Goal: Task Accomplishment & Management: Manage account settings

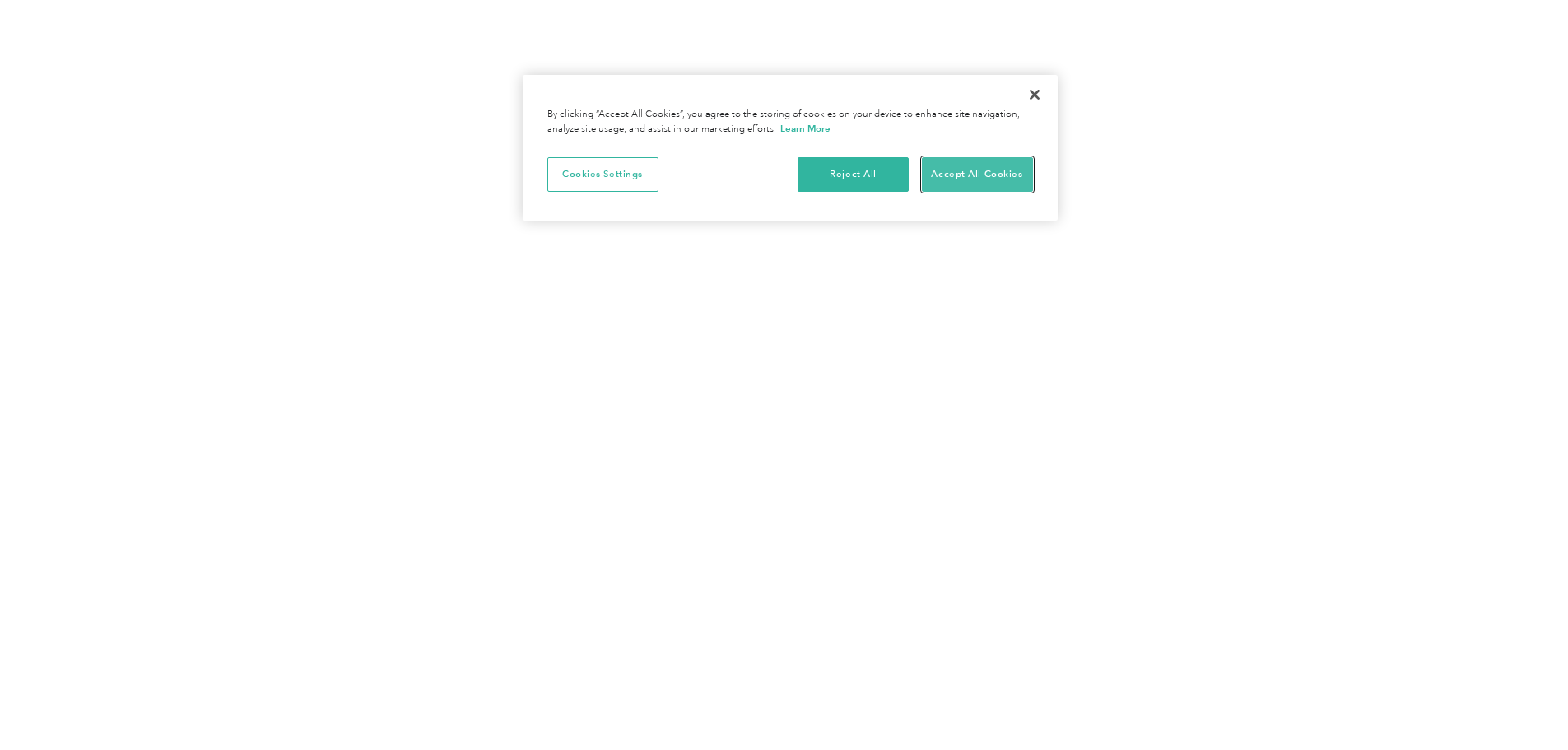
click at [950, 184] on button "Accept All Cookies" at bounding box center [977, 174] width 111 height 34
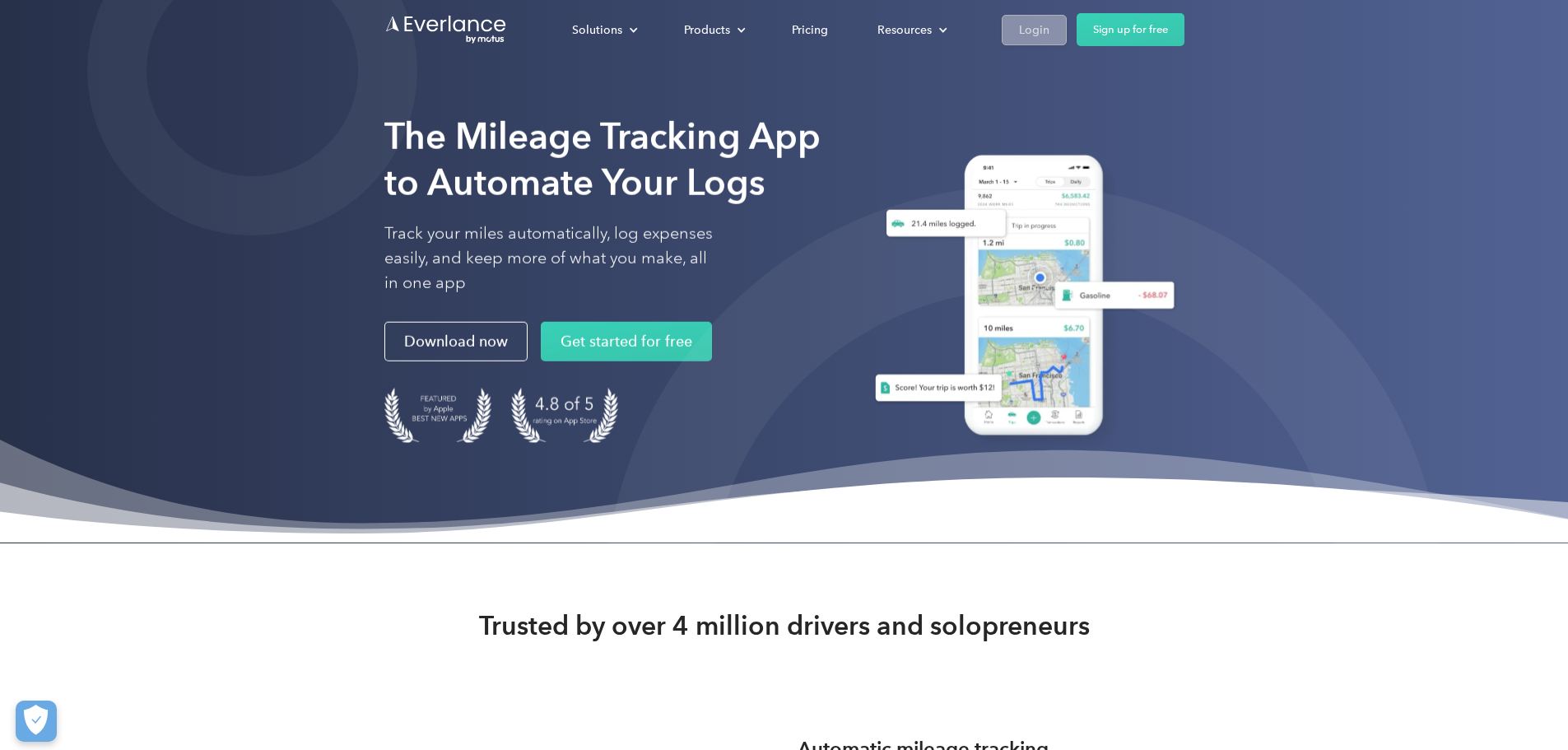
click at [1050, 33] on div "Login" at bounding box center [1034, 29] width 30 height 21
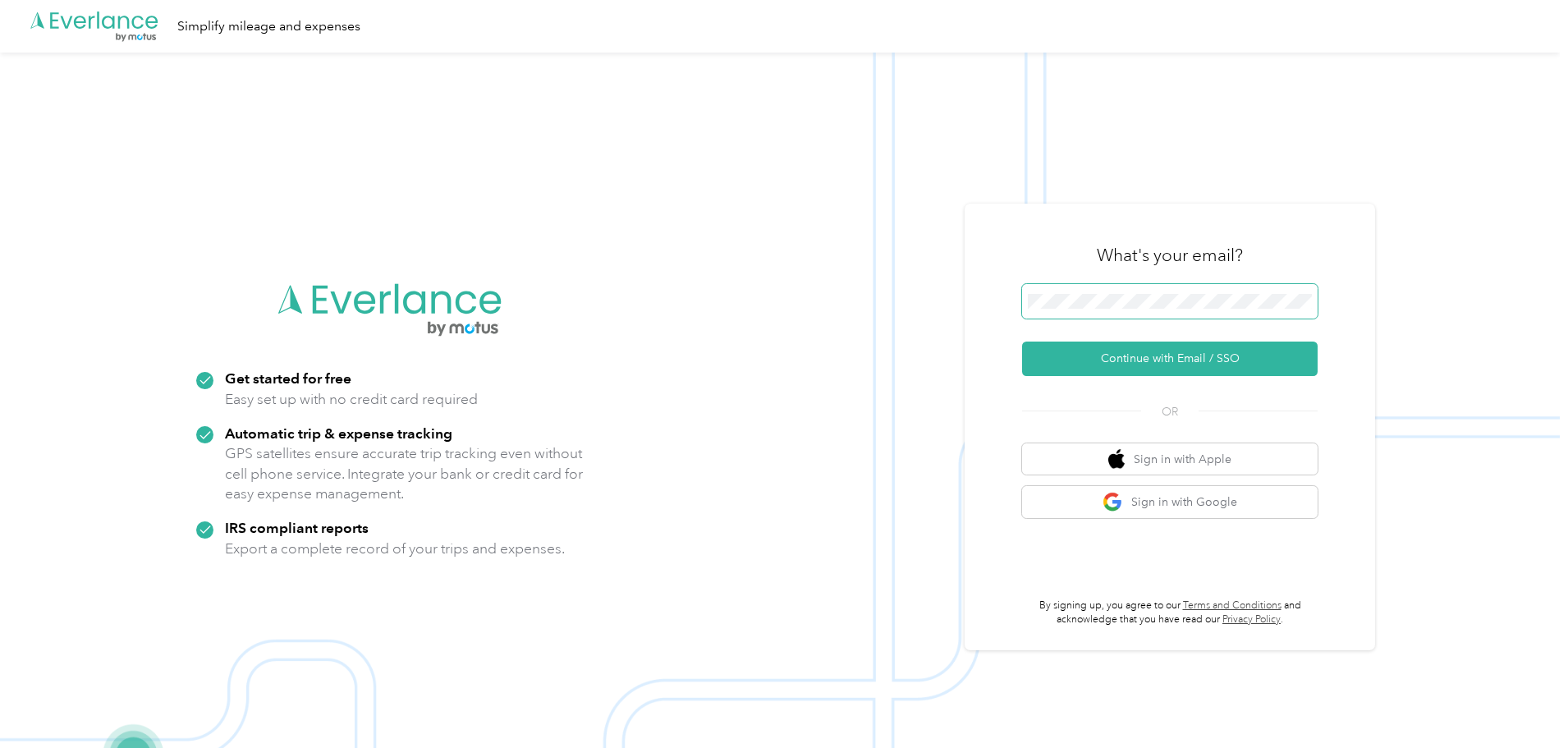
click at [1022, 341] on button "Continue with Email / SSO" at bounding box center [1170, 358] width 296 height 34
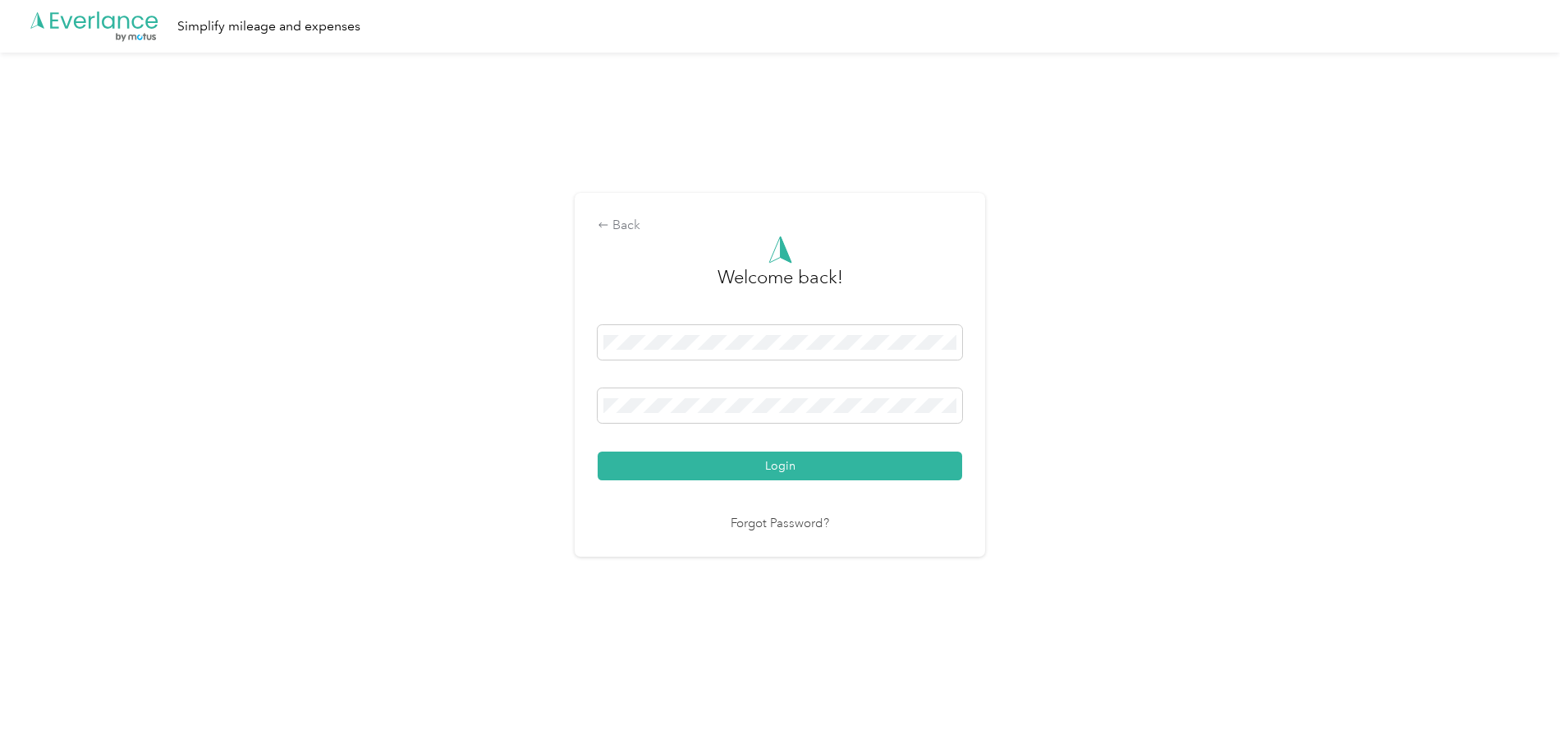
click at [598, 452] on button "Login" at bounding box center [780, 466] width 365 height 28
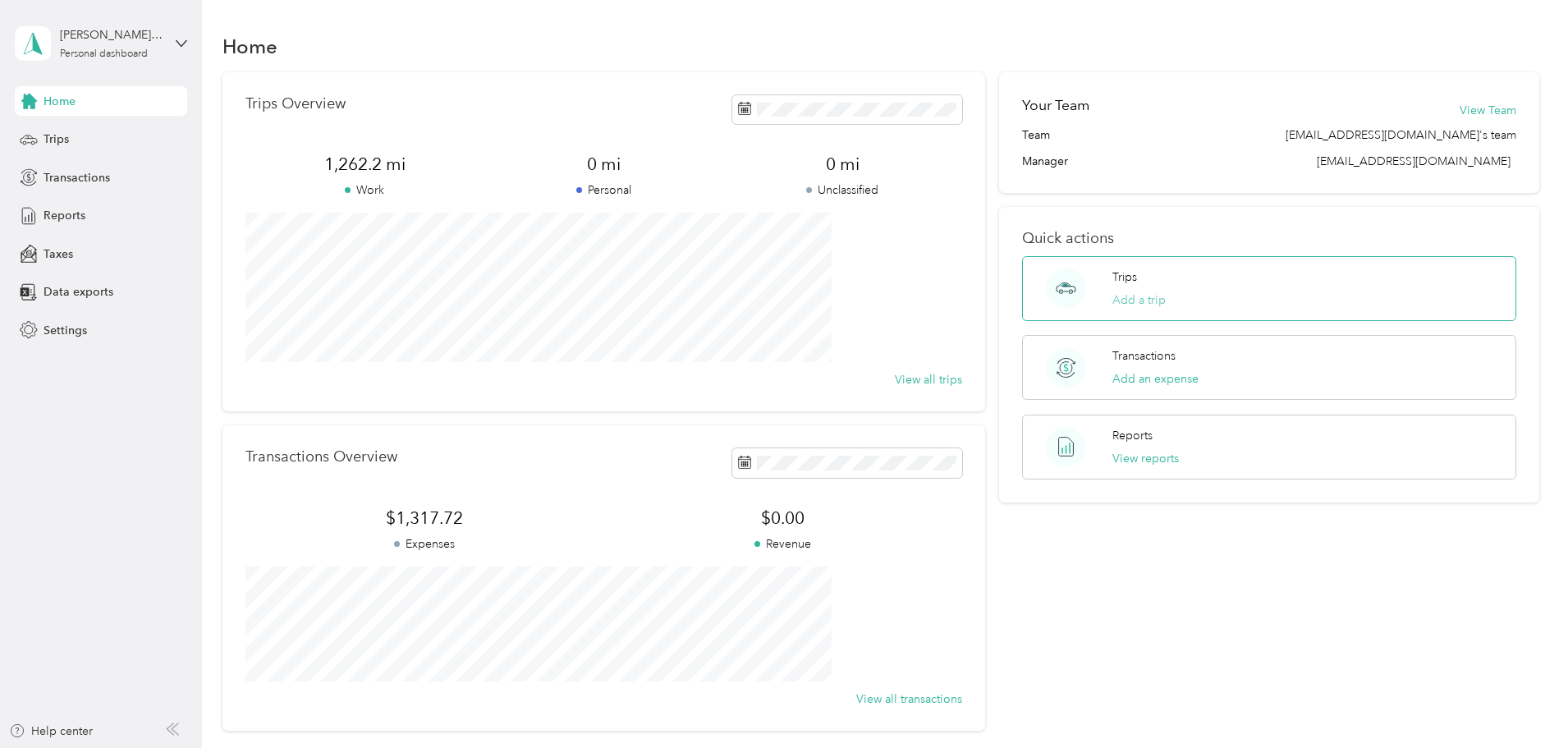
click at [1124, 308] on button "Add a trip" at bounding box center [1139, 300] width 53 height 18
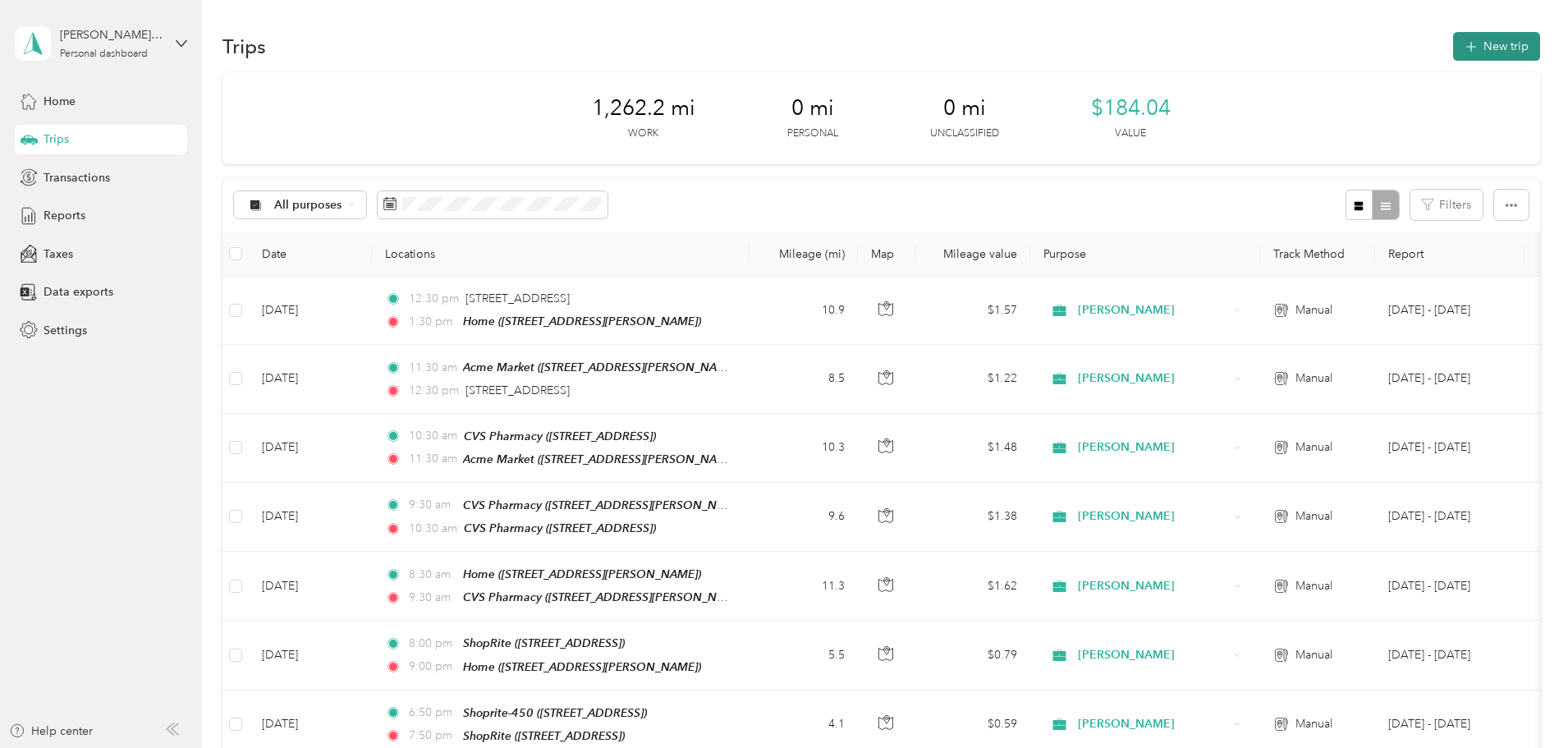
click at [1461, 47] on icon "button" at bounding box center [1470, 47] width 19 height 19
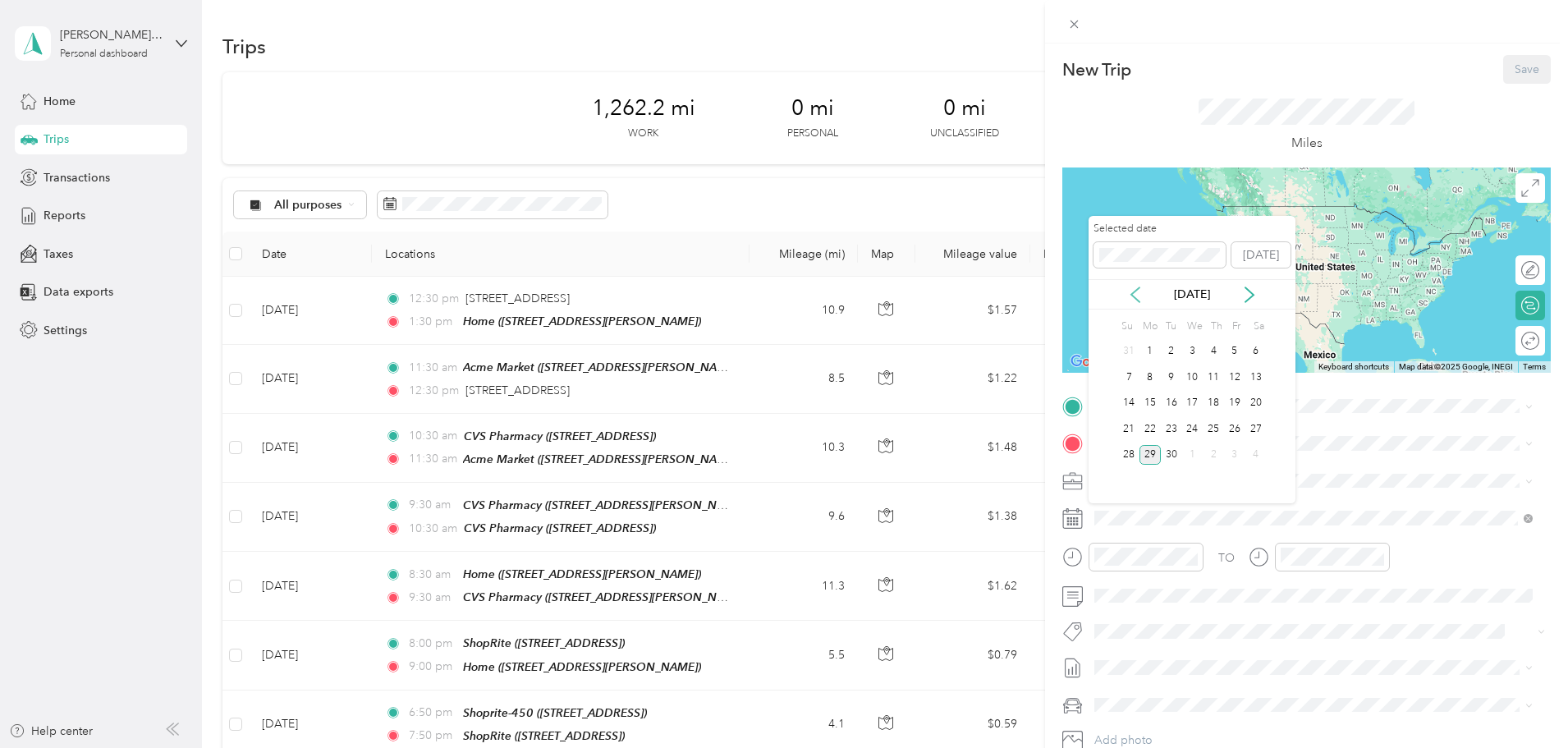
click at [1127, 296] on icon at bounding box center [1135, 294] width 17 height 17
click at [1129, 352] on div "1" at bounding box center [1129, 351] width 22 height 21
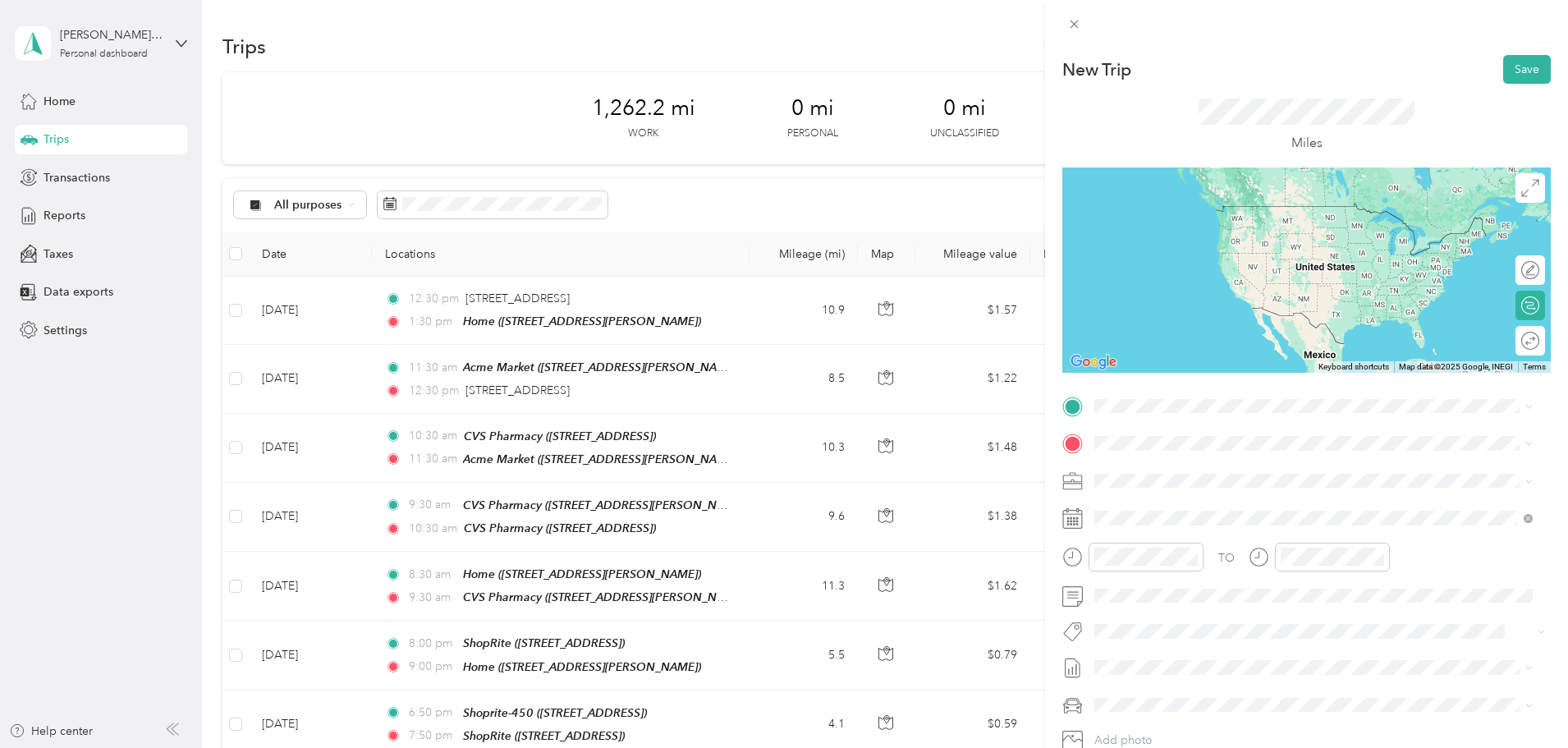
drag, startPoint x: 1216, startPoint y: 19, endPoint x: 889, endPoint y: 114, distance: 340.5
click at [889, 114] on div "New Trip Save This trip cannot be edited because it is either under review, app…" at bounding box center [784, 374] width 1568 height 748
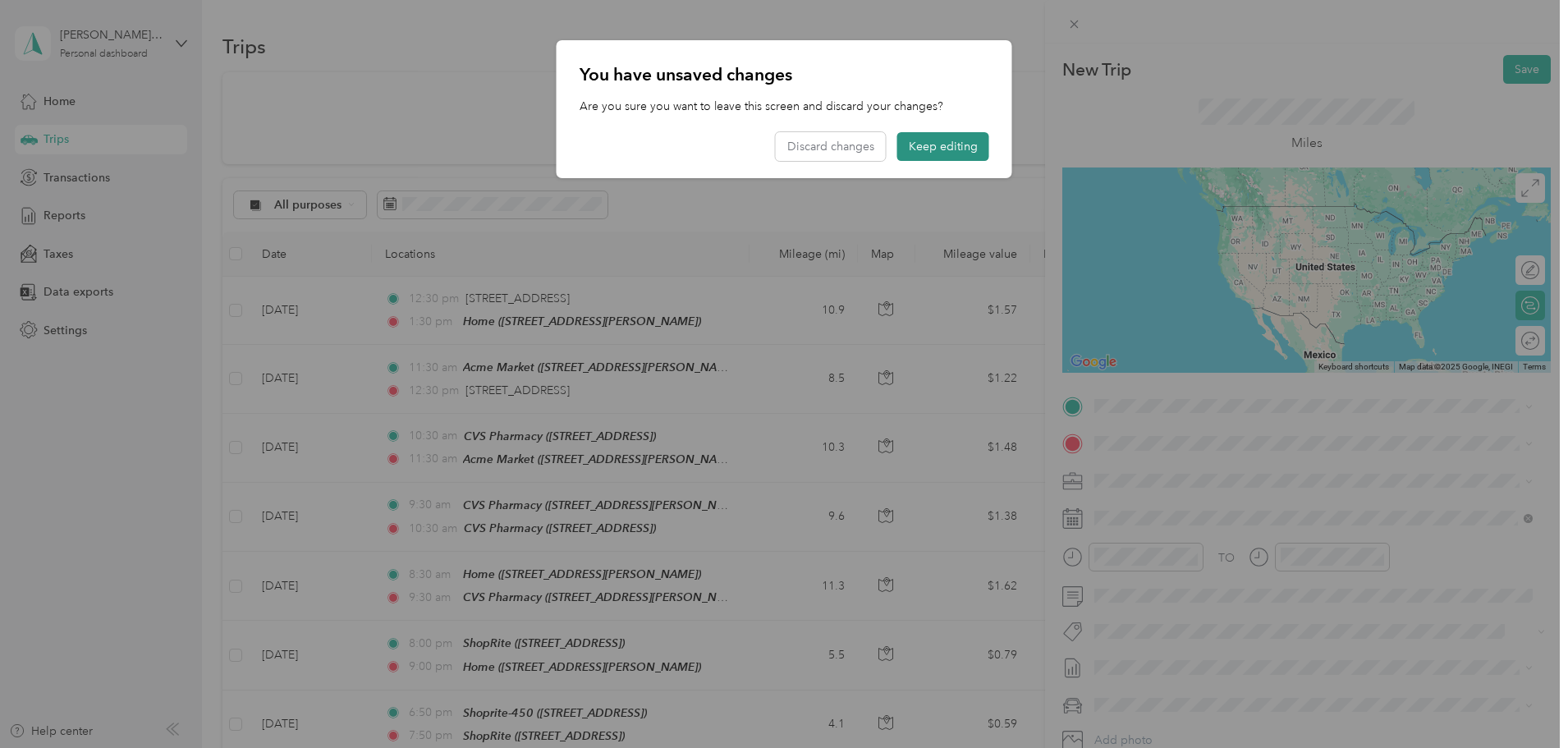
click at [953, 137] on button "Keep editing" at bounding box center [943, 146] width 92 height 28
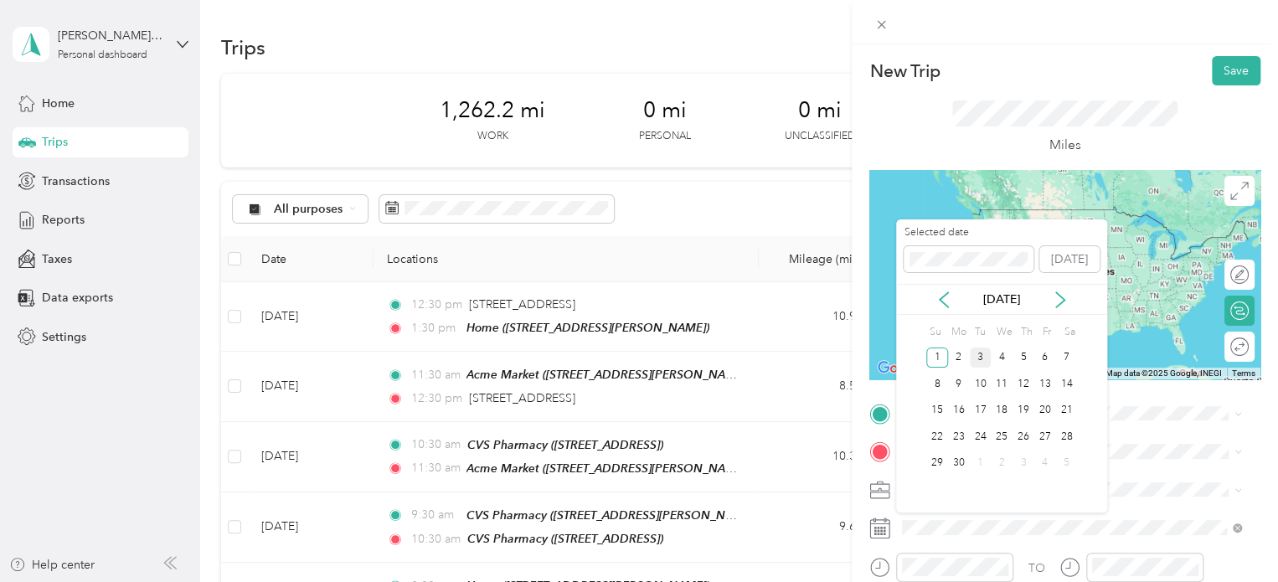
click at [978, 363] on div "3" at bounding box center [981, 358] width 22 height 21
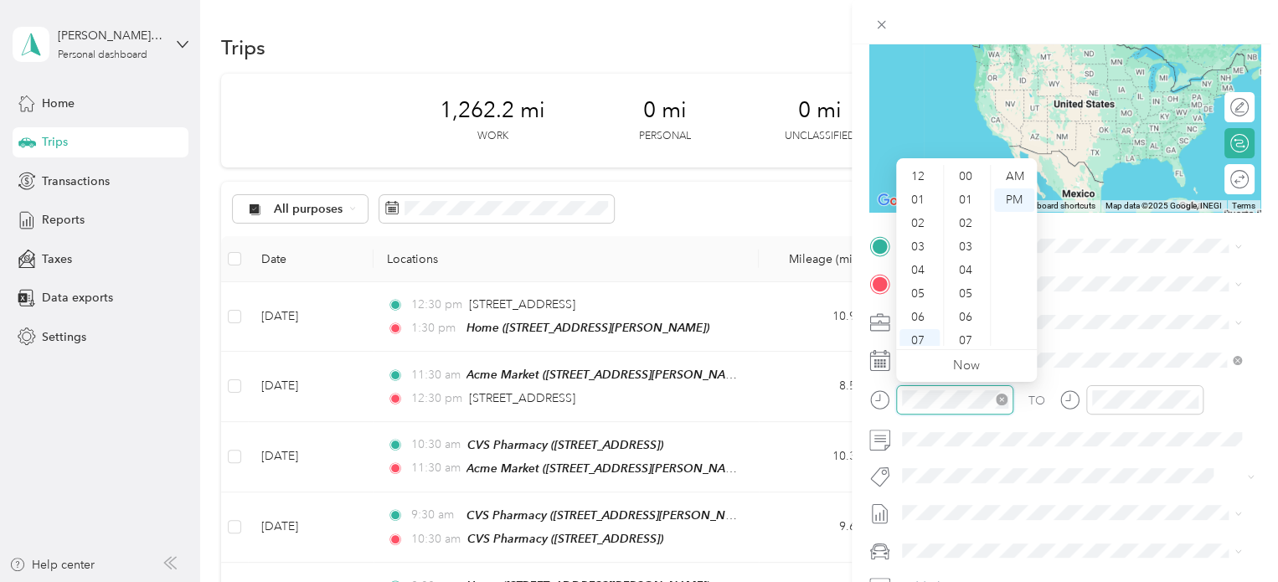
scroll to position [101, 0]
click at [1011, 180] on div "AM" at bounding box center [1014, 176] width 40 height 23
click at [925, 286] on div "09" at bounding box center [919, 287] width 40 height 23
click at [973, 269] on div "47" at bounding box center [967, 270] width 40 height 23
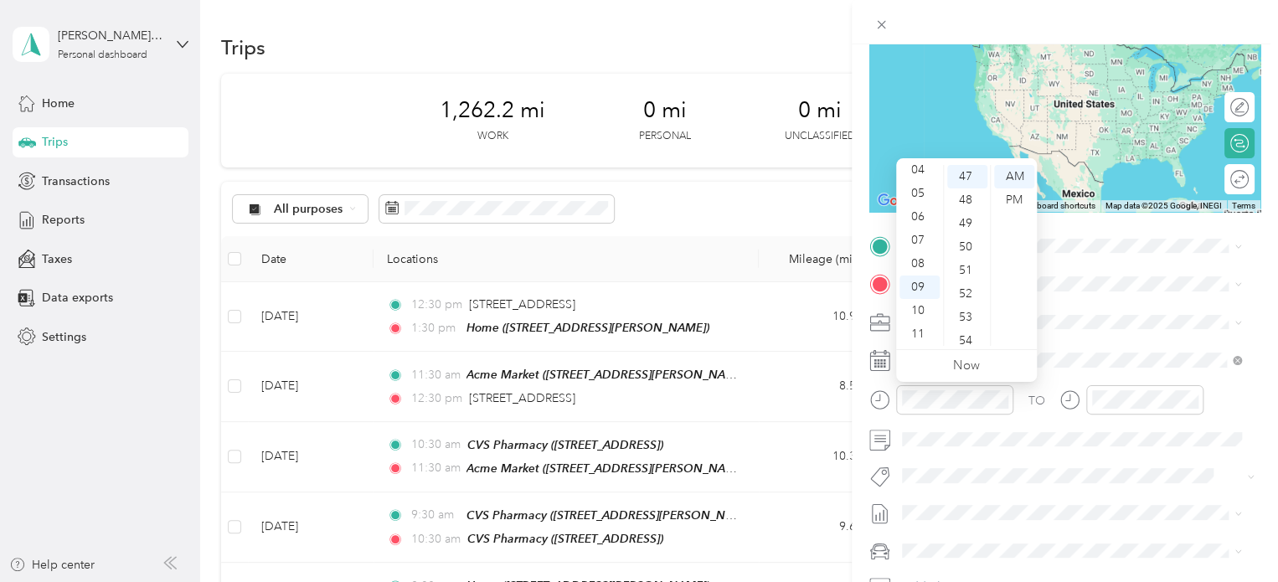
click at [1146, 297] on div "TO Add photo" at bounding box center [1064, 435] width 391 height 405
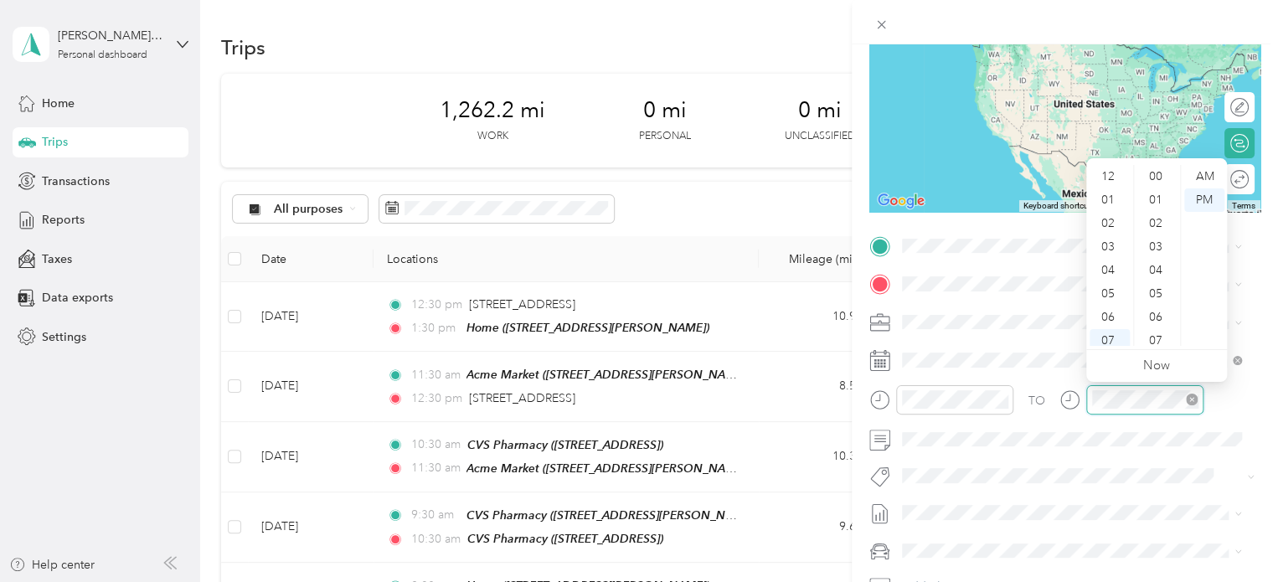
scroll to position [101, 0]
click at [1123, 166] on div "04" at bounding box center [1110, 169] width 40 height 23
click at [1214, 177] on div "AM" at bounding box center [1204, 176] width 40 height 23
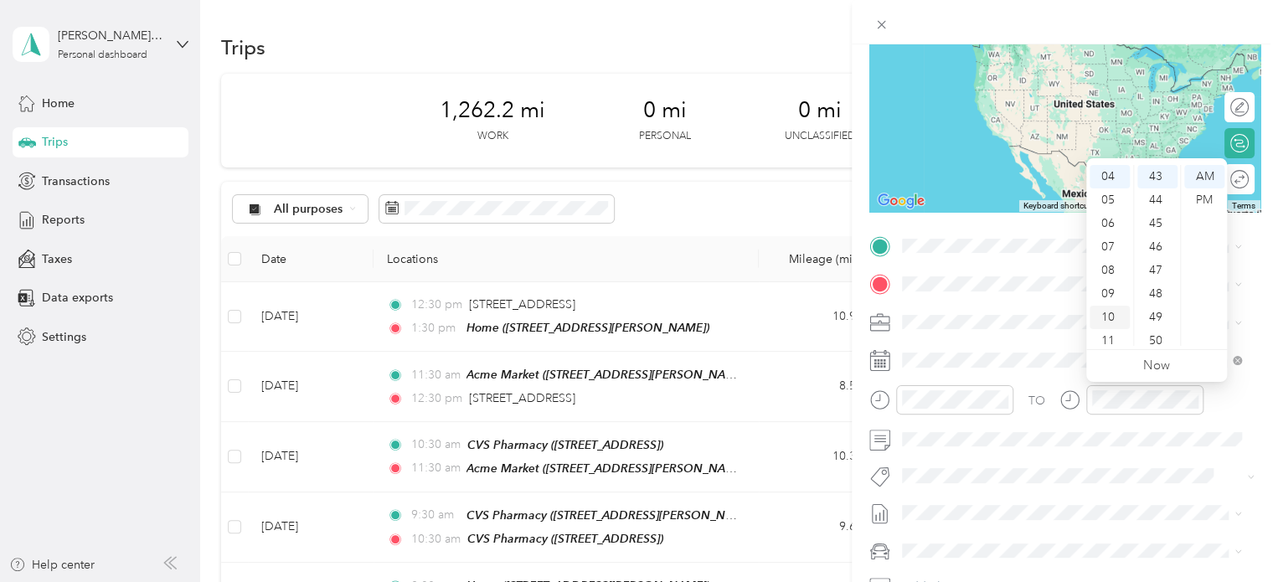
click at [1104, 315] on div "10" at bounding box center [1110, 317] width 40 height 23
click at [1157, 311] on div "49" at bounding box center [1157, 317] width 40 height 23
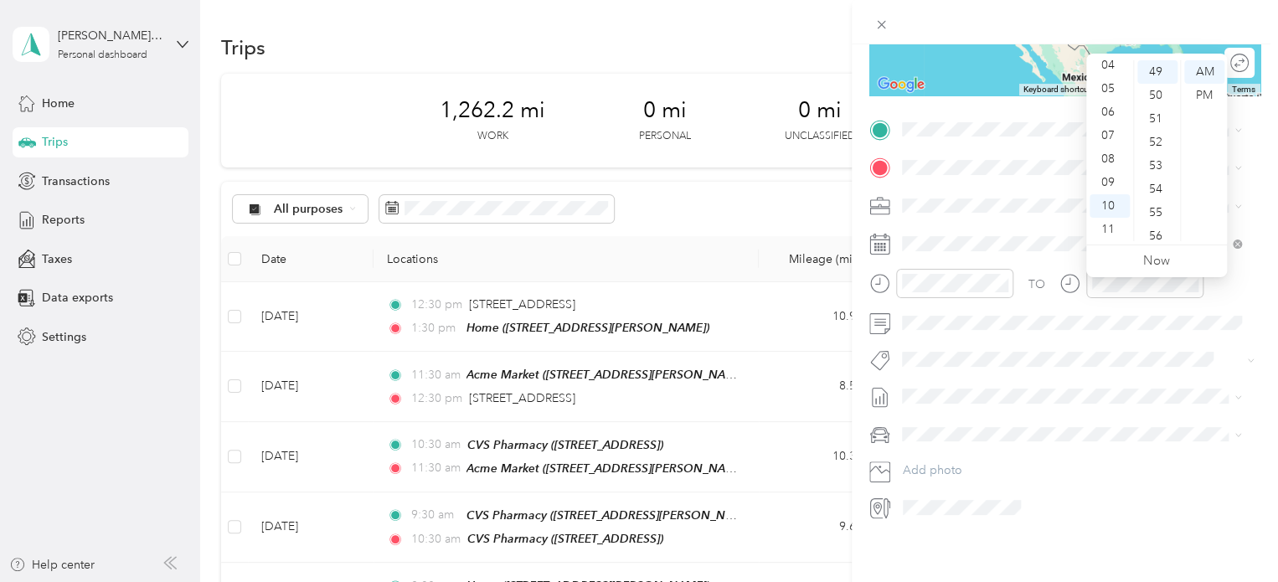
scroll to position [296, 0]
click at [1007, 421] on span at bounding box center [1078, 434] width 364 height 27
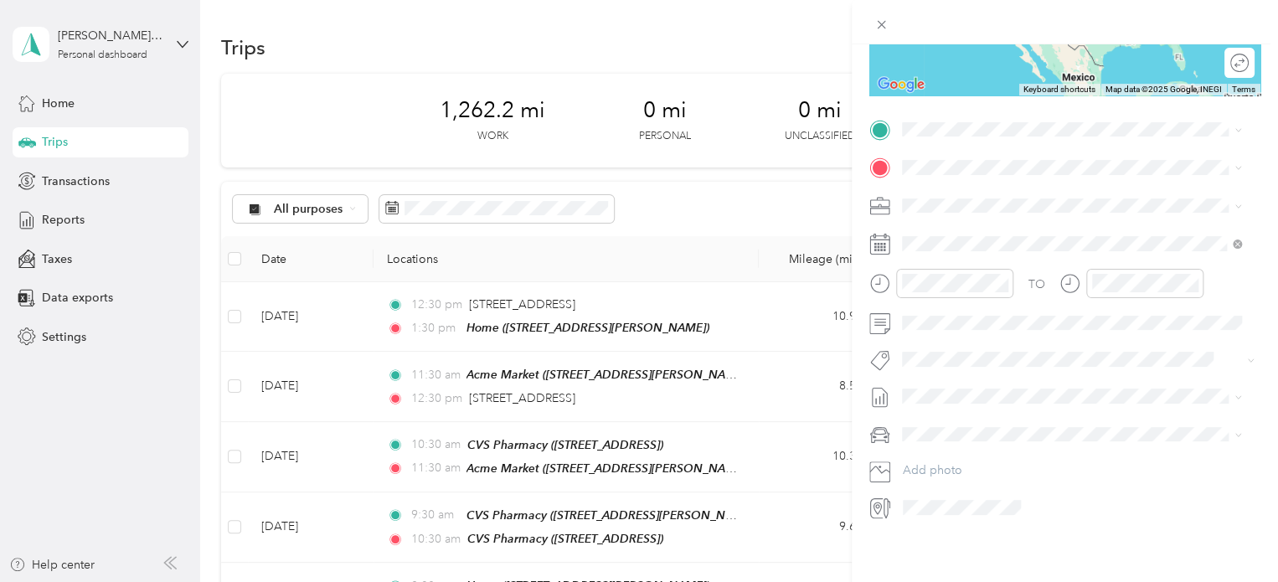
click at [941, 455] on li "Nissan Xterra" at bounding box center [1071, 444] width 351 height 29
click at [1042, 206] on div "Home [STREET_ADDRESS][PERSON_NAME]" at bounding box center [1033, 193] width 199 height 35
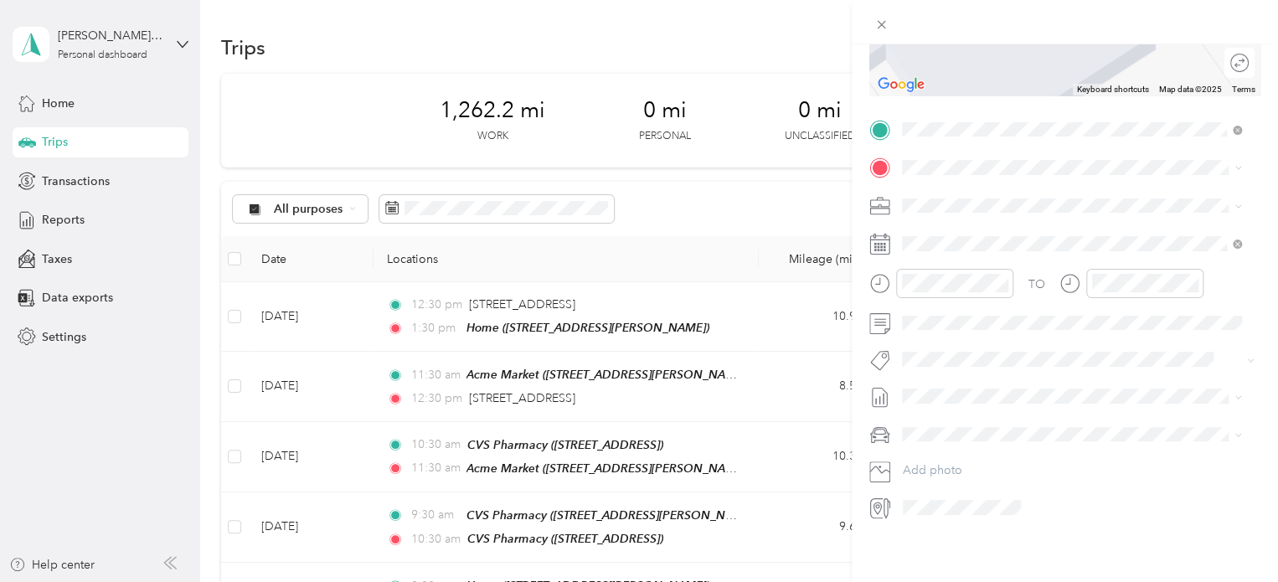
click at [1036, 231] on div "TEAM Speedway [STREET_ADDRESS]" at bounding box center [991, 233] width 115 height 41
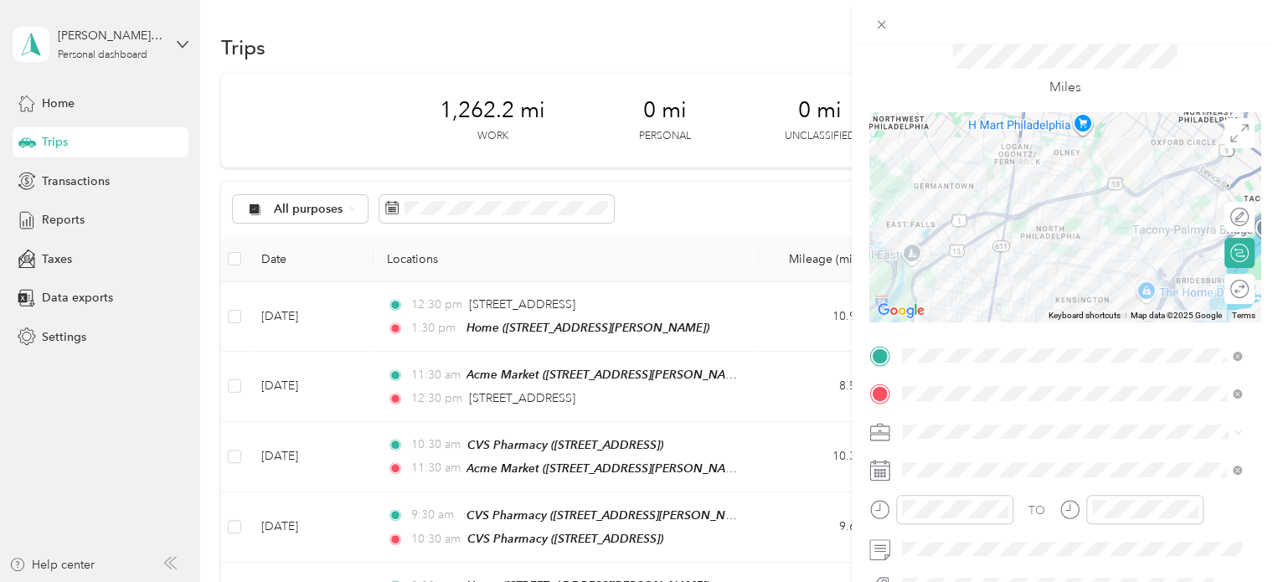
scroll to position [0, 0]
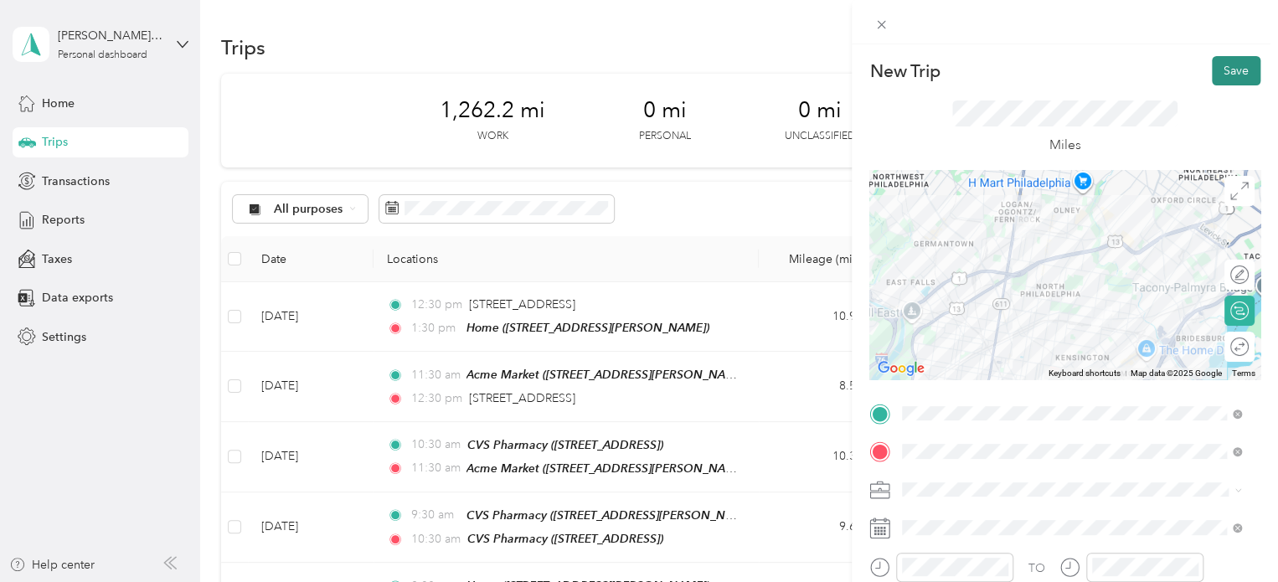
click at [1234, 71] on button "Save" at bounding box center [1236, 70] width 49 height 29
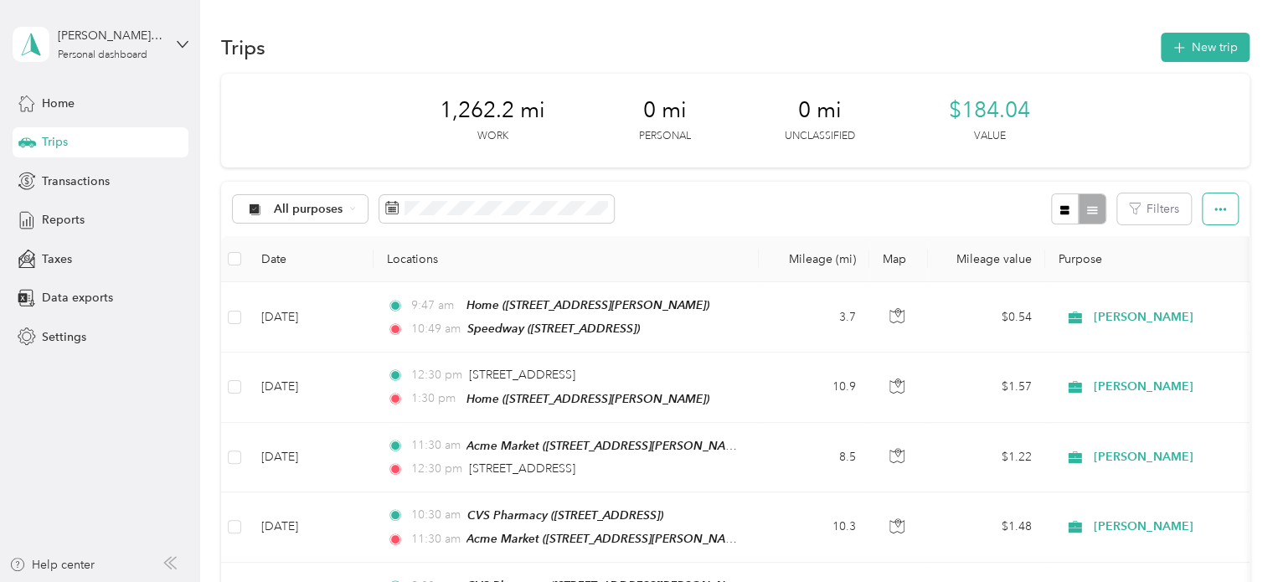
click at [1219, 214] on icon "button" at bounding box center [1220, 210] width 12 height 12
click at [1059, 215] on icon "button" at bounding box center [1065, 210] width 12 height 12
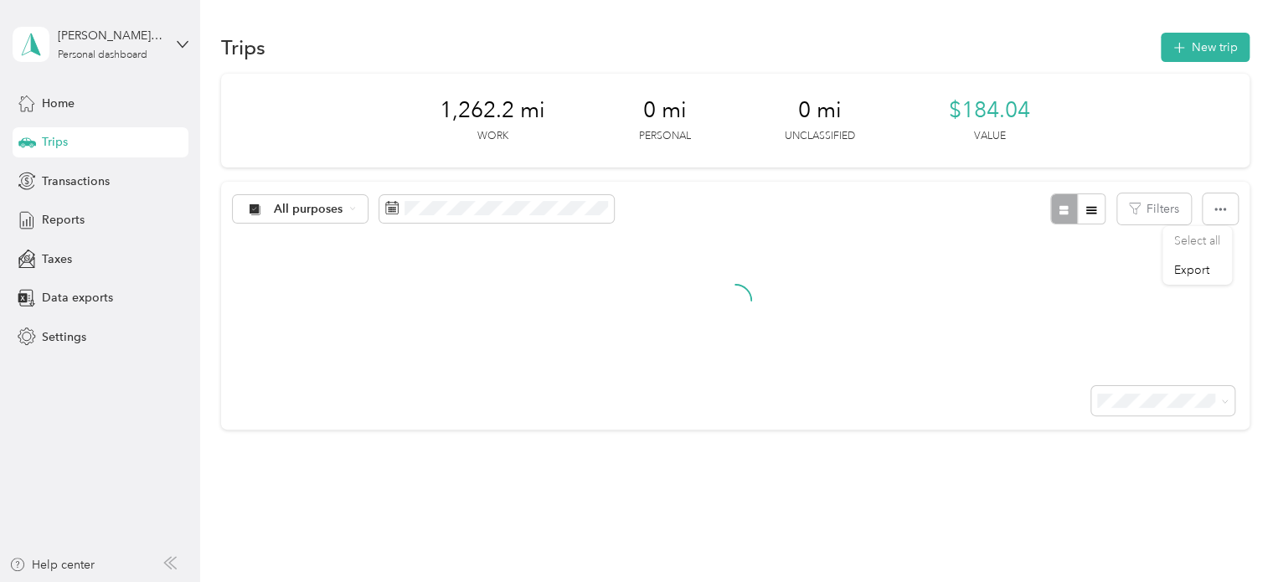
click at [1058, 215] on div at bounding box center [1078, 208] width 54 height 31
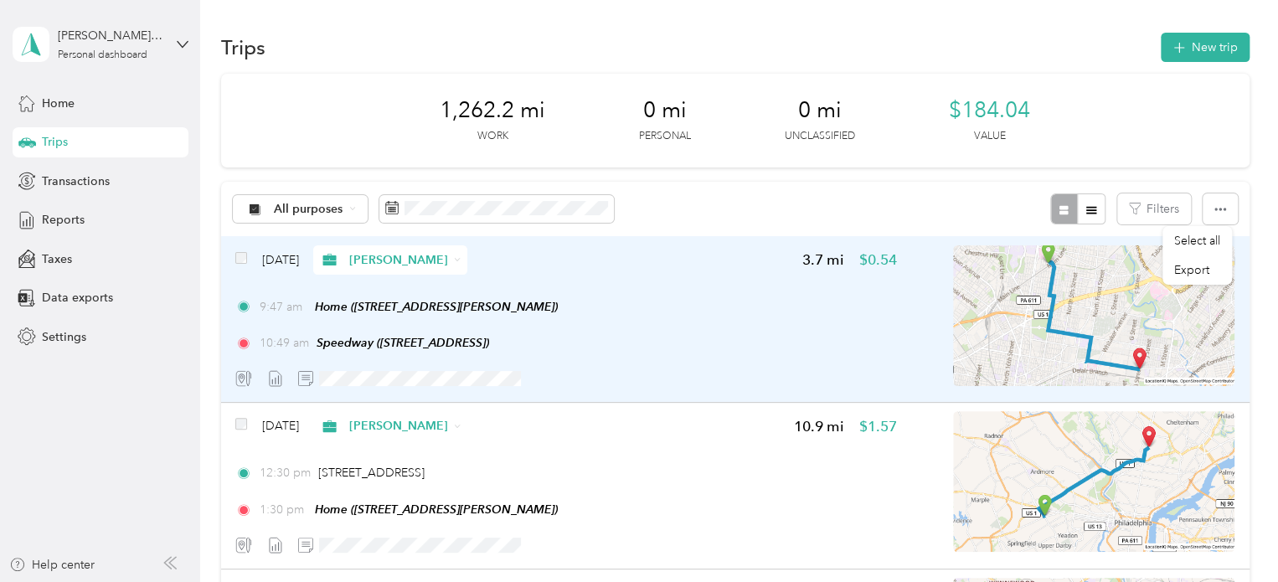
click at [456, 321] on div "9:47 am Home ([STREET_ADDRESS][PERSON_NAME]) 10:49 am Speedway ([STREET_ADDRESS…" at bounding box center [565, 325] width 661 height 54
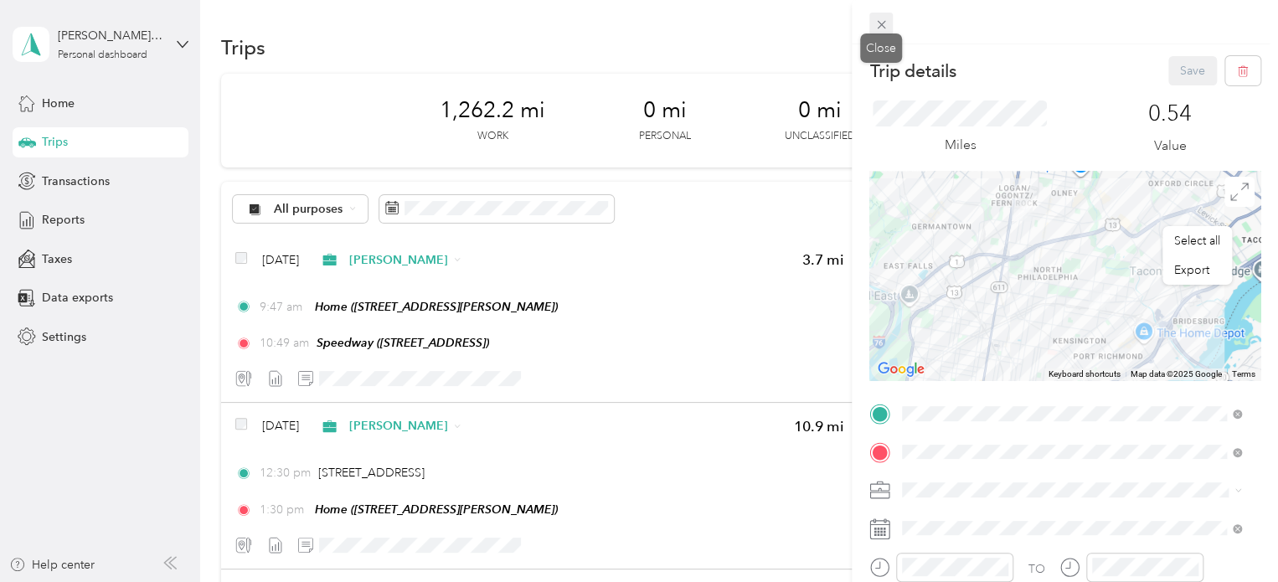
click at [887, 26] on icon at bounding box center [881, 25] width 14 height 14
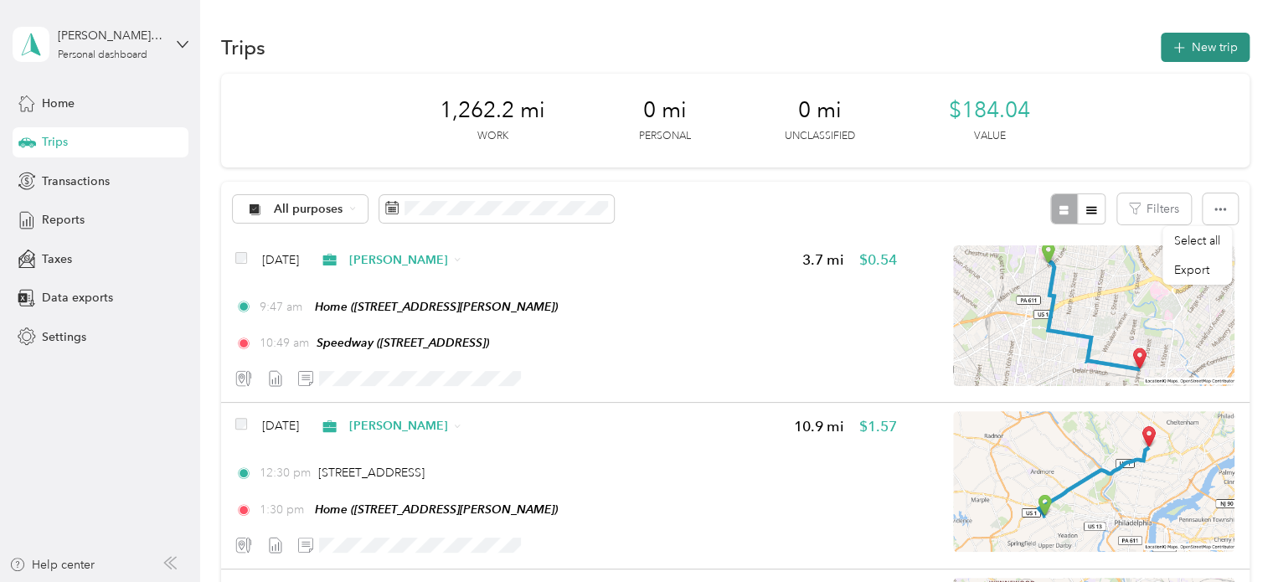
click at [1181, 44] on button "New trip" at bounding box center [1205, 47] width 89 height 29
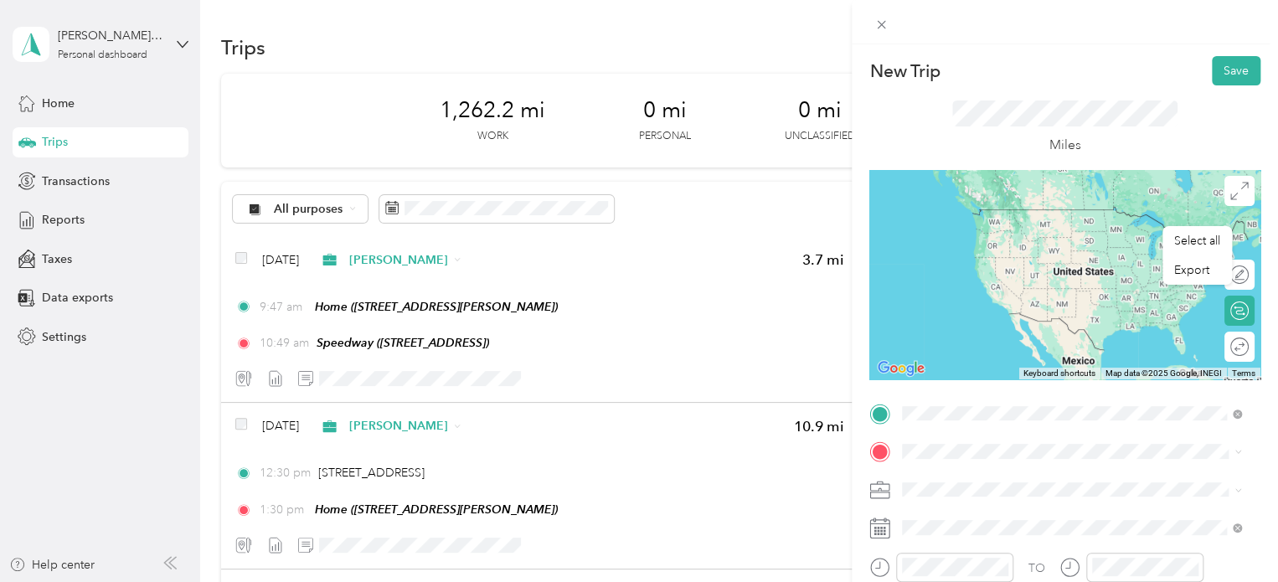
click at [1040, 237] on span "[STREET_ADDRESS]" at bounding box center [987, 240] width 106 height 14
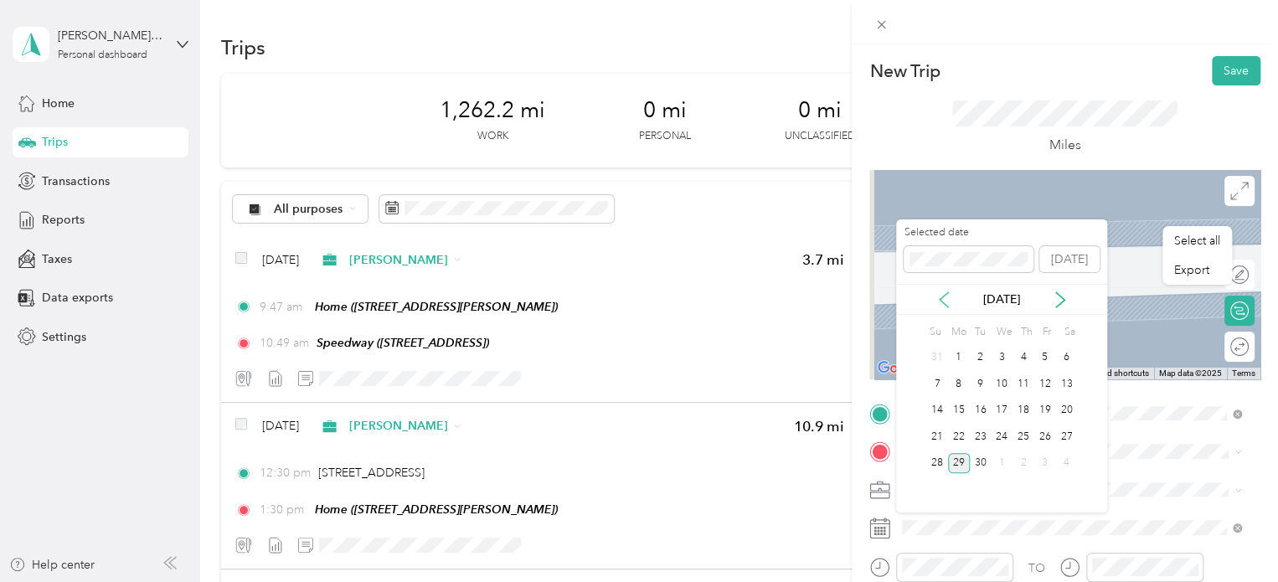
click at [948, 300] on icon at bounding box center [944, 299] width 17 height 17
click at [989, 360] on div "3" at bounding box center [981, 358] width 22 height 21
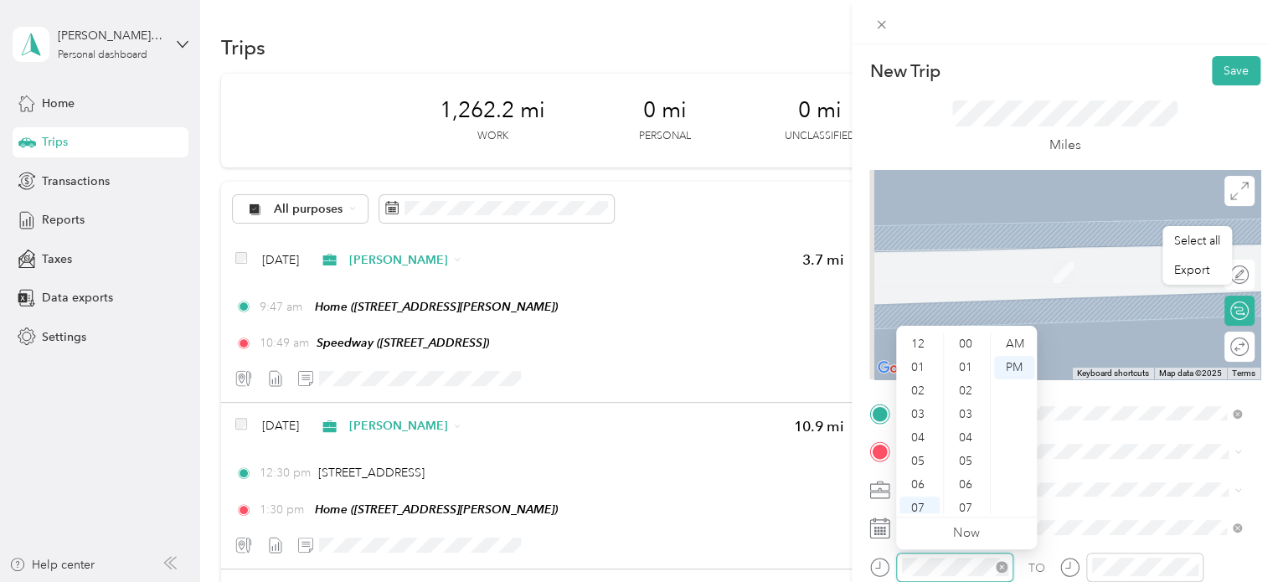
scroll to position [101, 0]
click at [1021, 354] on div "AM" at bounding box center [1014, 343] width 40 height 23
click at [991, 334] on ul "AM PM" at bounding box center [1013, 422] width 47 height 181
click at [915, 477] on div "10" at bounding box center [919, 477] width 40 height 23
click at [1090, 498] on span at bounding box center [1078, 490] width 364 height 27
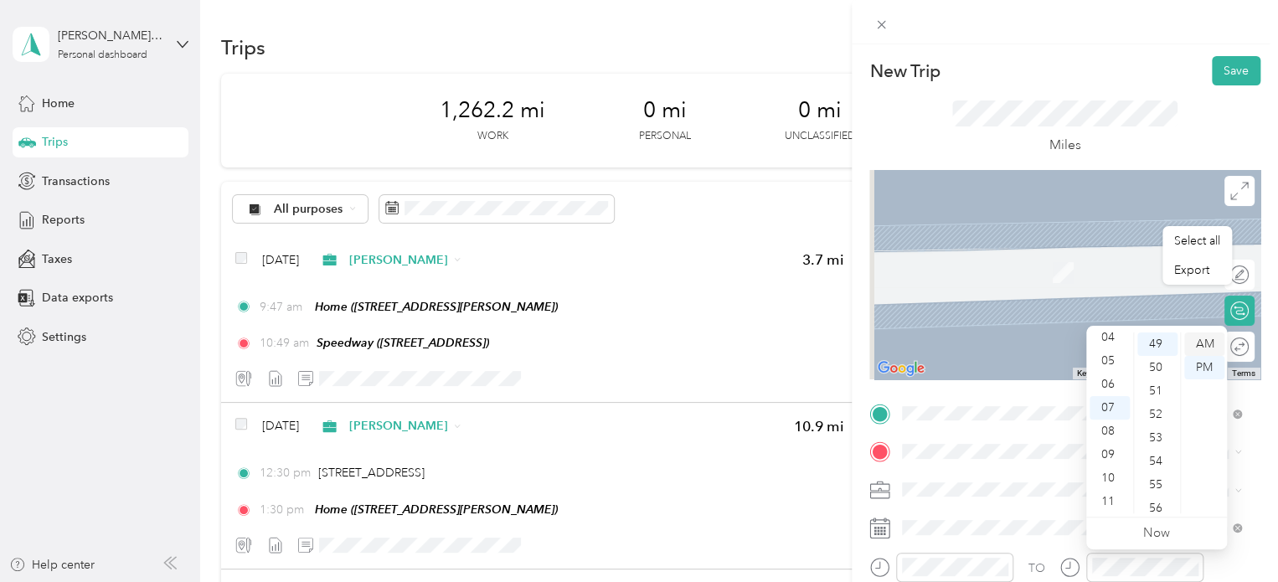
click at [1207, 341] on div "AM" at bounding box center [1204, 343] width 40 height 23
click at [1107, 497] on div "11" at bounding box center [1110, 501] width 40 height 23
click at [972, 442] on span at bounding box center [1078, 451] width 364 height 27
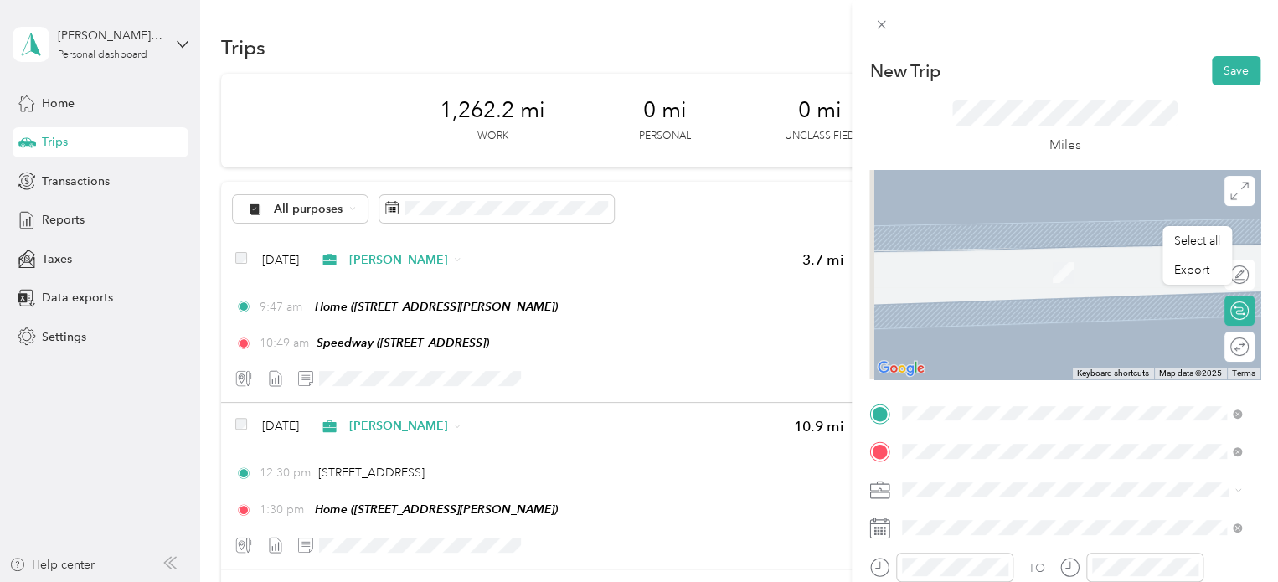
click at [1040, 268] on div "TEAM Sunoco [STREET_ADDRESS]" at bounding box center [987, 266] width 106 height 41
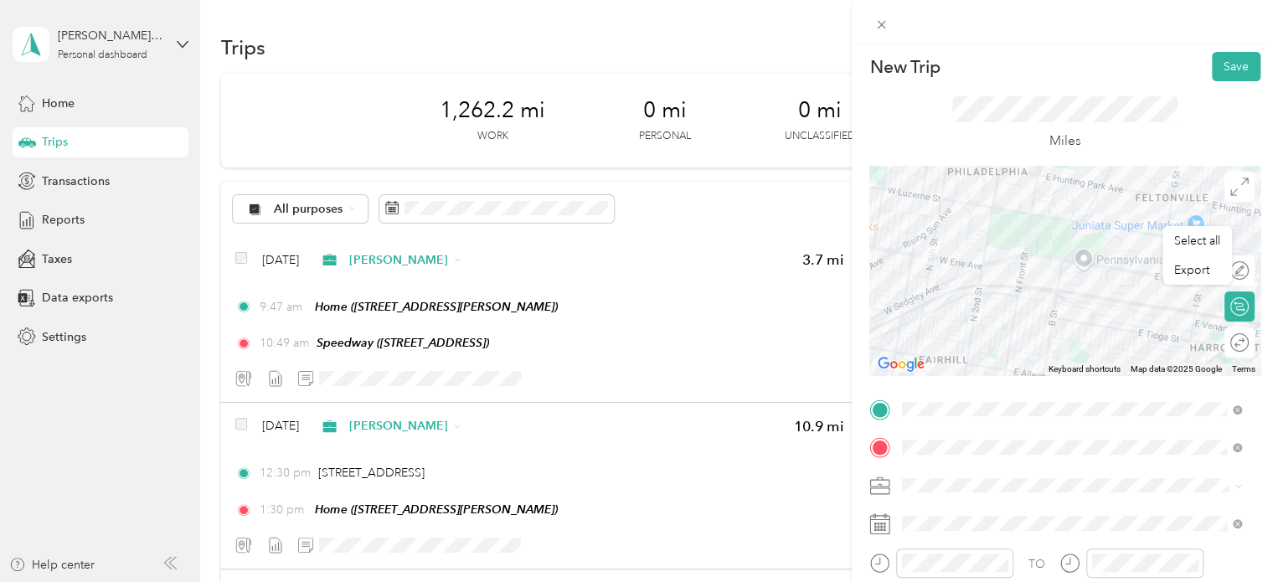
scroll to position [0, 0]
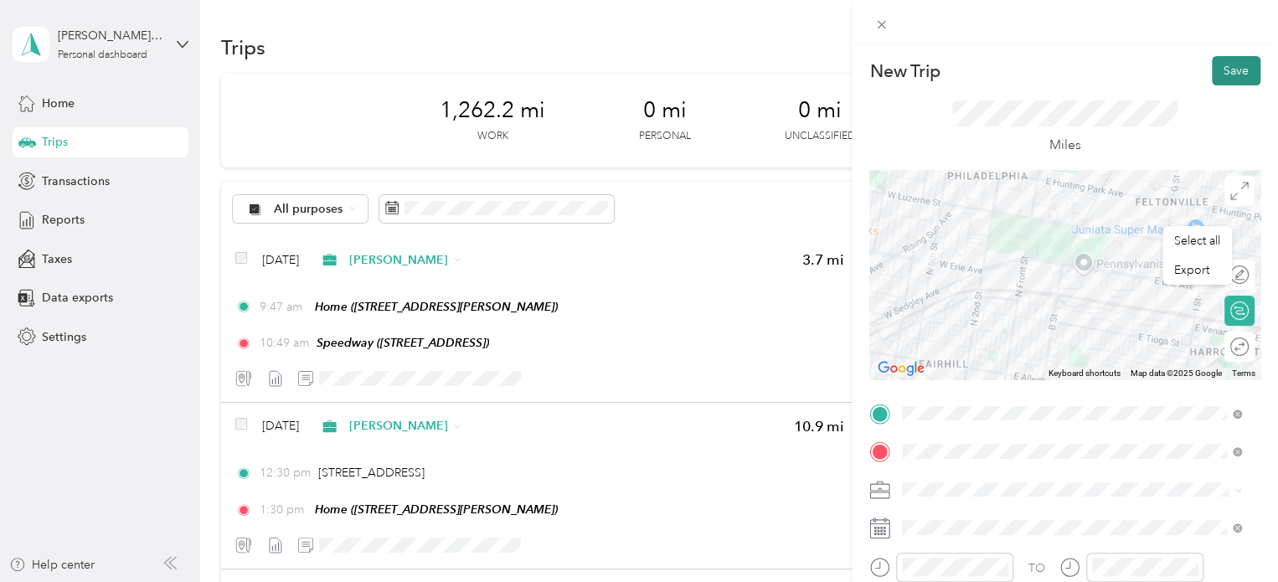
click at [1224, 66] on button "Save" at bounding box center [1236, 70] width 49 height 29
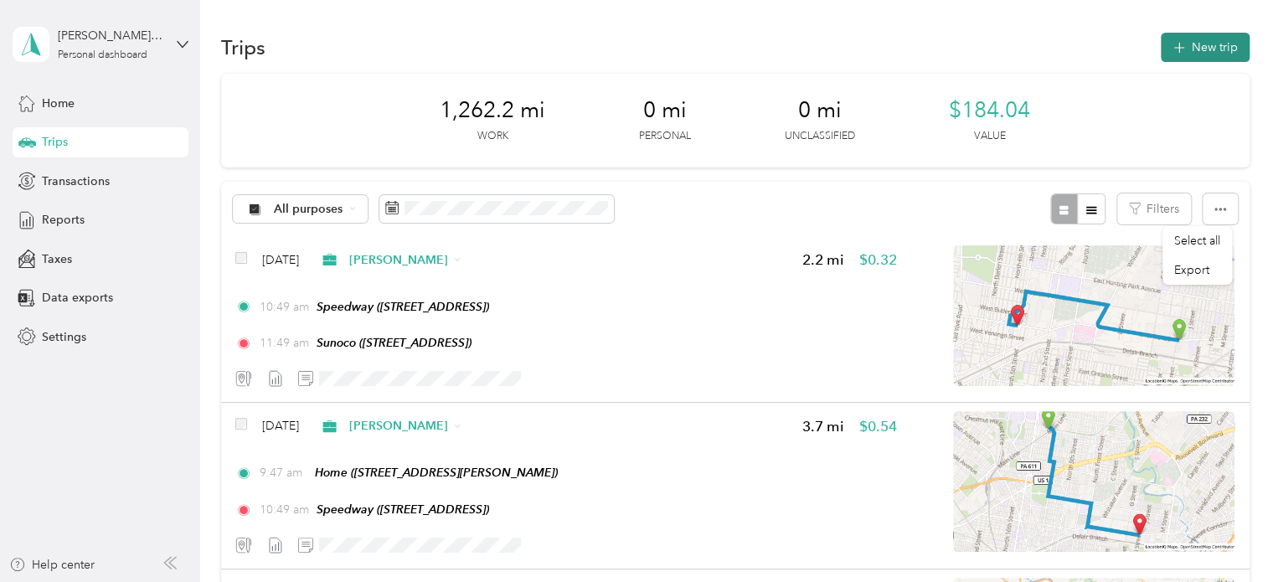
click at [1209, 49] on button "New trip" at bounding box center [1205, 47] width 89 height 29
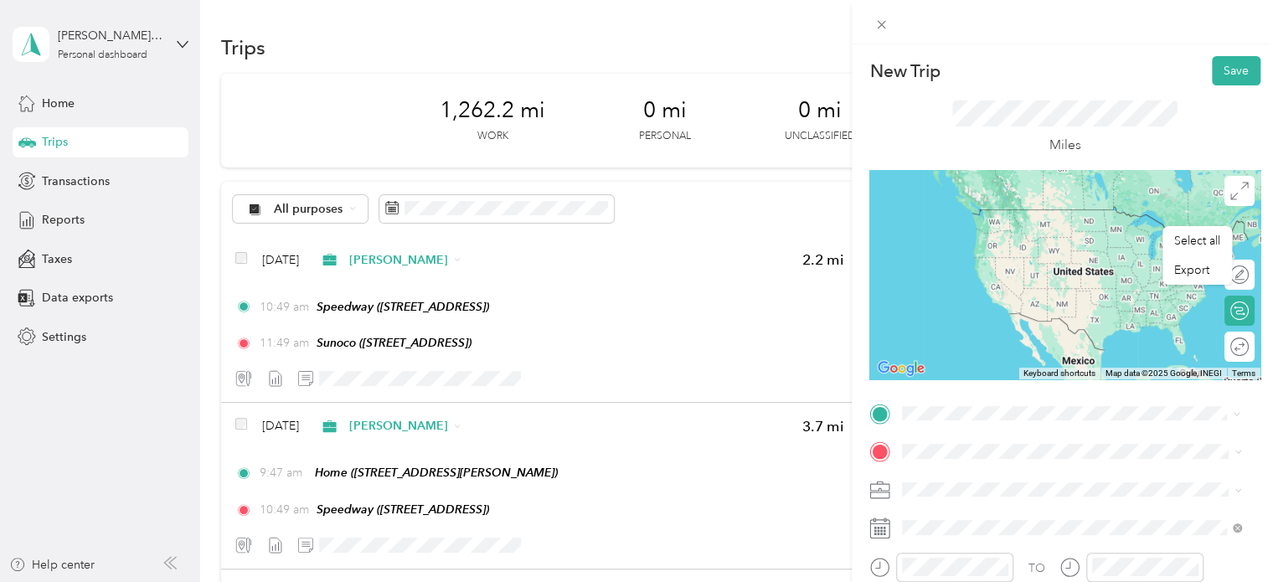
click at [1066, 243] on div "TEAM Sunoco [STREET_ADDRESS]" at bounding box center [1071, 228] width 327 height 47
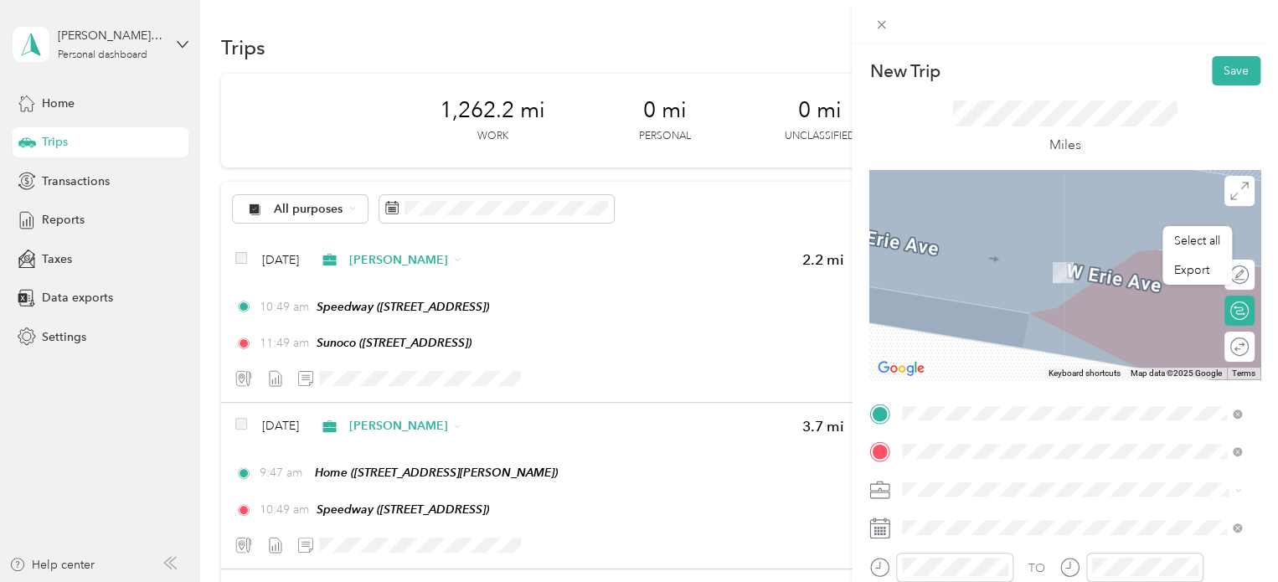
click at [1049, 287] on div "TEAM Speedway [STREET_ADDRESS]" at bounding box center [991, 266] width 115 height 41
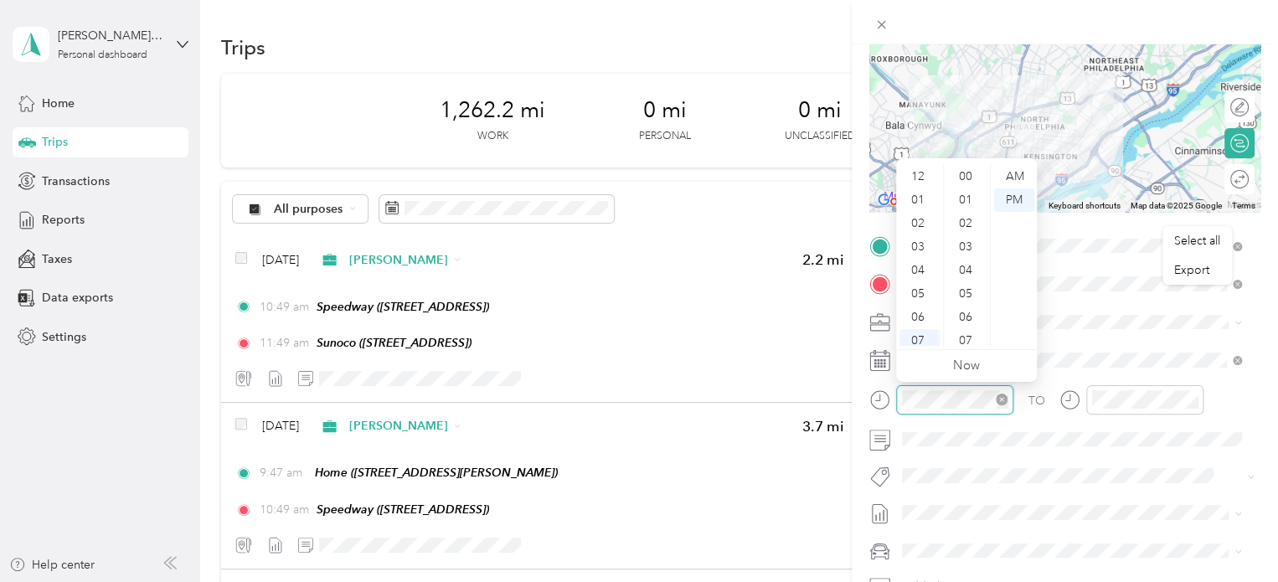
scroll to position [101, 0]
click at [916, 335] on div "11" at bounding box center [919, 333] width 40 height 23
click at [1016, 181] on div "AM" at bounding box center [1014, 176] width 40 height 23
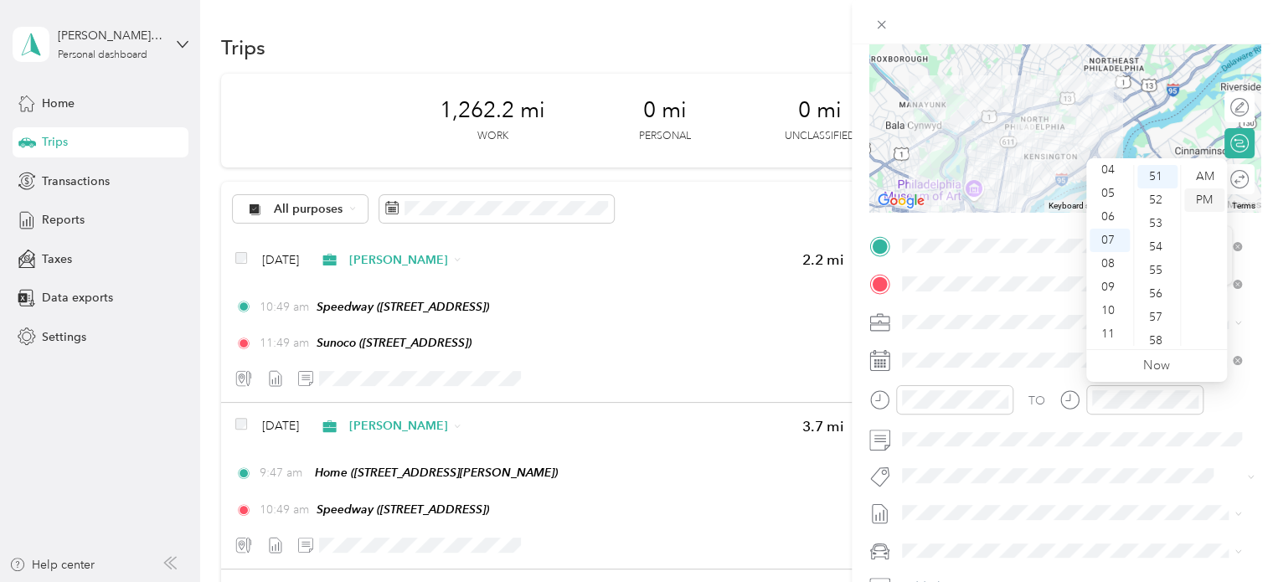
click at [1206, 205] on div "PM" at bounding box center [1204, 199] width 40 height 23
click at [1208, 198] on div "PM" at bounding box center [1204, 199] width 40 height 23
click at [1118, 173] on div "12" at bounding box center [1110, 176] width 40 height 23
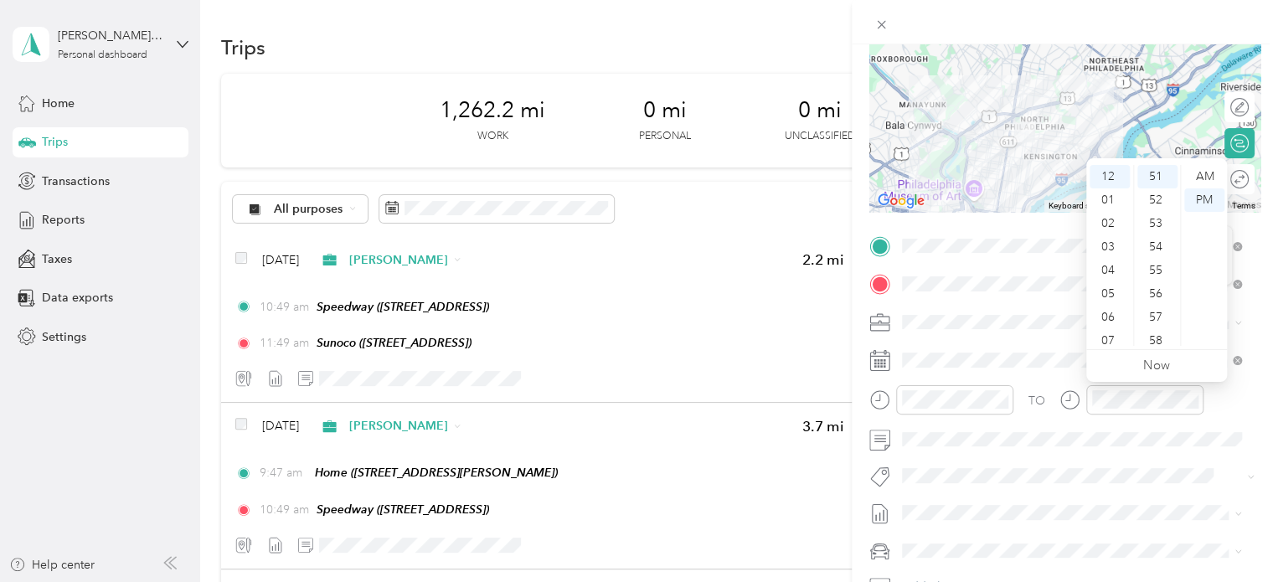
click at [1232, 394] on div "TO" at bounding box center [1064, 405] width 391 height 41
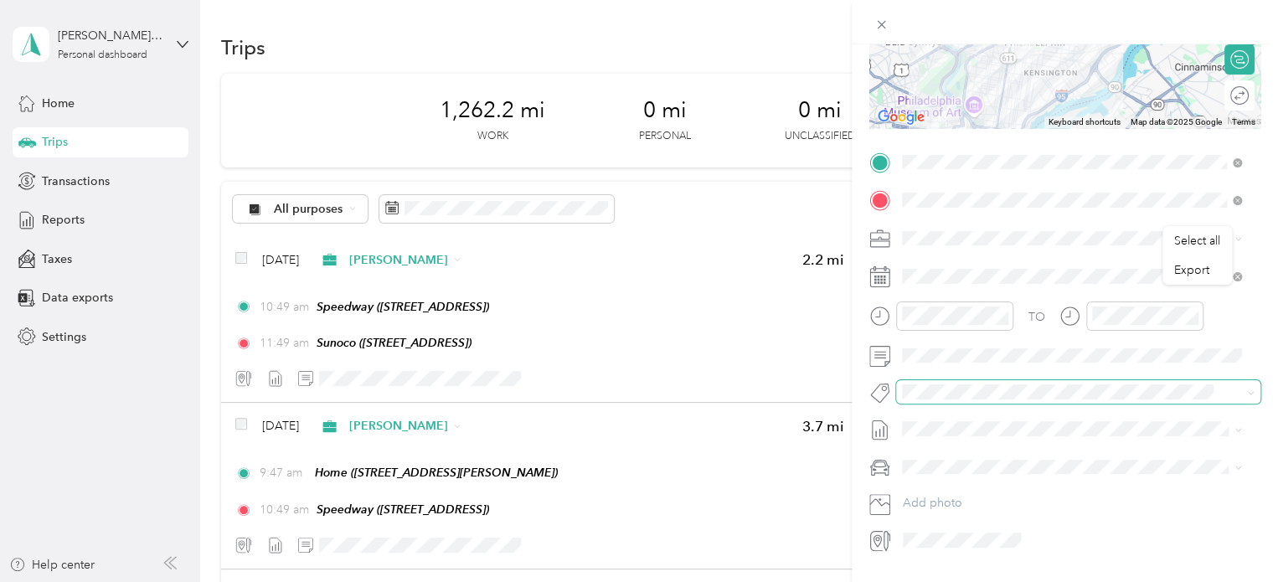
scroll to position [296, 0]
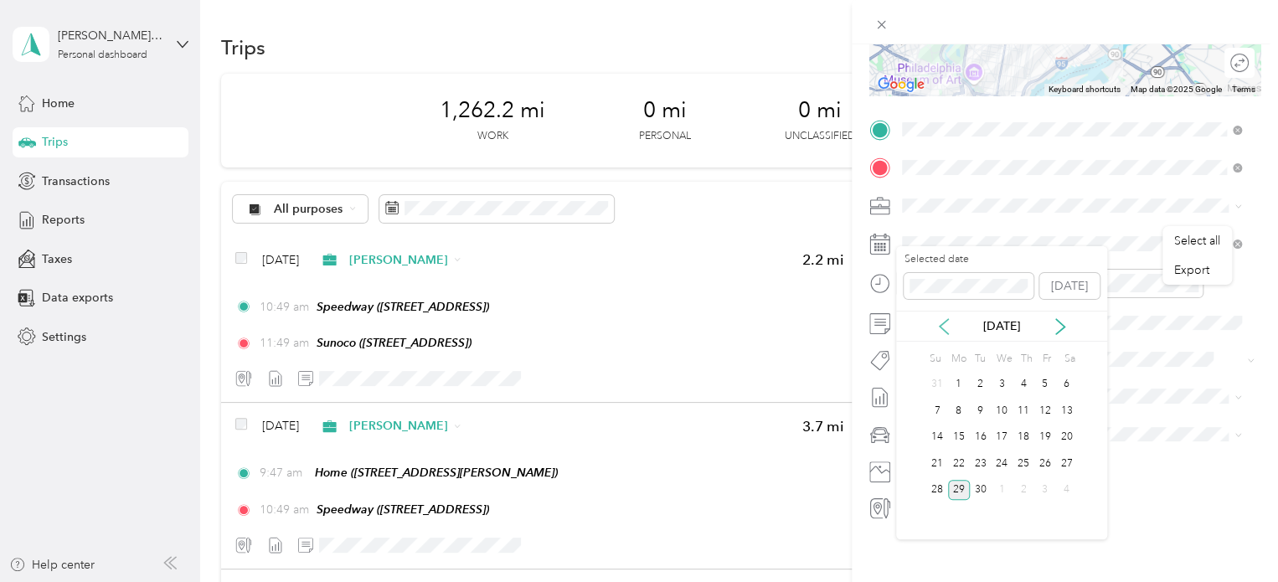
click at [941, 327] on icon at bounding box center [944, 326] width 8 height 15
click at [983, 378] on div "3" at bounding box center [981, 384] width 22 height 21
click at [931, 582] on div "Select all Export New Trip Save This trip cannot be edited because it is either…" at bounding box center [635, 582] width 1270 height 0
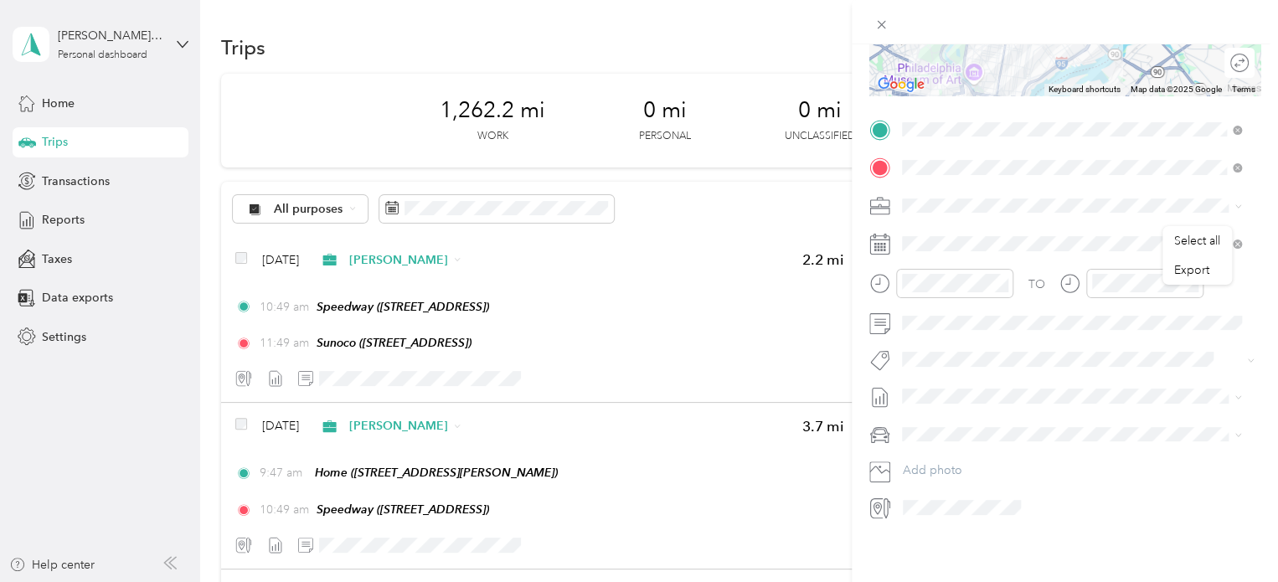
click at [939, 454] on li "Nissan Xterra" at bounding box center [1071, 450] width 351 height 29
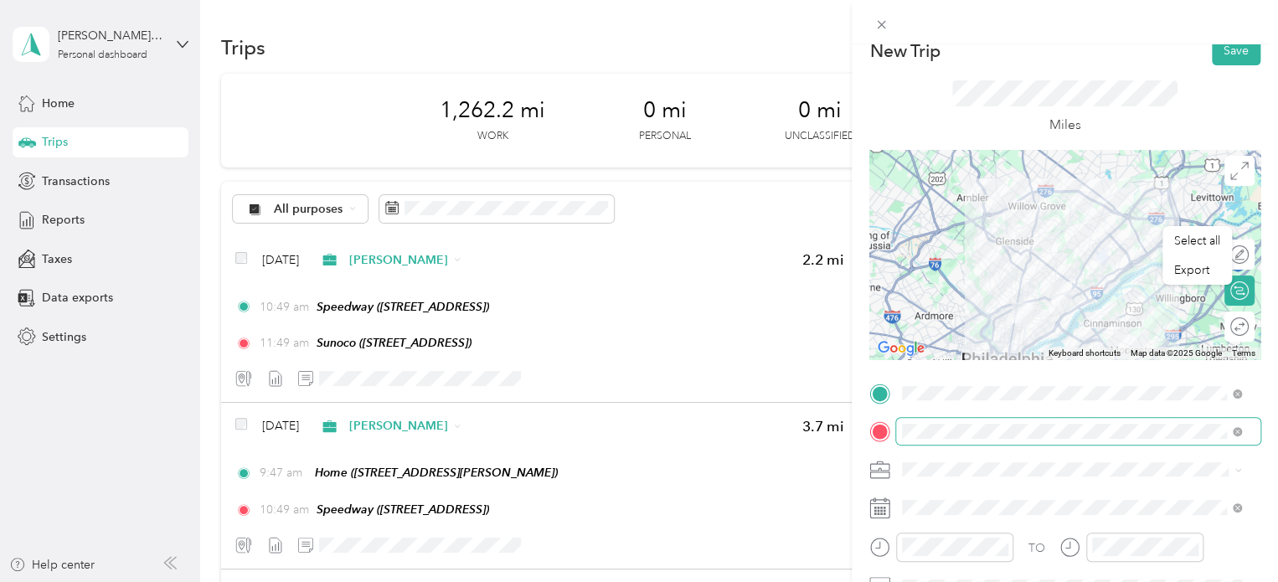
scroll to position [0, 0]
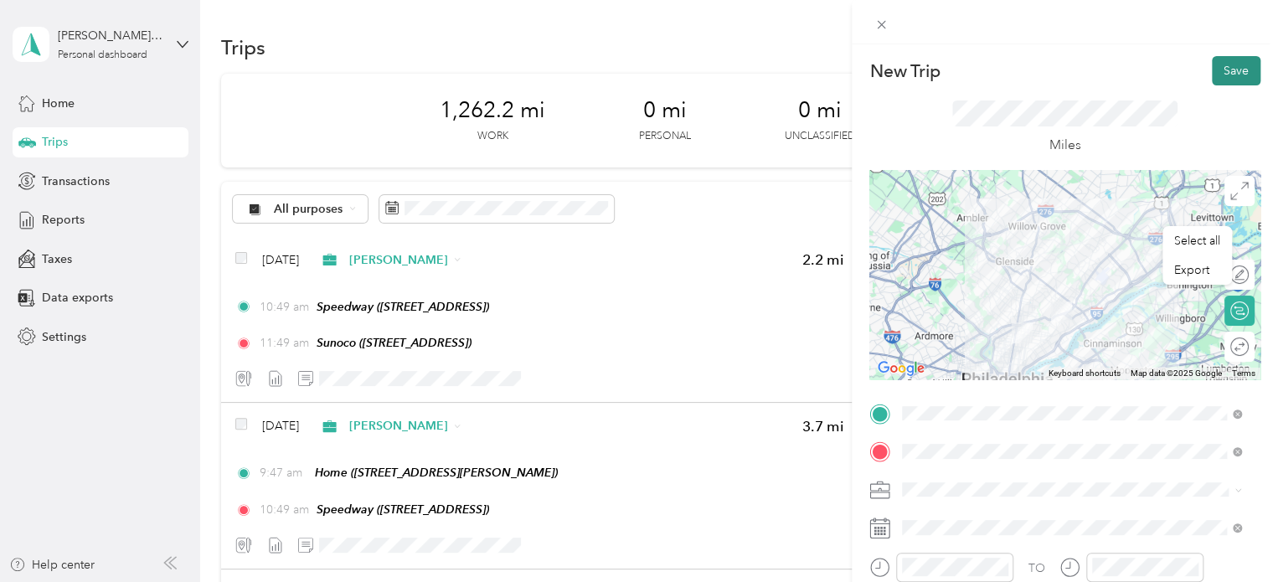
click at [1225, 75] on button "Save" at bounding box center [1236, 70] width 49 height 29
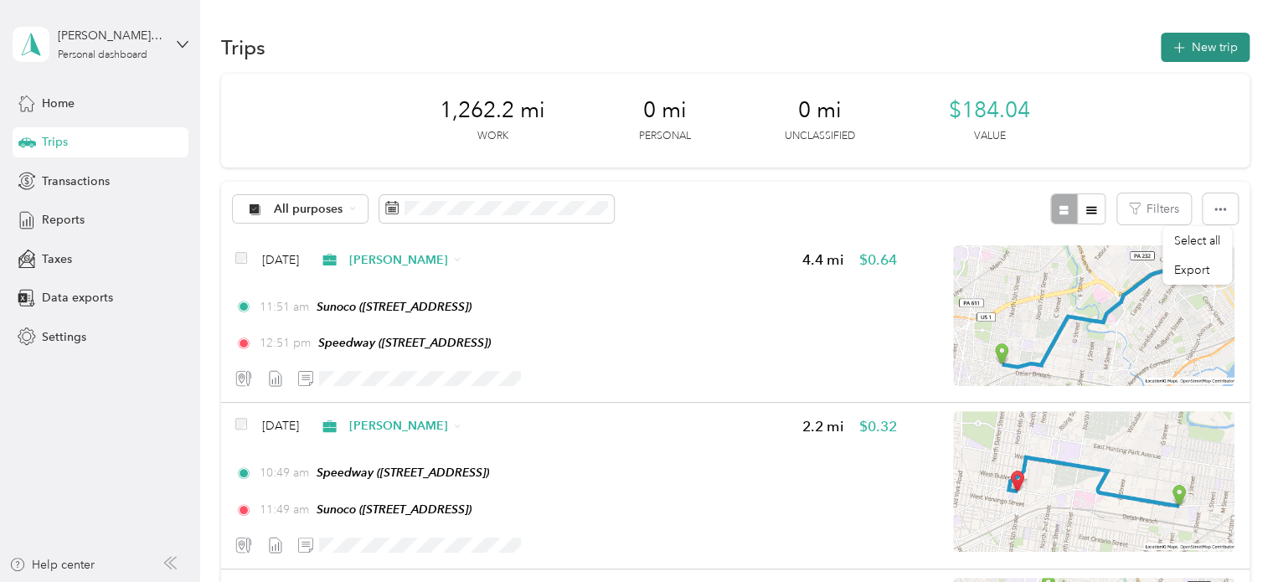
click at [1193, 46] on button "New trip" at bounding box center [1205, 47] width 89 height 29
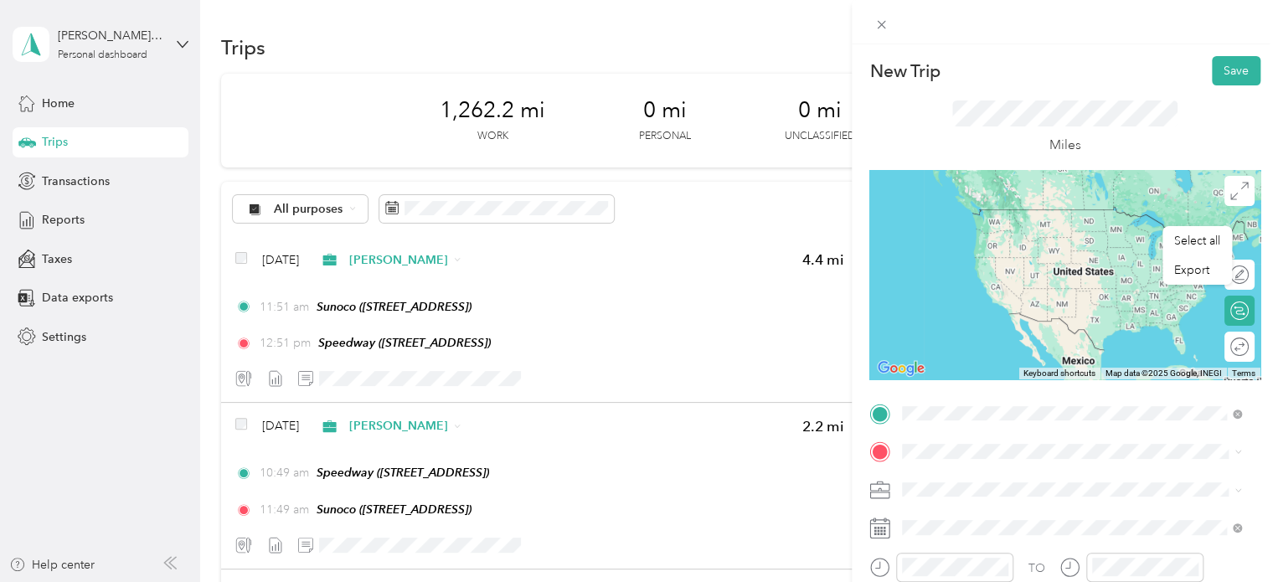
click at [1000, 229] on div "TEAM Speedway [STREET_ADDRESS]" at bounding box center [991, 228] width 115 height 41
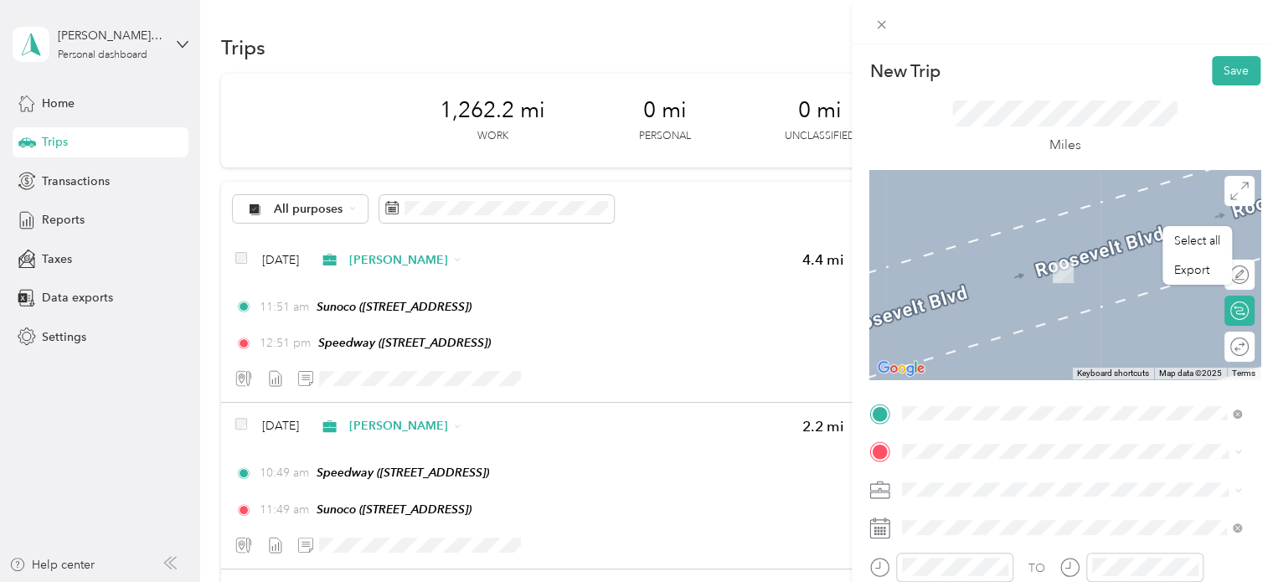
click at [1040, 335] on span "[STREET_ADDRESS]" at bounding box center [987, 334] width 106 height 14
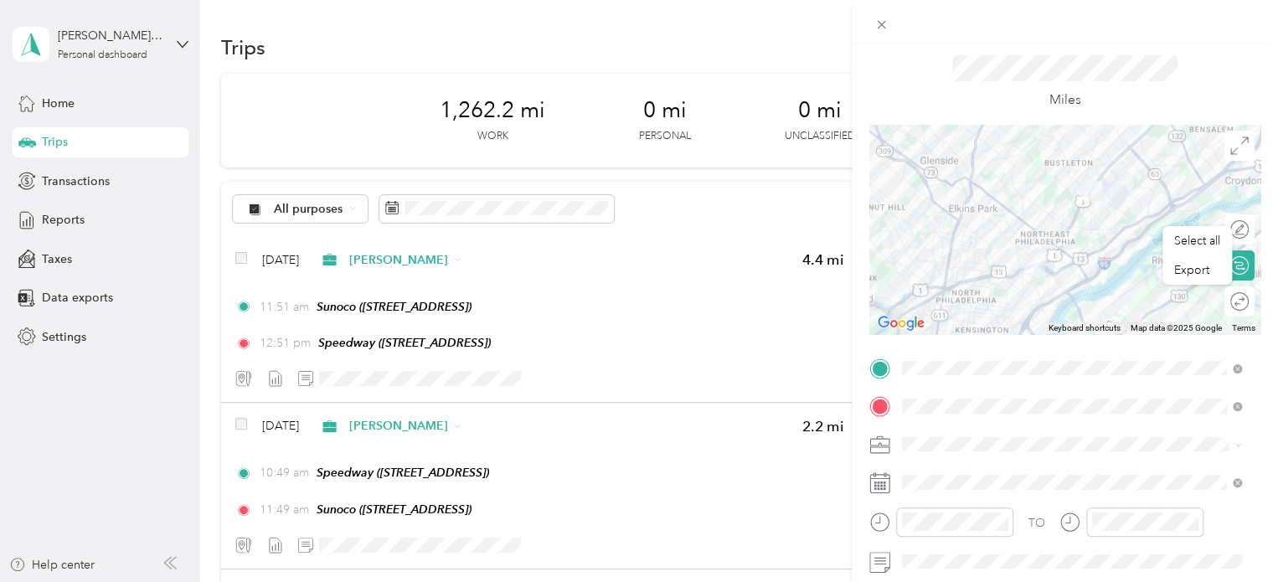
scroll to position [84, 0]
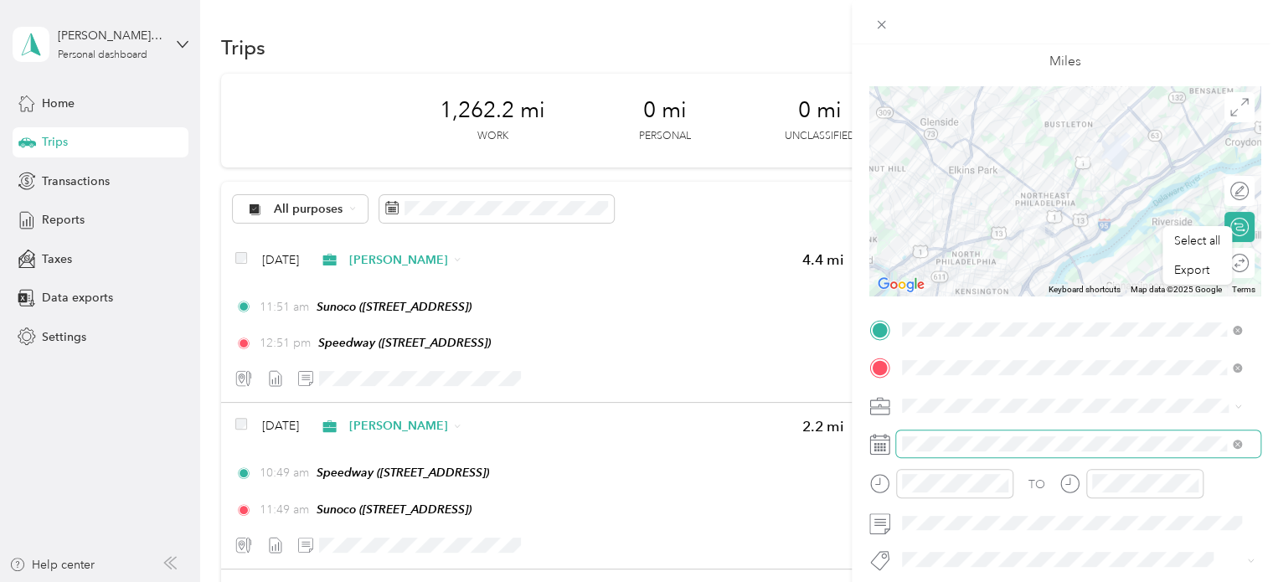
click at [975, 431] on span at bounding box center [1078, 443] width 364 height 27
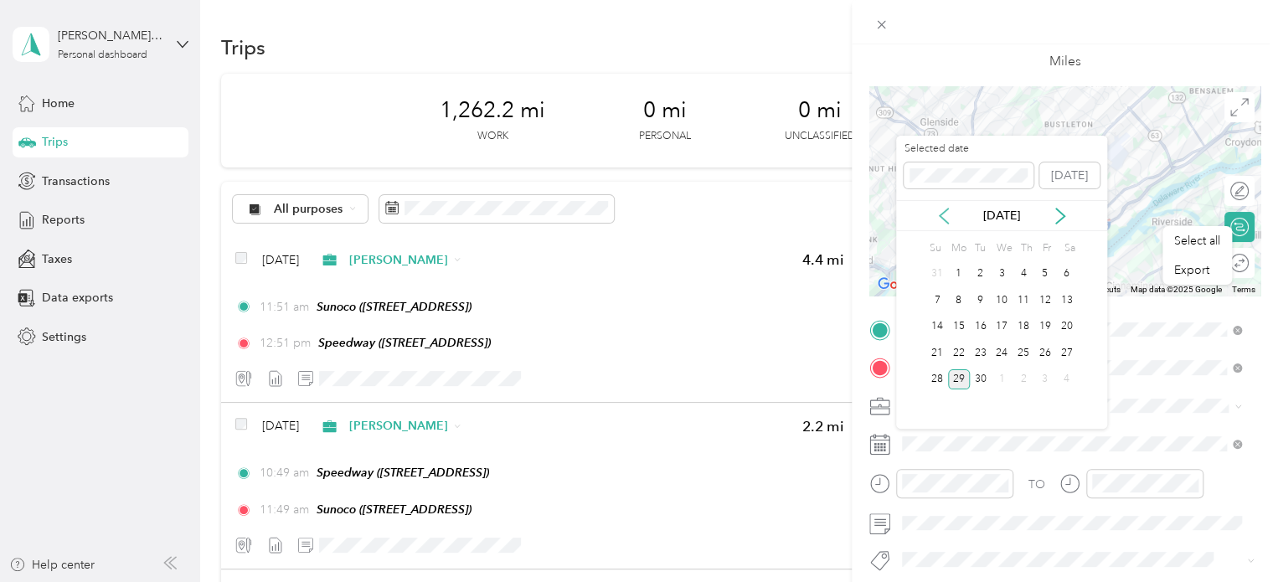
click at [946, 220] on icon at bounding box center [944, 216] width 8 height 15
click at [978, 276] on div "3" at bounding box center [981, 274] width 22 height 21
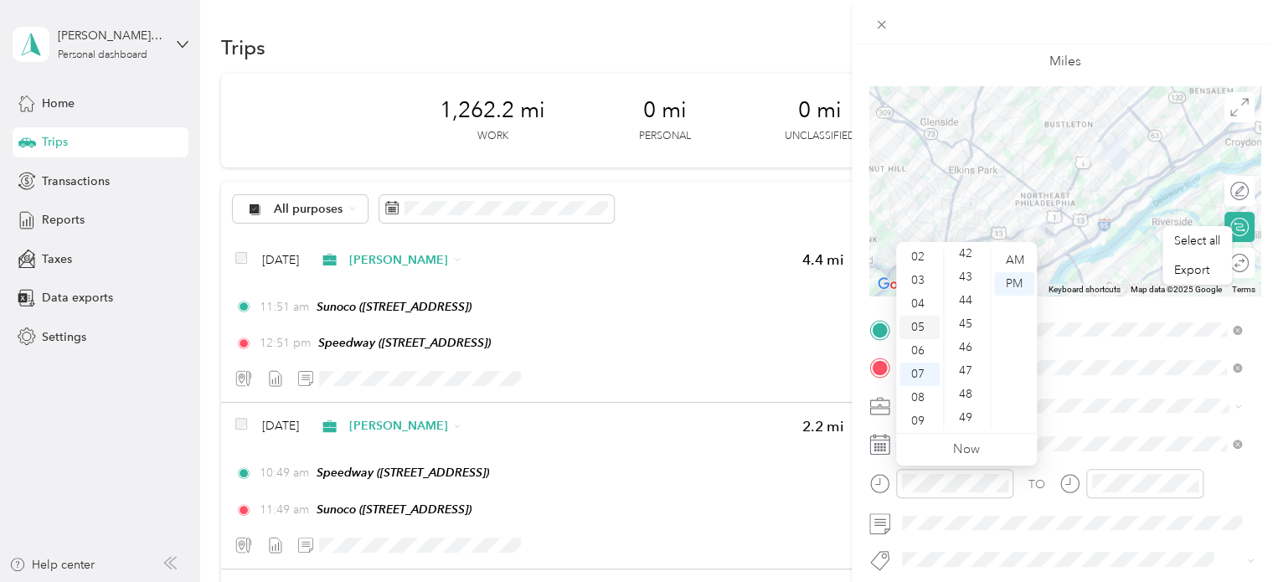
scroll to position [0, 0]
click at [923, 266] on div "12" at bounding box center [919, 260] width 40 height 23
click at [971, 322] on div "55" at bounding box center [967, 323] width 40 height 23
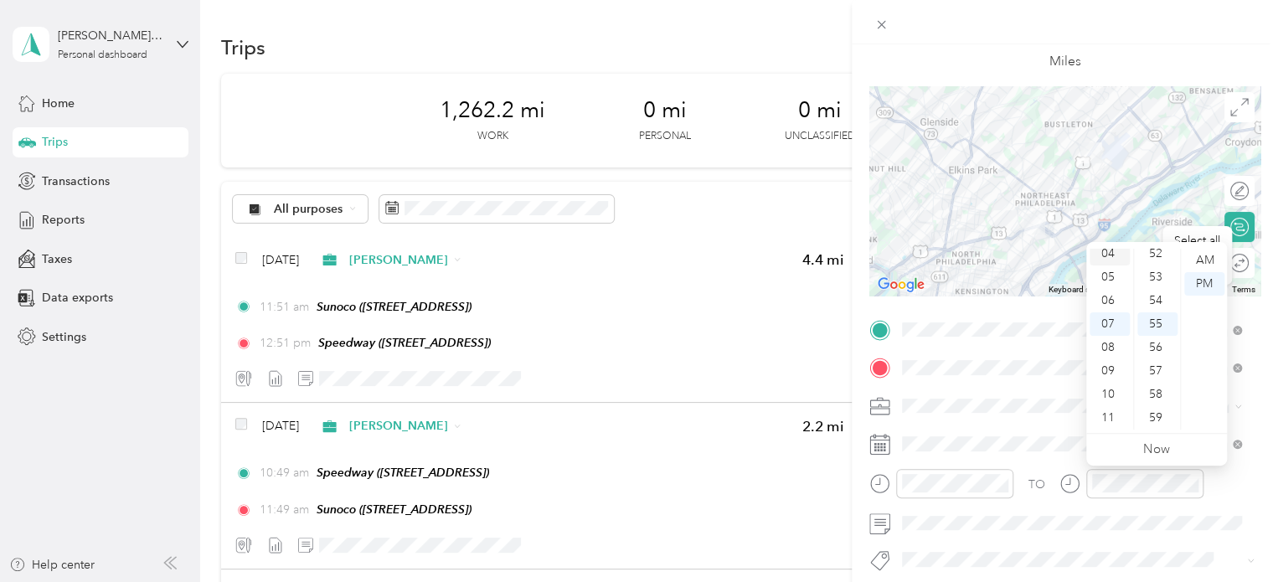
click at [1116, 257] on div "04" at bounding box center [1110, 253] width 40 height 23
click at [1100, 284] on div "02" at bounding box center [1110, 280] width 40 height 23
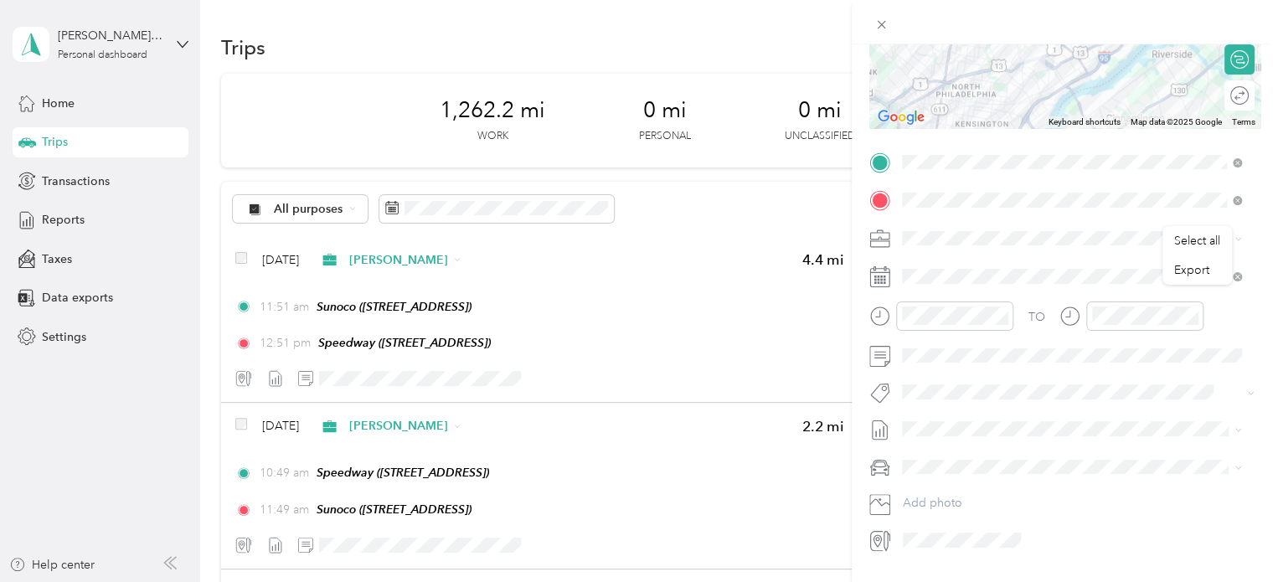
scroll to position [296, 0]
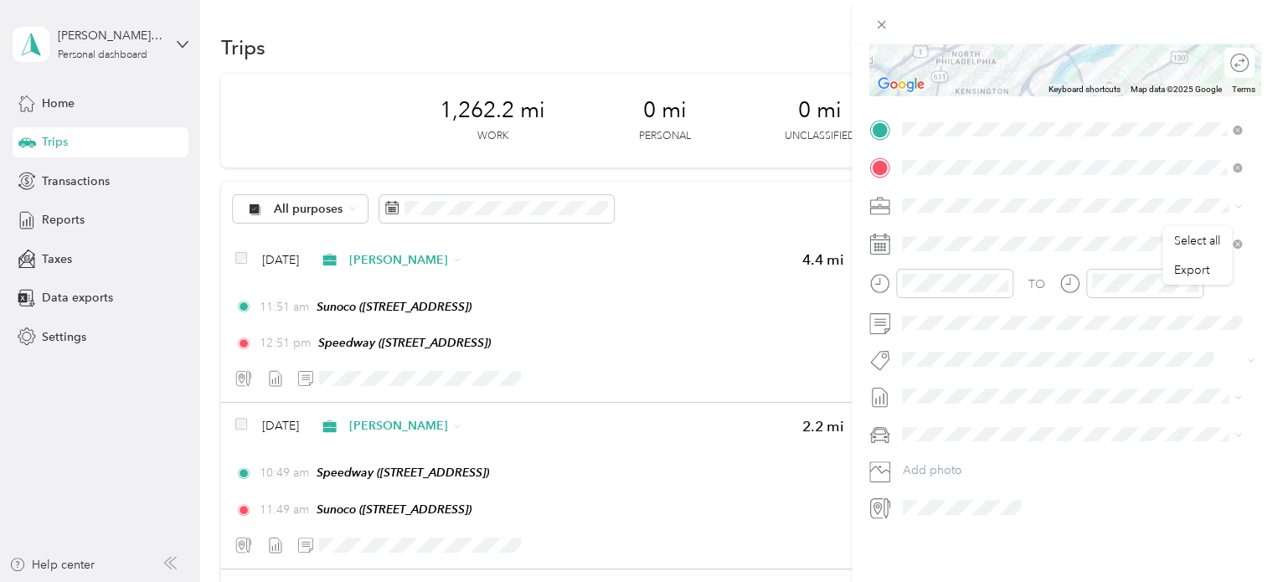
click at [961, 451] on span "Nissan Xterra" at bounding box center [943, 451] width 70 height 14
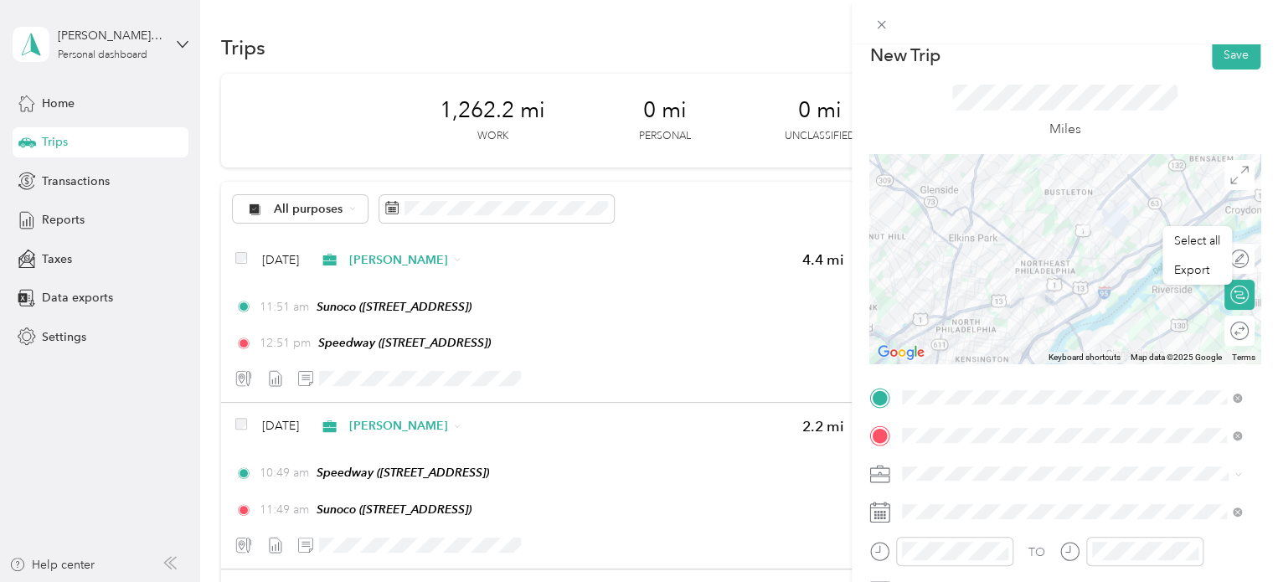
scroll to position [0, 0]
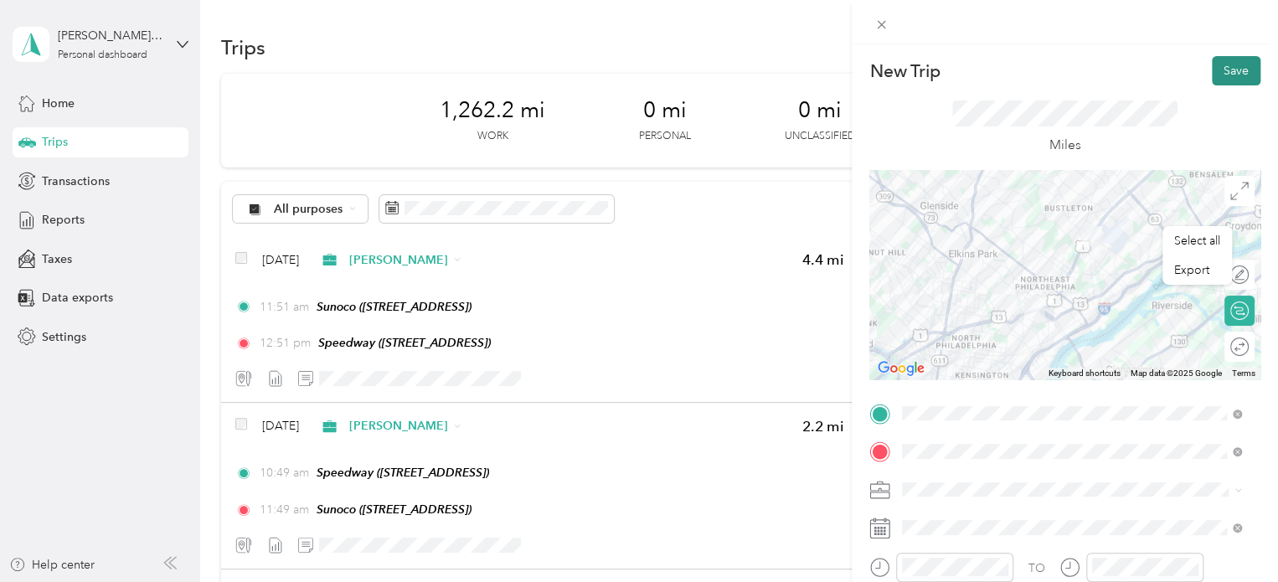
click at [1212, 63] on button "Save" at bounding box center [1236, 70] width 49 height 29
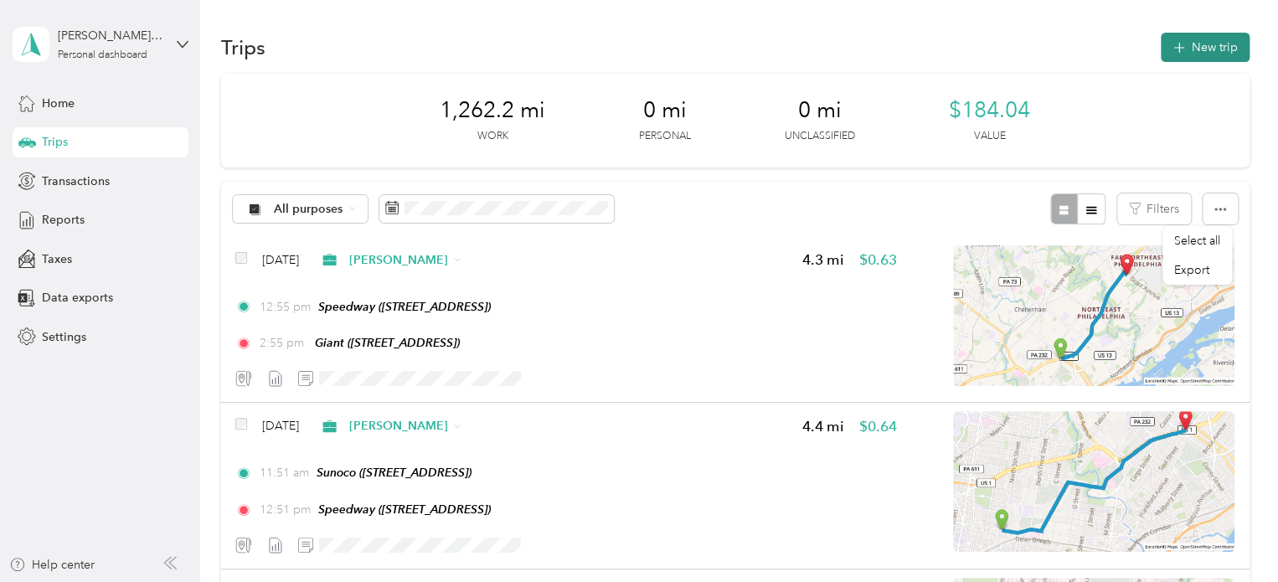
click at [1198, 45] on button "New trip" at bounding box center [1205, 47] width 89 height 29
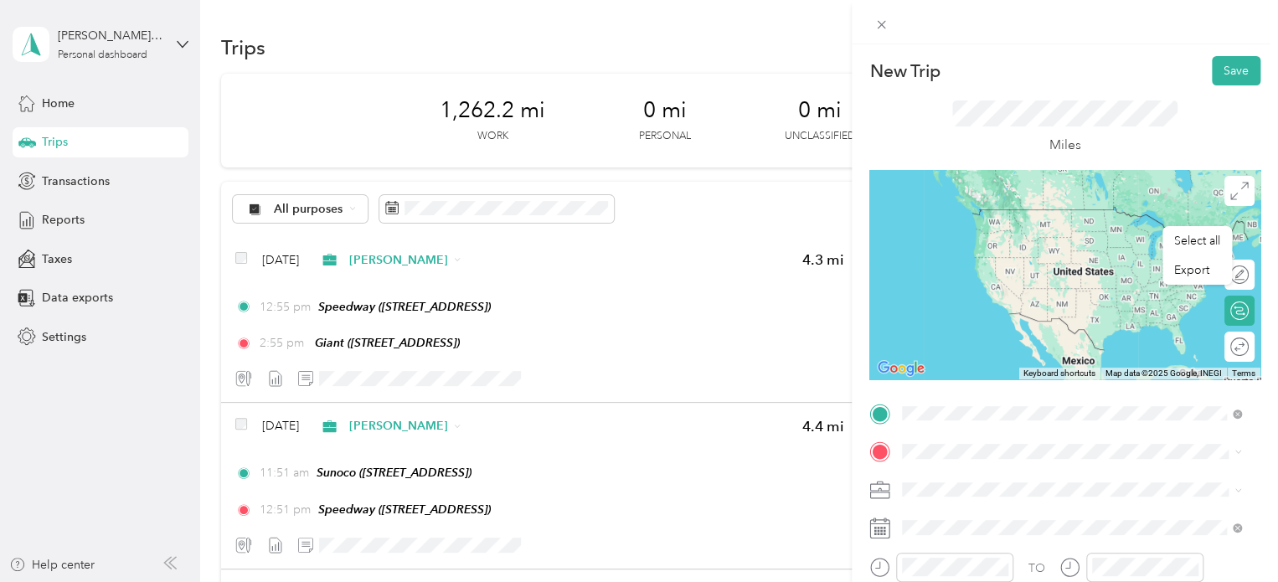
click at [1033, 281] on div "TEAM Giant" at bounding box center [987, 276] width 106 height 21
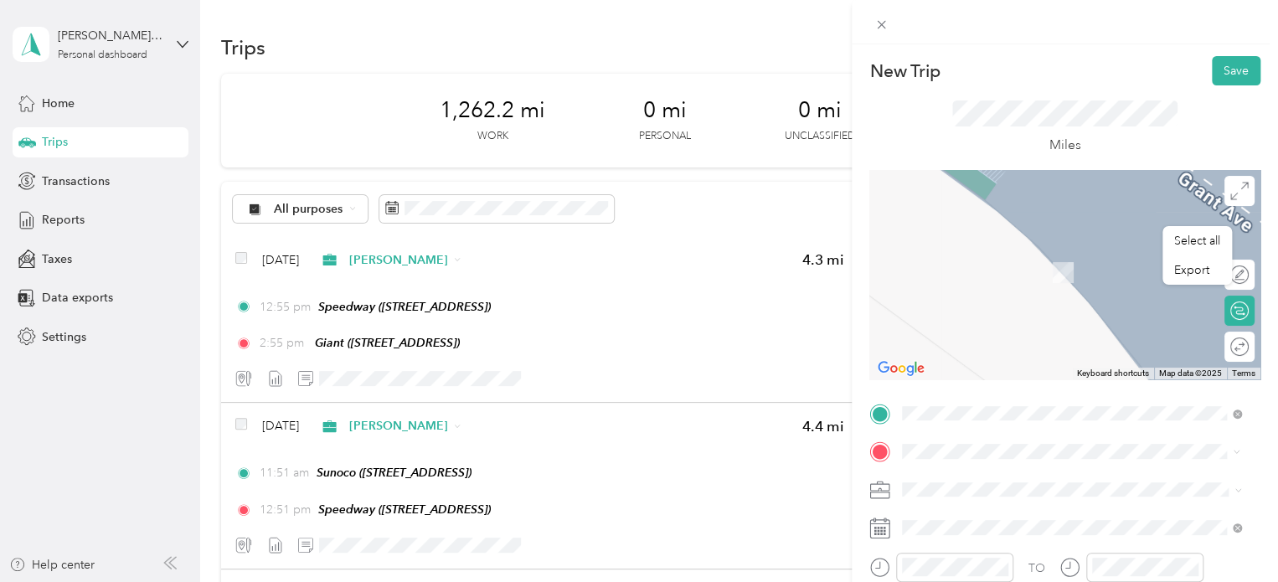
click at [1055, 265] on span "[STREET_ADDRESS][PERSON_NAME]" at bounding box center [1033, 272] width 199 height 14
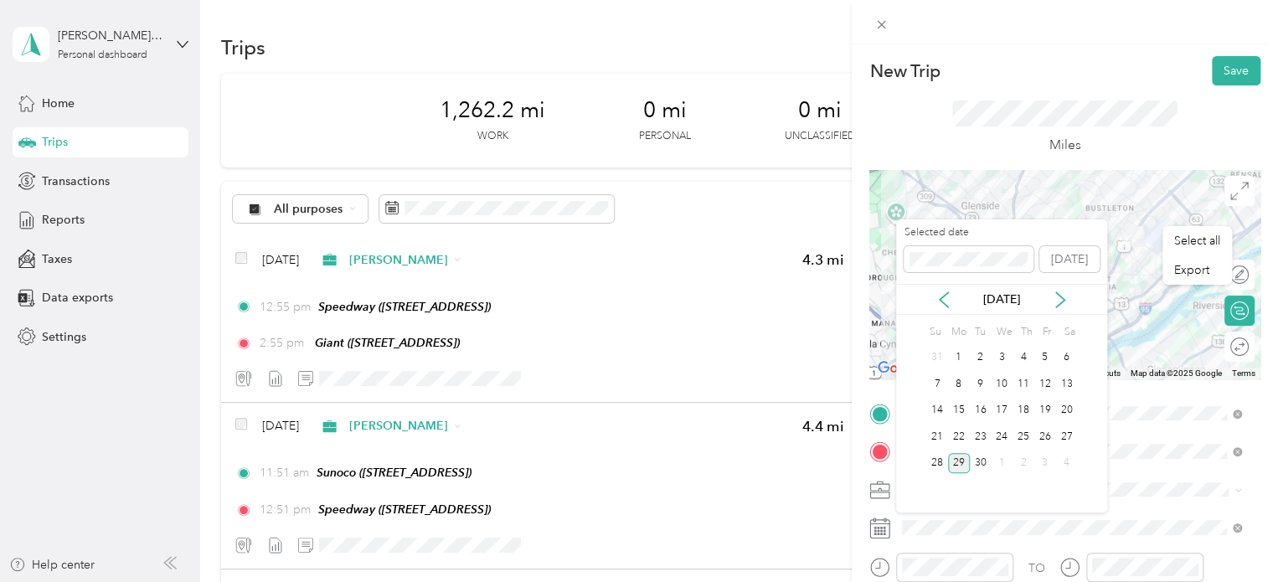
click at [951, 298] on div "[DATE]" at bounding box center [1001, 300] width 211 height 18
click at [946, 299] on icon at bounding box center [944, 299] width 17 height 17
click at [941, 293] on icon at bounding box center [944, 299] width 17 height 17
click at [987, 358] on div "3" at bounding box center [981, 358] width 22 height 21
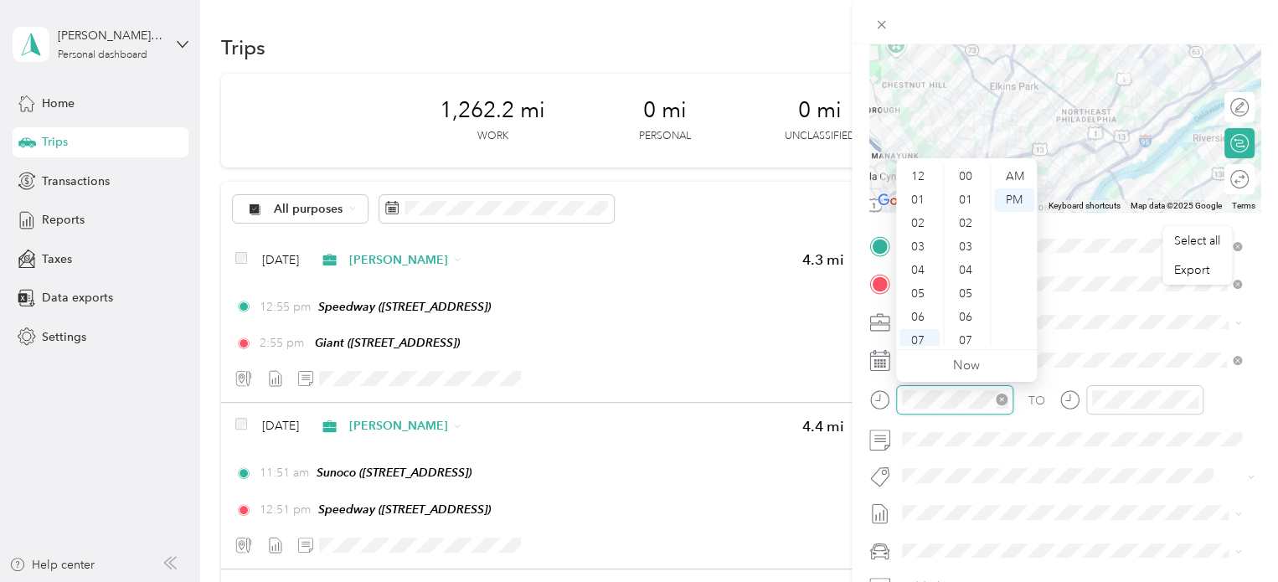
scroll to position [101, 0]
click at [930, 190] on div "02" at bounding box center [919, 189] width 40 height 23
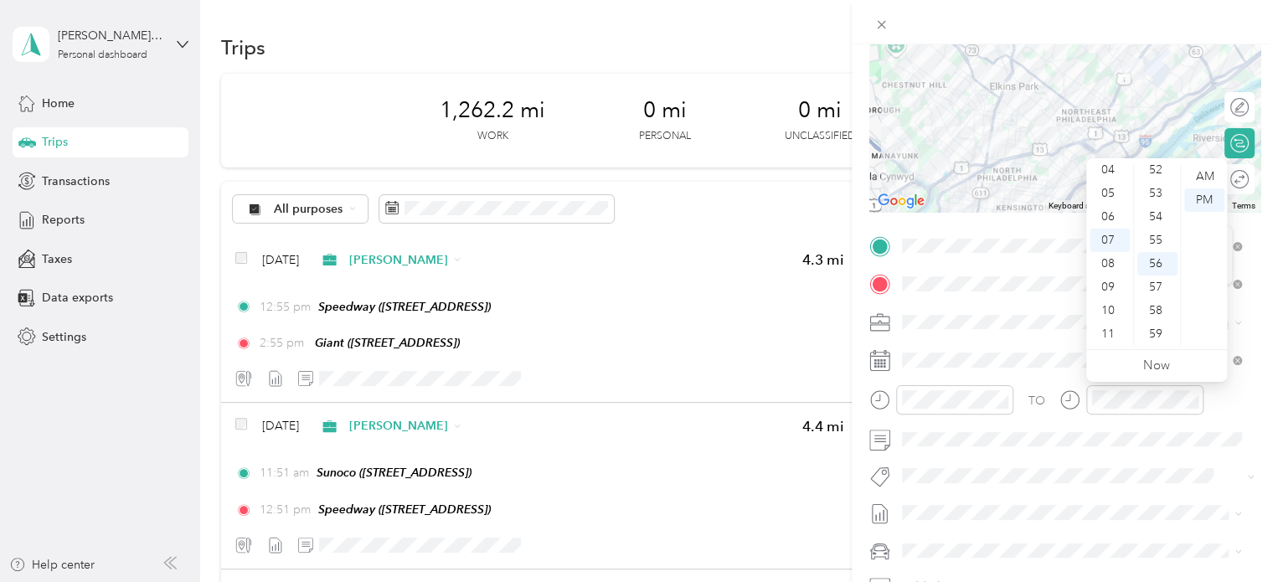
click at [1133, 167] on ul "00 01 02 03 04 05 06 07 08 09 10 11 12 13 14 15 16 17 18 19 20 21 22 23 24 25 2…" at bounding box center [1156, 255] width 47 height 181
click at [1107, 170] on div "04" at bounding box center [1110, 169] width 40 height 23
click at [1154, 173] on div "52" at bounding box center [1157, 169] width 40 height 23
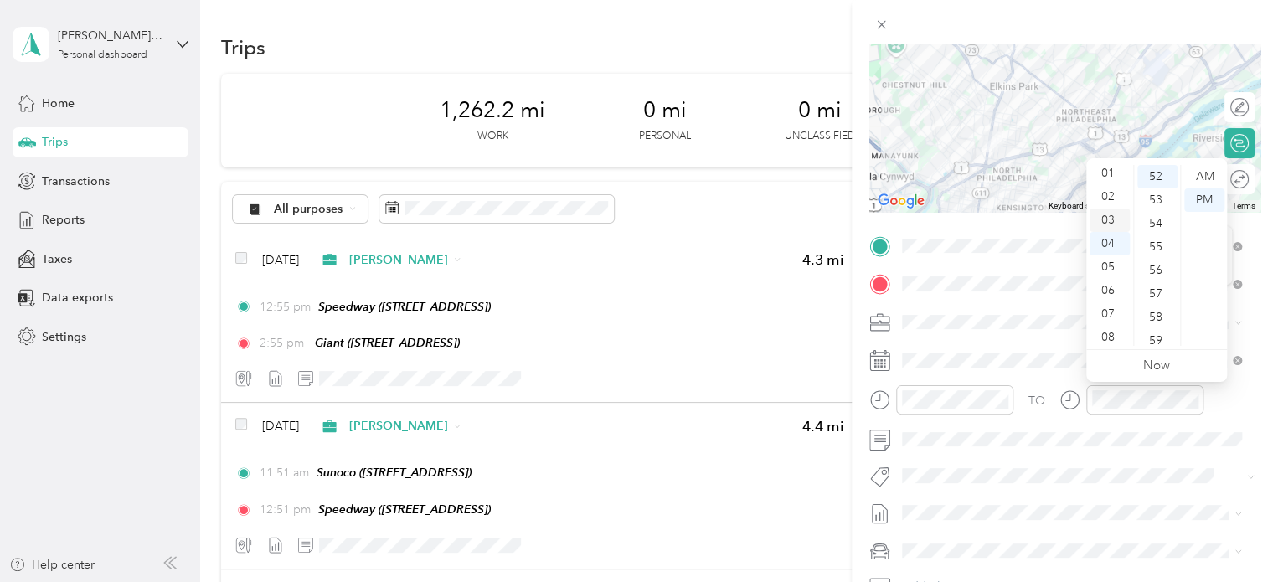
click at [1109, 221] on div "03" at bounding box center [1110, 220] width 40 height 23
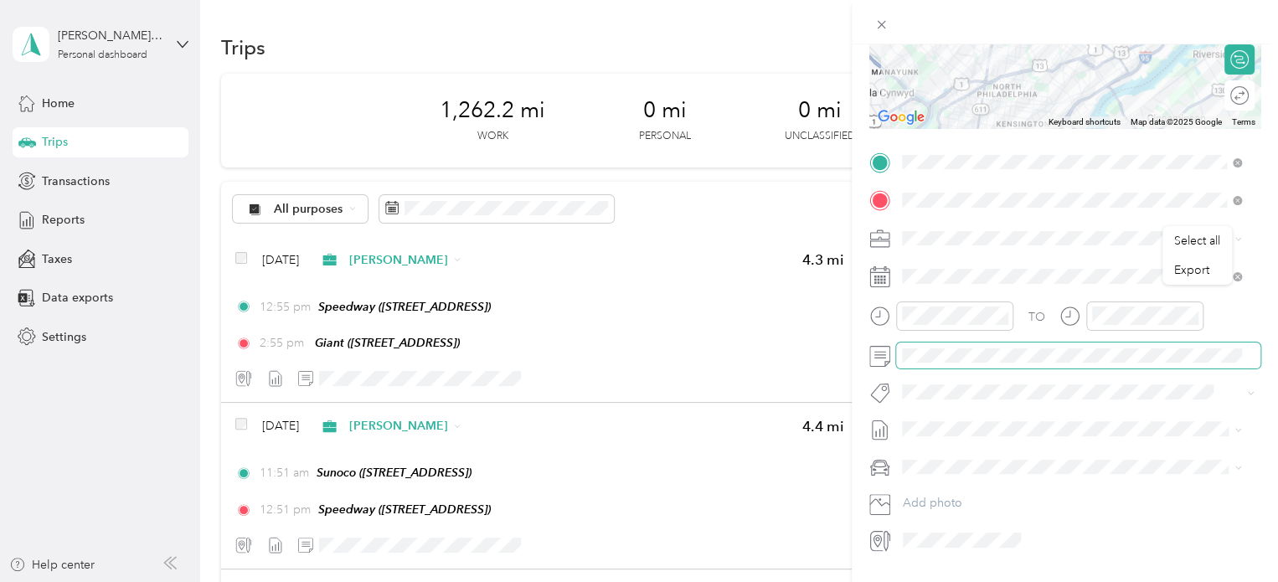
scroll to position [296, 0]
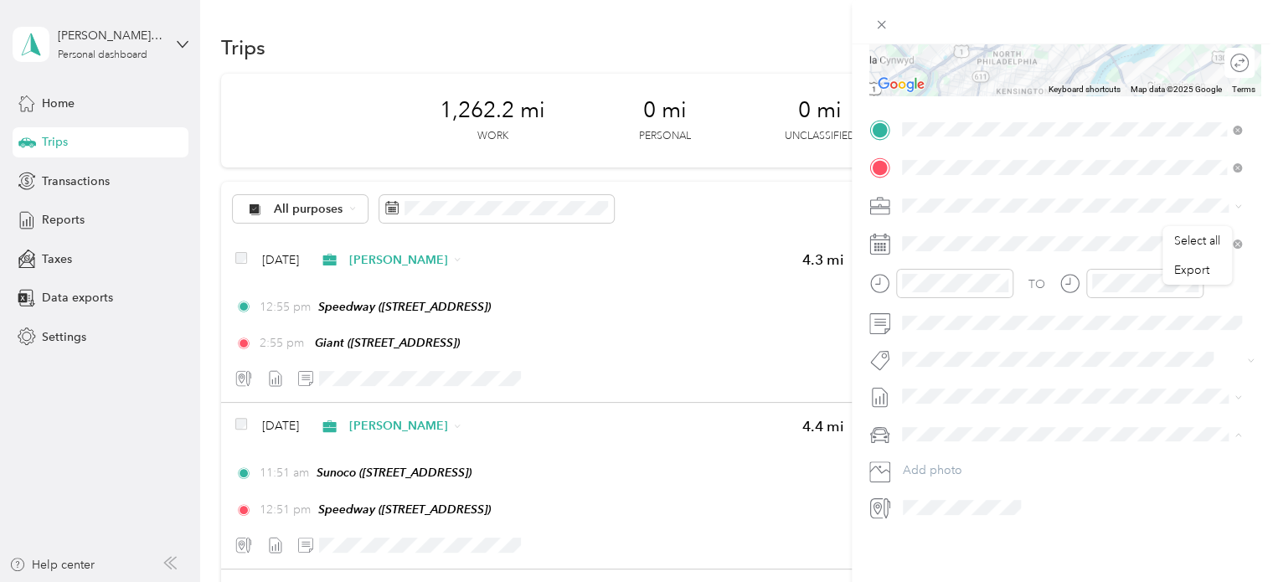
click at [978, 582] on div "Select all Export New Trip Save This trip cannot be edited because it is either…" at bounding box center [635, 582] width 1270 height 0
click at [960, 454] on div "Nissan Xterra" at bounding box center [1071, 451] width 327 height 18
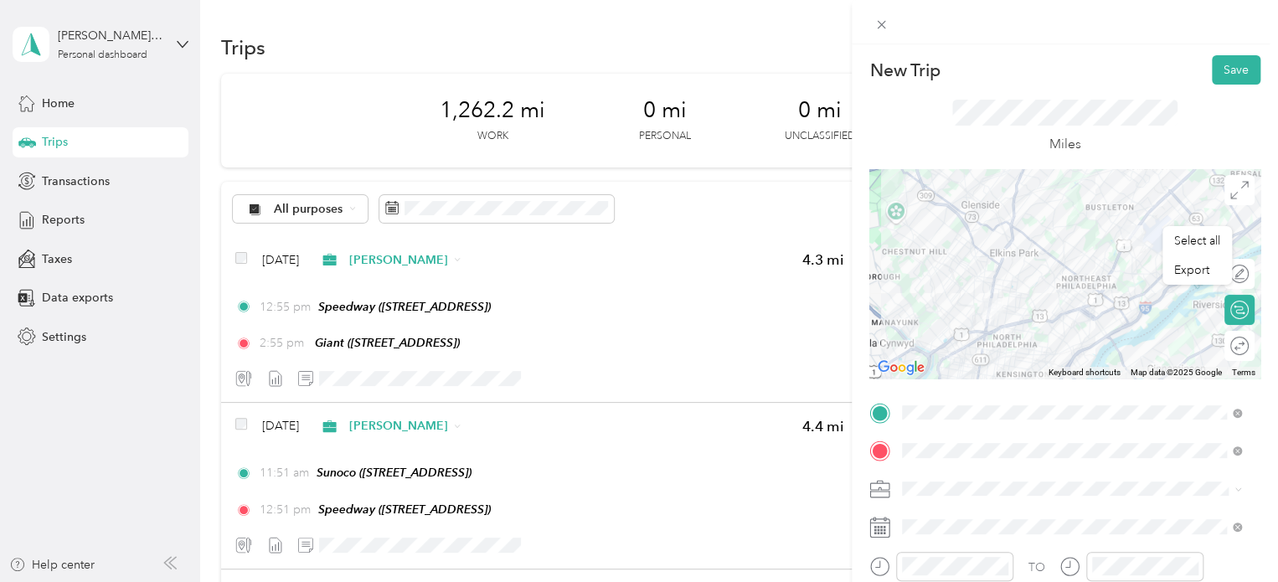
scroll to position [0, 0]
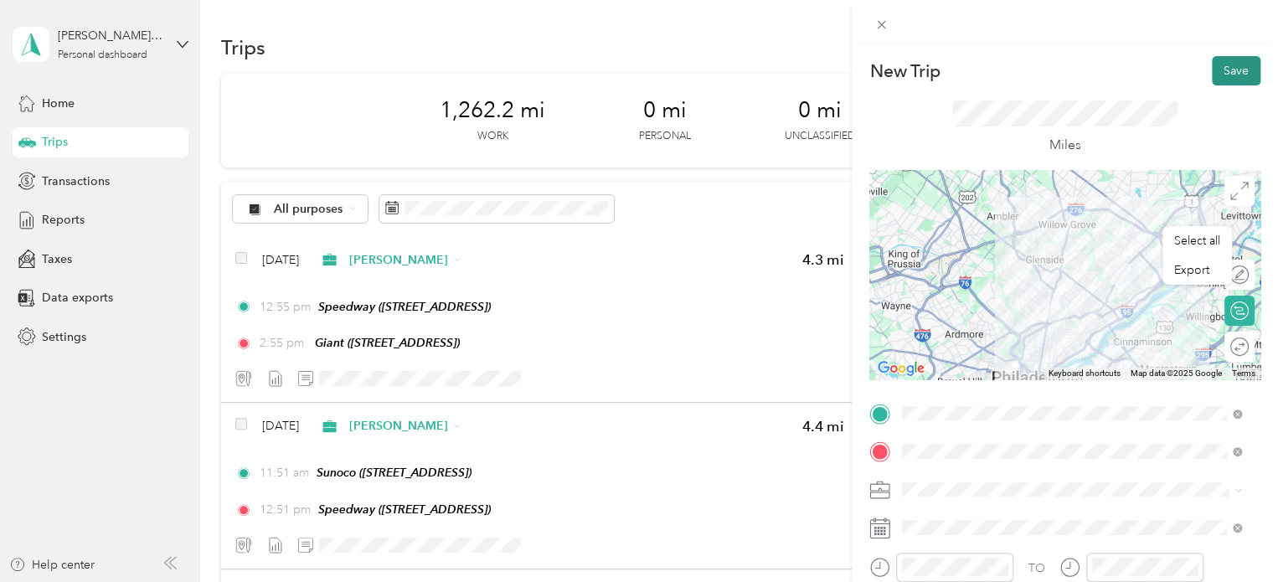
click at [1229, 66] on button "Save" at bounding box center [1236, 70] width 49 height 29
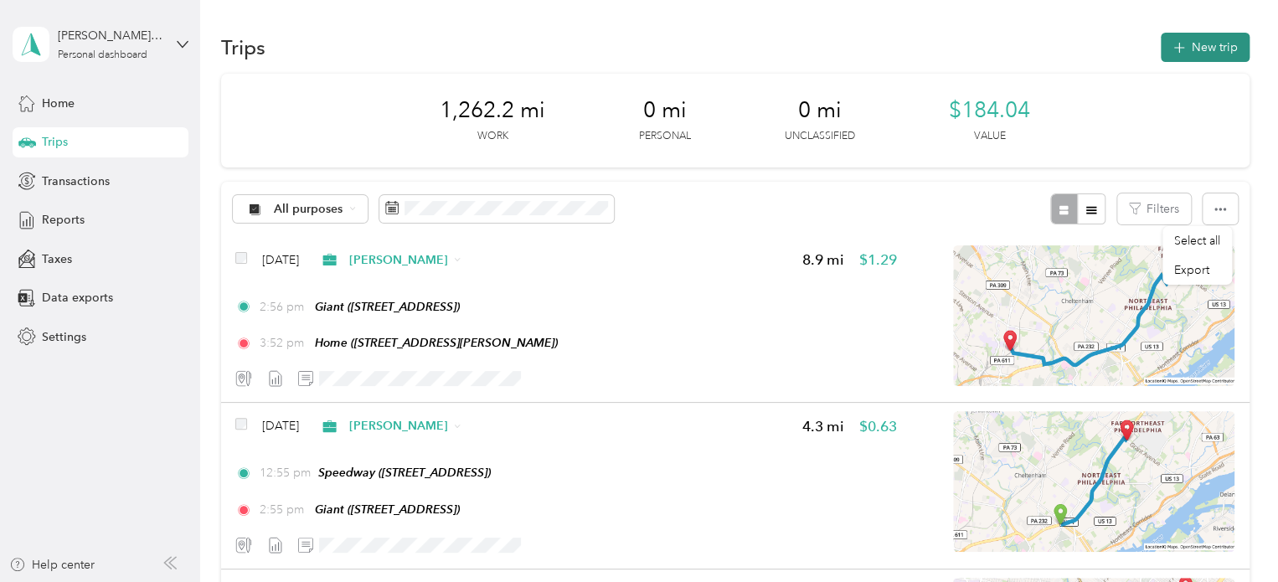
click at [1212, 47] on button "New trip" at bounding box center [1205, 47] width 89 height 29
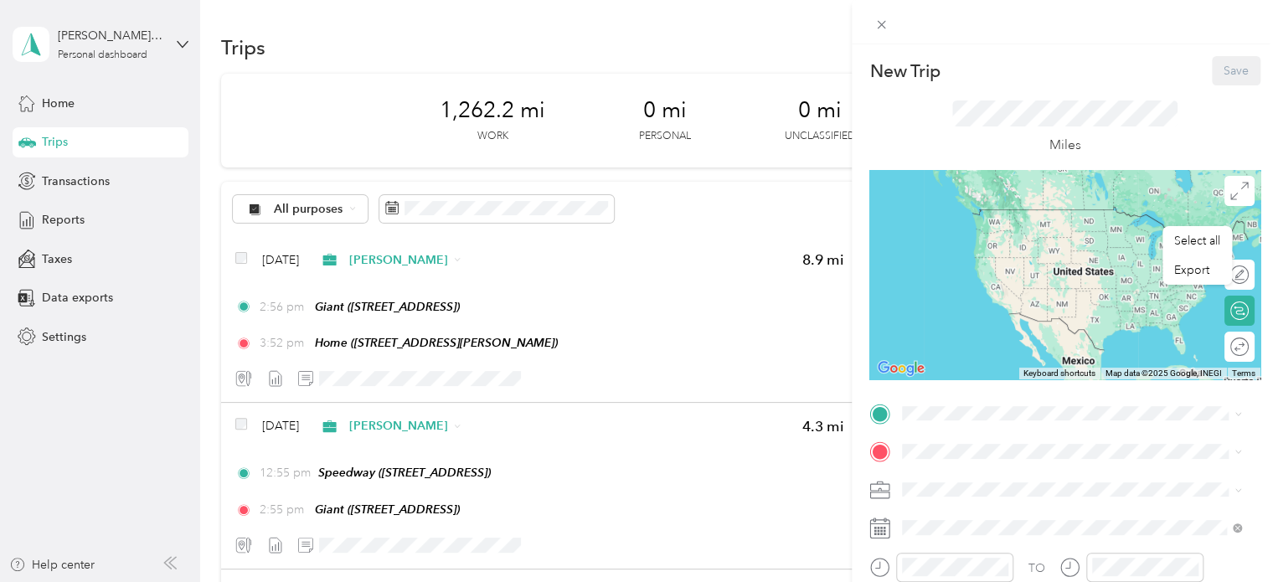
click at [1018, 399] on div "New Trip Save This trip cannot be edited because it is either under review, app…" at bounding box center [1064, 430] width 391 height 749
click at [1133, 243] on div "Home [STREET_ADDRESS][PERSON_NAME]" at bounding box center [1033, 225] width 199 height 35
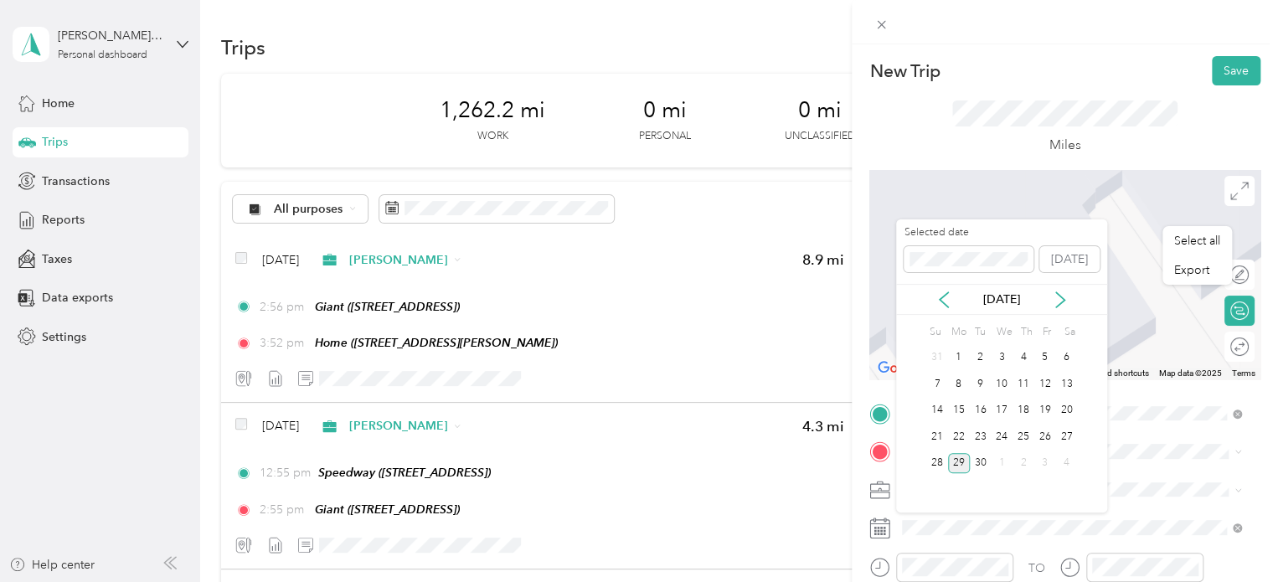
click at [952, 296] on div "[DATE]" at bounding box center [1001, 300] width 211 height 18
click at [936, 304] on icon at bounding box center [944, 299] width 17 height 17
click at [951, 301] on icon at bounding box center [944, 299] width 17 height 17
click at [1003, 356] on div "4" at bounding box center [1002, 358] width 22 height 21
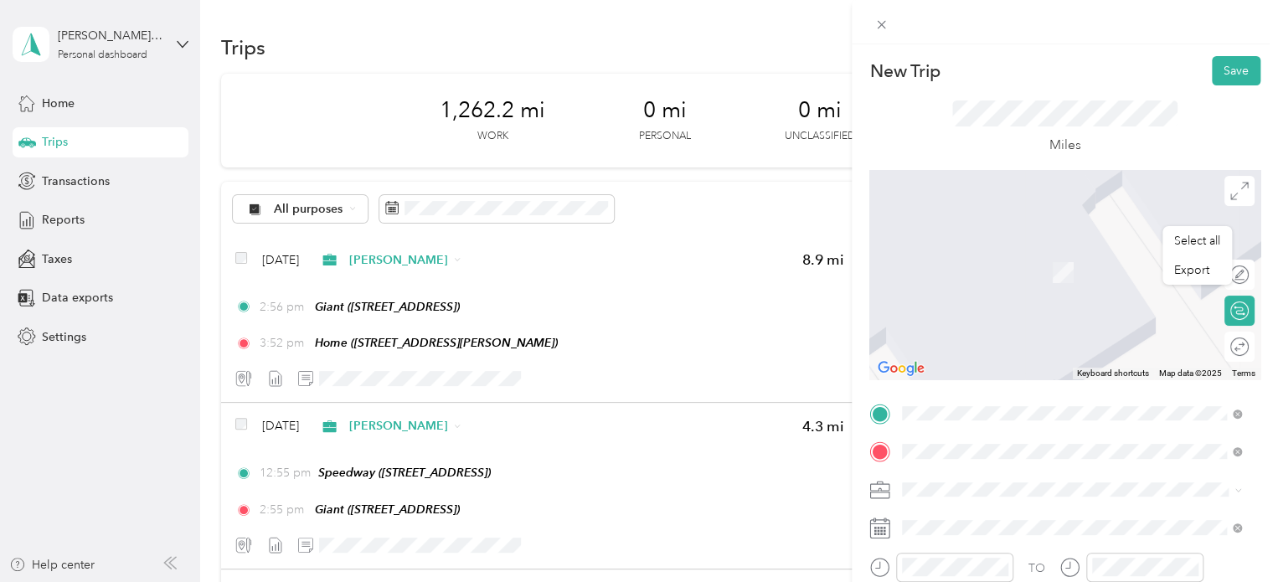
click at [1053, 262] on div "TEAM CVS Pharmacy" at bounding box center [1002, 256] width 137 height 21
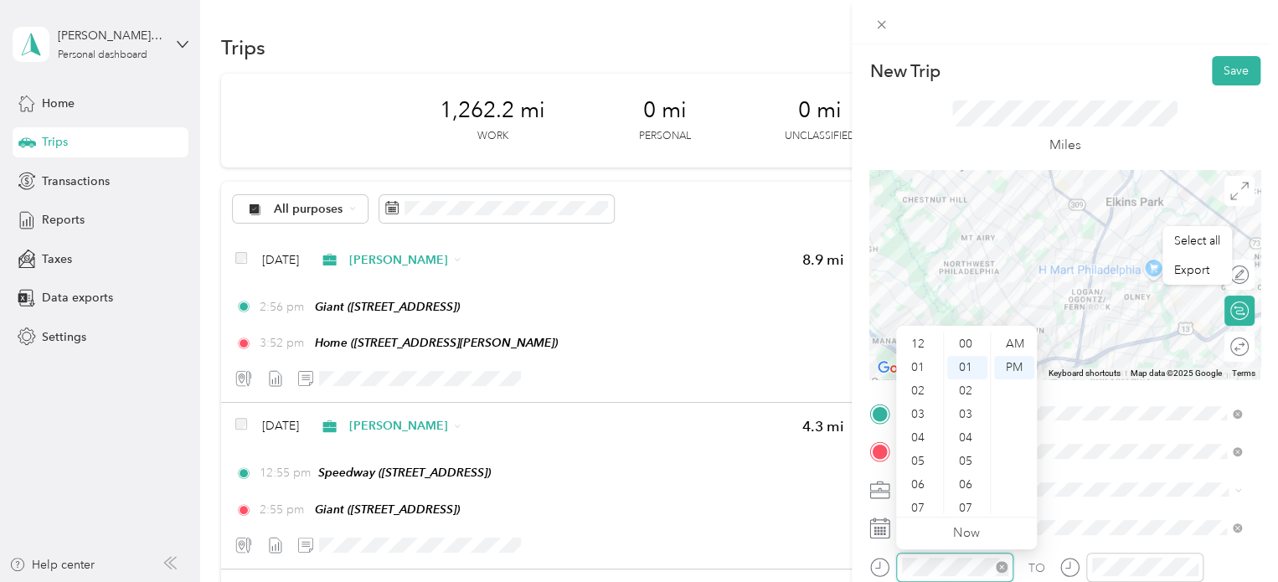
scroll to position [101, 0]
click at [915, 455] on div "09" at bounding box center [919, 454] width 40 height 23
click at [925, 476] on div "10" at bounding box center [919, 477] width 40 height 23
click at [1019, 338] on div "AM" at bounding box center [1014, 343] width 40 height 23
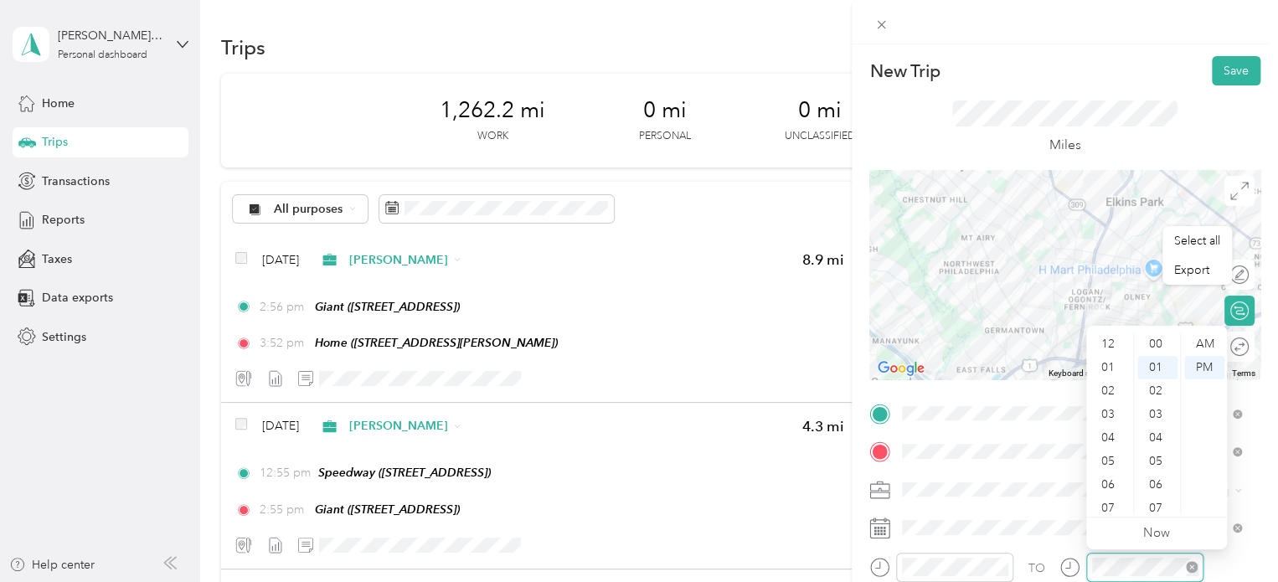
scroll to position [23, 0]
click at [1107, 503] on div "11" at bounding box center [1110, 501] width 40 height 23
click at [1203, 342] on div "AM" at bounding box center [1204, 343] width 40 height 23
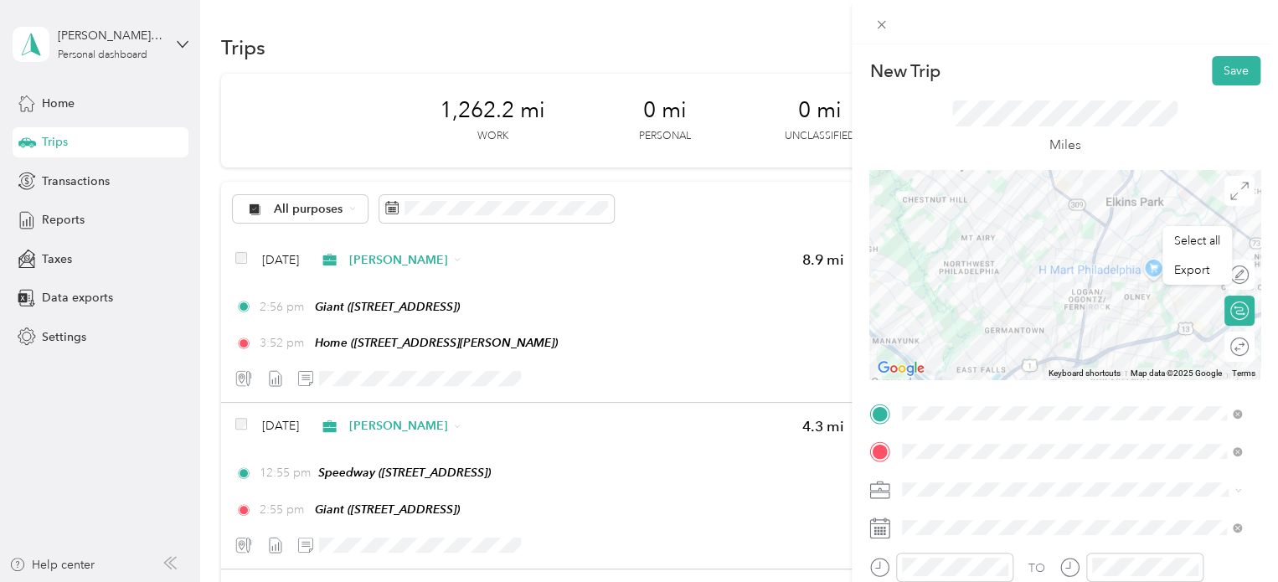
scroll to position [251, 0]
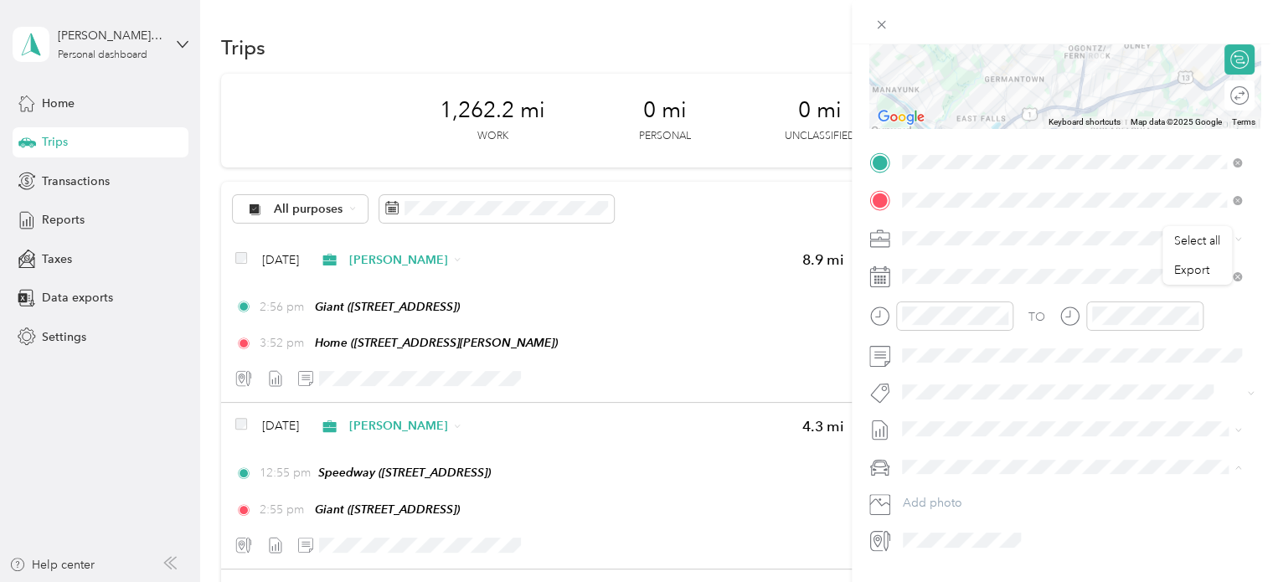
click at [960, 497] on span "Nissan Xterra" at bounding box center [943, 496] width 70 height 14
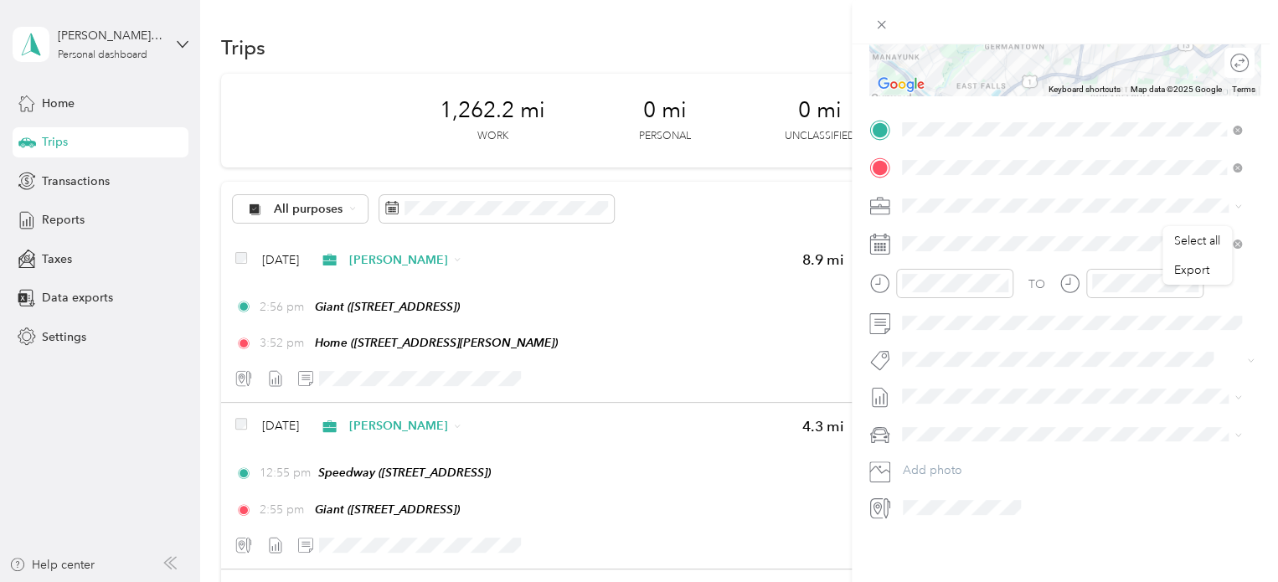
scroll to position [0, 0]
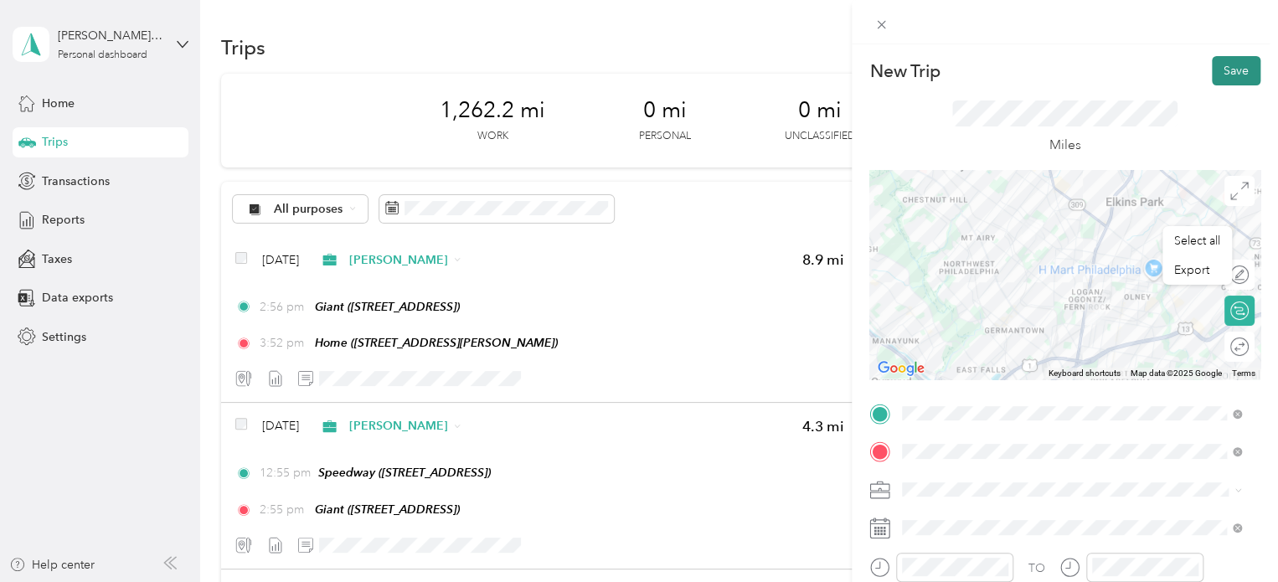
click at [1219, 77] on button "Save" at bounding box center [1236, 70] width 49 height 29
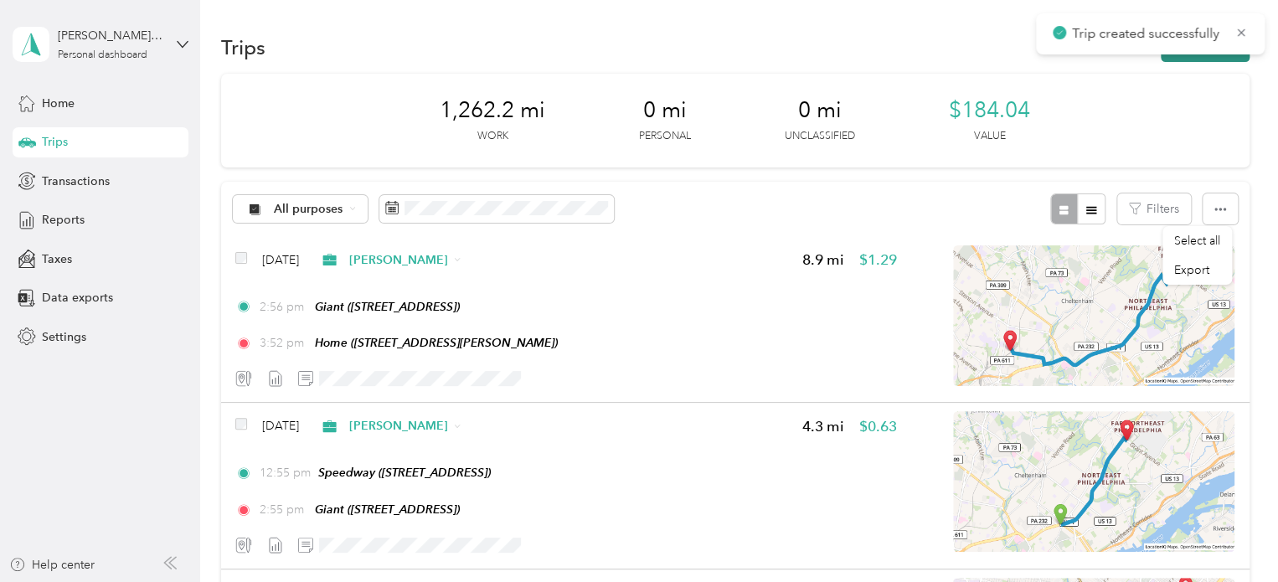
click at [1215, 57] on button "New trip" at bounding box center [1205, 47] width 89 height 29
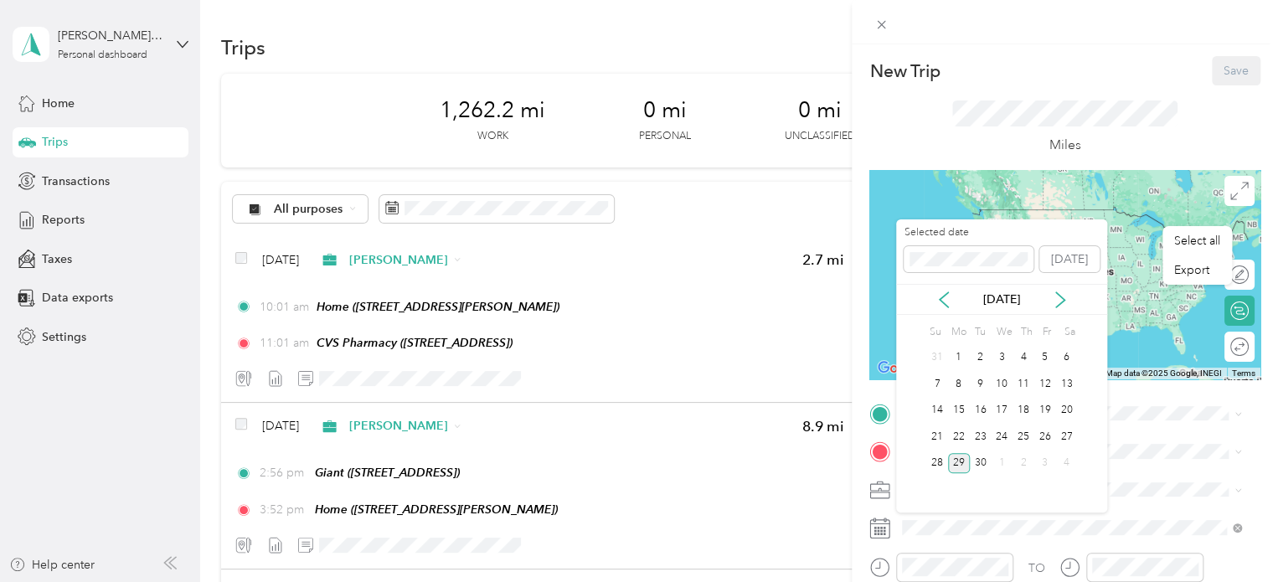
click at [951, 302] on div "[DATE]" at bounding box center [1001, 300] width 211 height 18
click at [944, 297] on icon at bounding box center [944, 299] width 17 height 17
click at [949, 298] on icon at bounding box center [944, 299] width 17 height 17
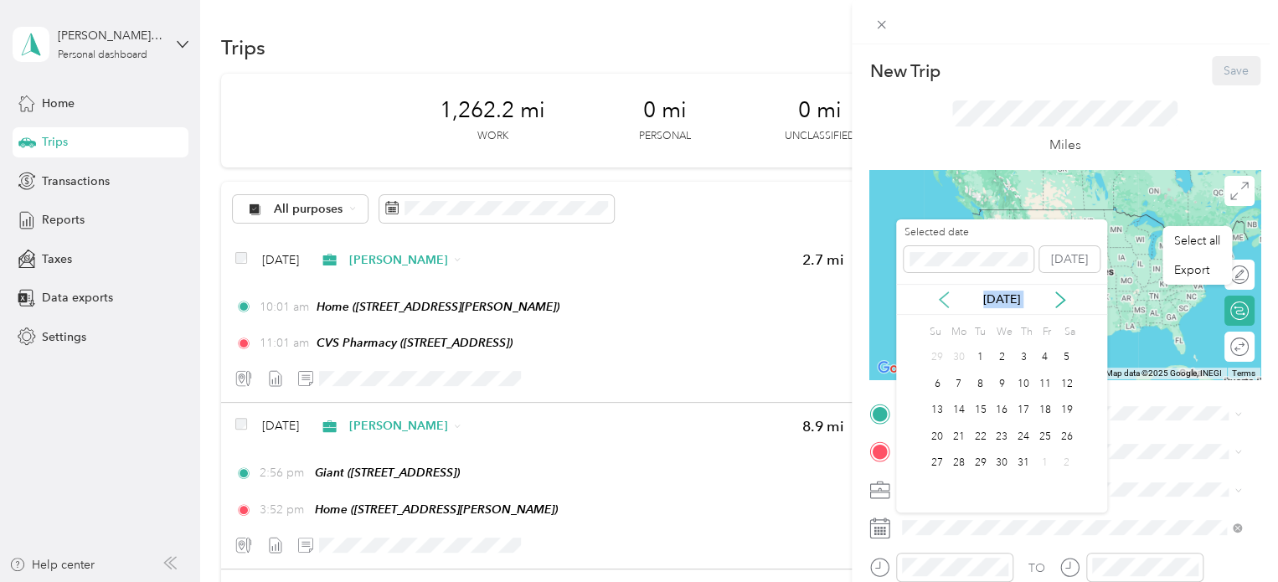
click at [949, 298] on icon at bounding box center [944, 299] width 17 height 17
click at [996, 355] on div "4" at bounding box center [1002, 358] width 22 height 21
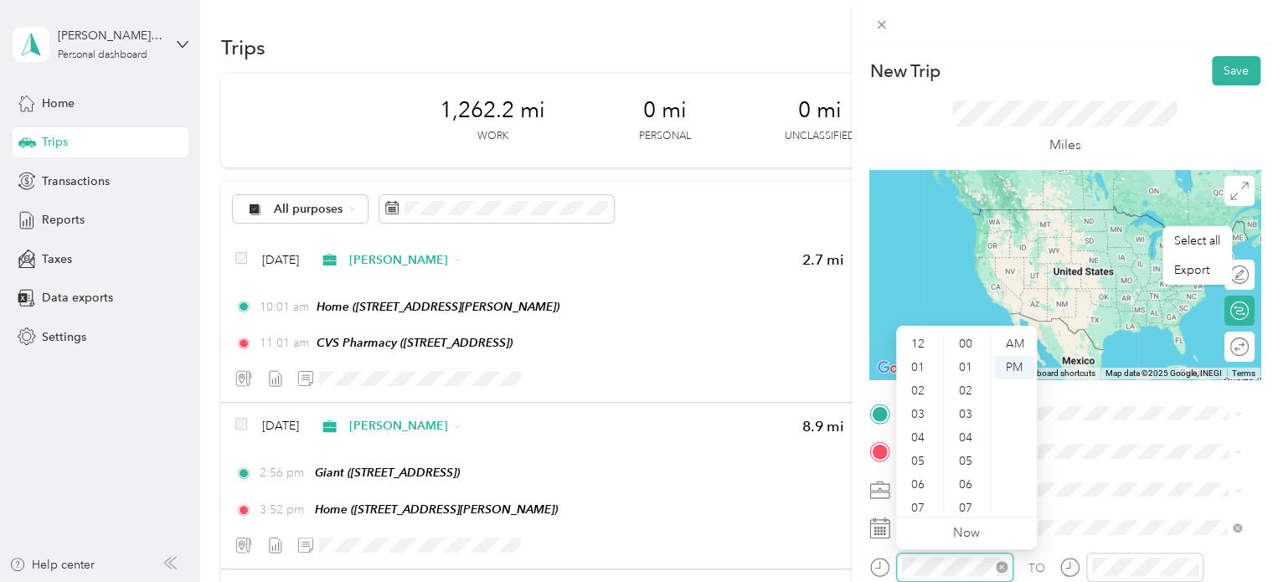
scroll to position [101, 0]
click at [915, 498] on div "11" at bounding box center [919, 501] width 40 height 23
click at [1024, 348] on div "AM" at bounding box center [1014, 343] width 40 height 23
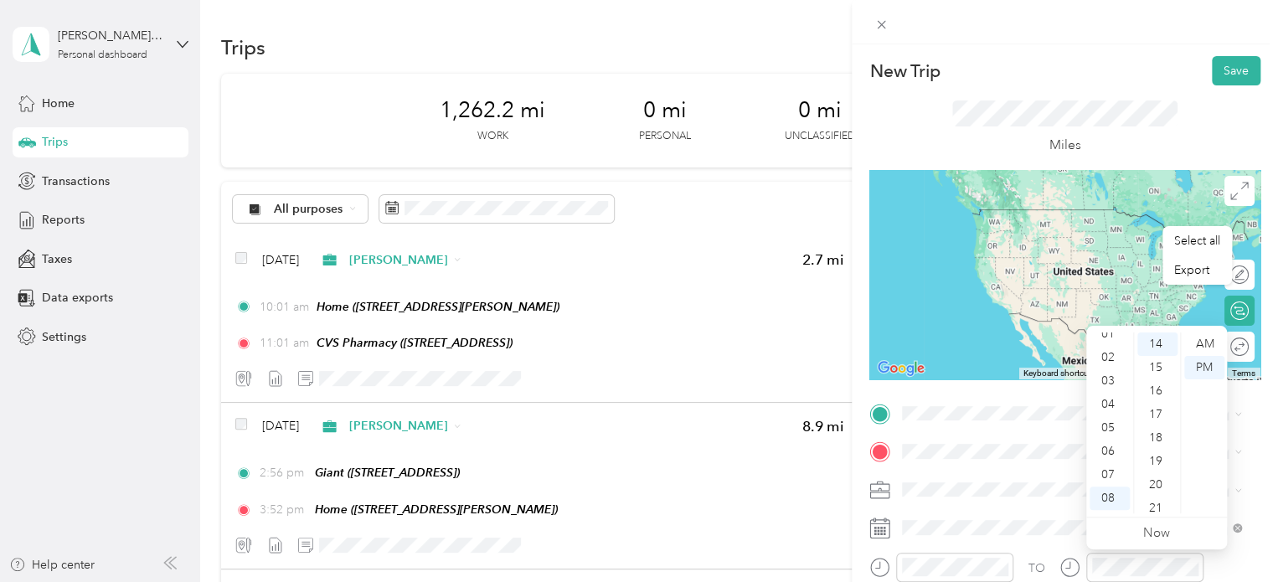
scroll to position [0, 0]
click at [1108, 347] on div "12" at bounding box center [1110, 343] width 40 height 23
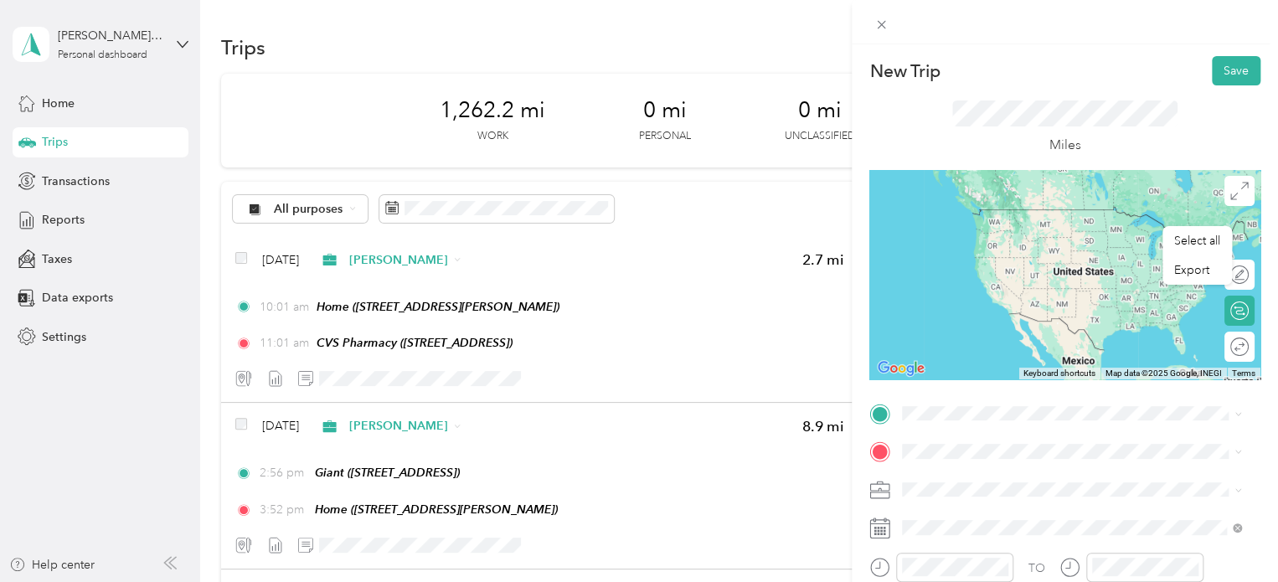
click at [1040, 237] on span "[STREET_ADDRESS]" at bounding box center [987, 235] width 106 height 14
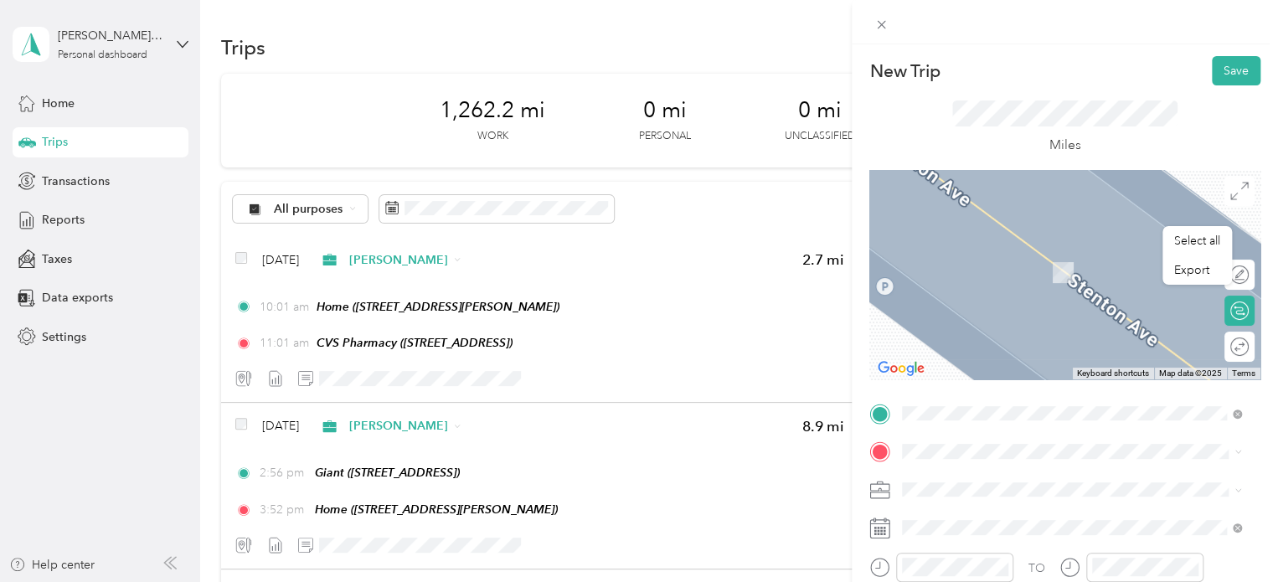
click at [1056, 322] on div "TEAM CVS Pharmacy [STREET_ADDRESS]" at bounding box center [1002, 321] width 137 height 41
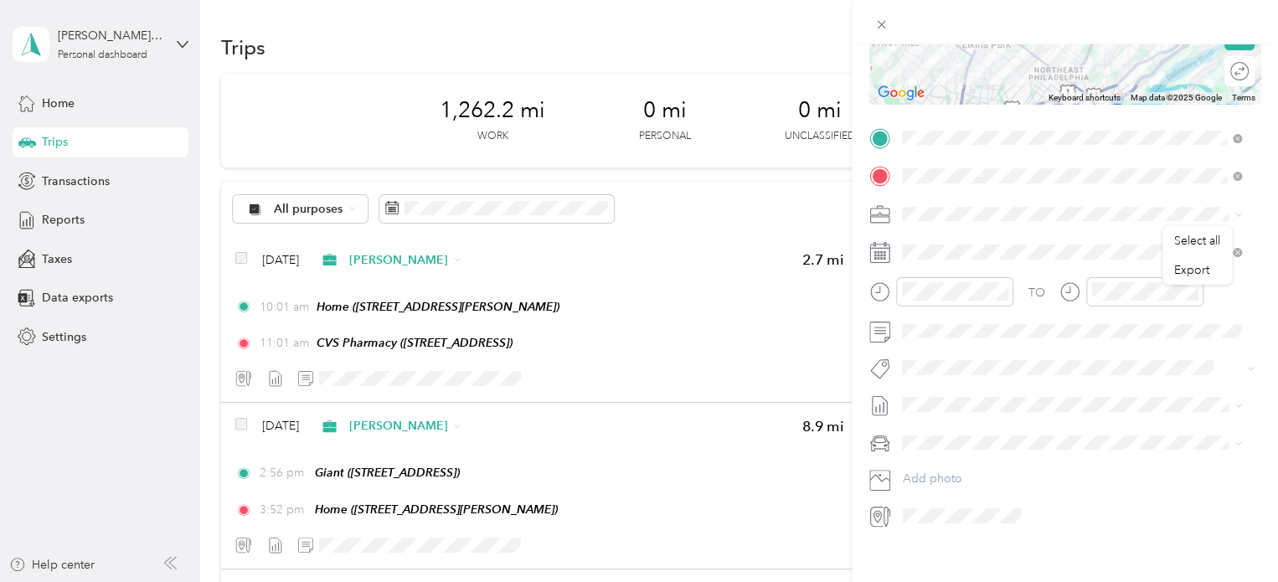
scroll to position [296, 0]
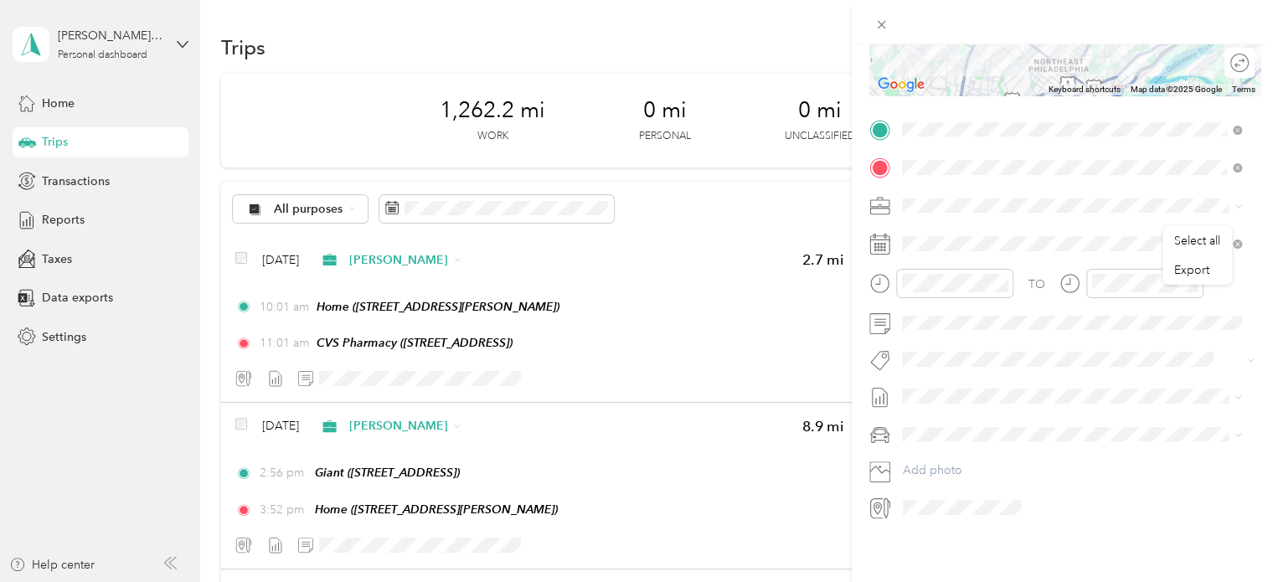
click at [1003, 457] on li "Nissan Xterra" at bounding box center [1071, 449] width 351 height 29
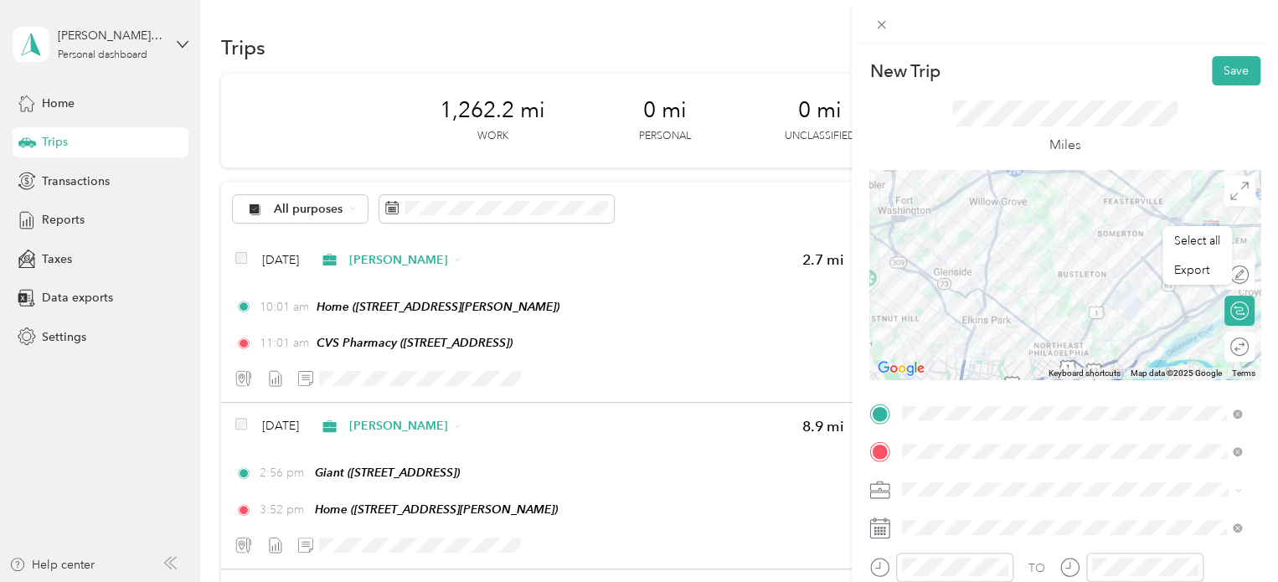
scroll to position [0, 0]
click at [1235, 67] on button "Save" at bounding box center [1236, 70] width 49 height 29
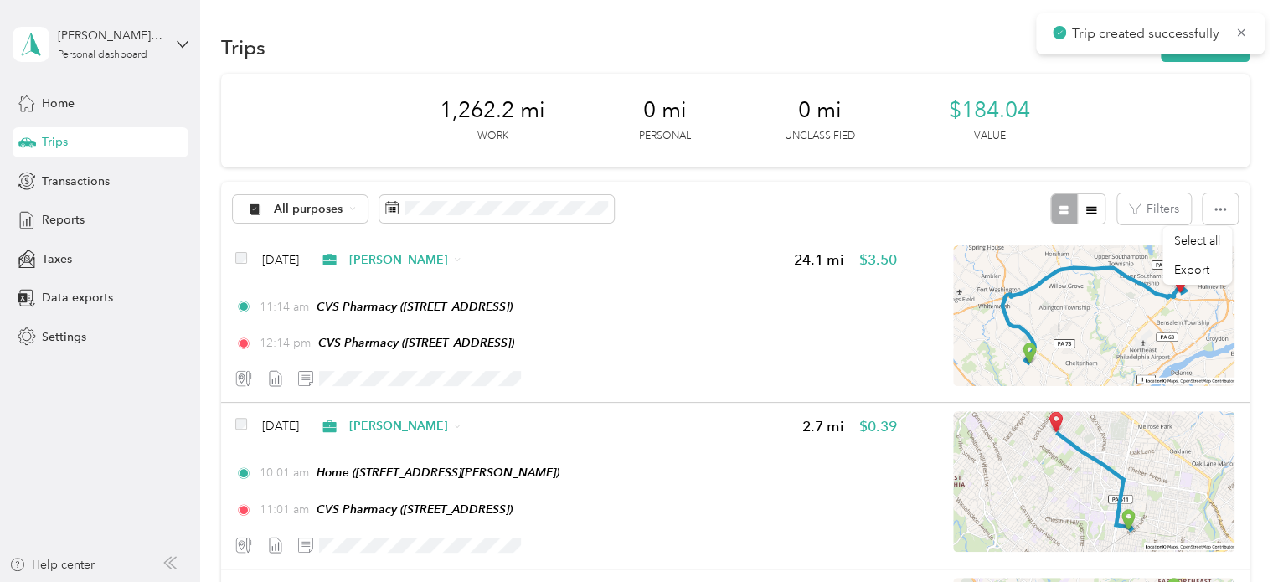
click at [1203, 53] on div "Trip created successfully" at bounding box center [1150, 33] width 229 height 41
click at [1208, 54] on button "New trip" at bounding box center [1205, 47] width 89 height 29
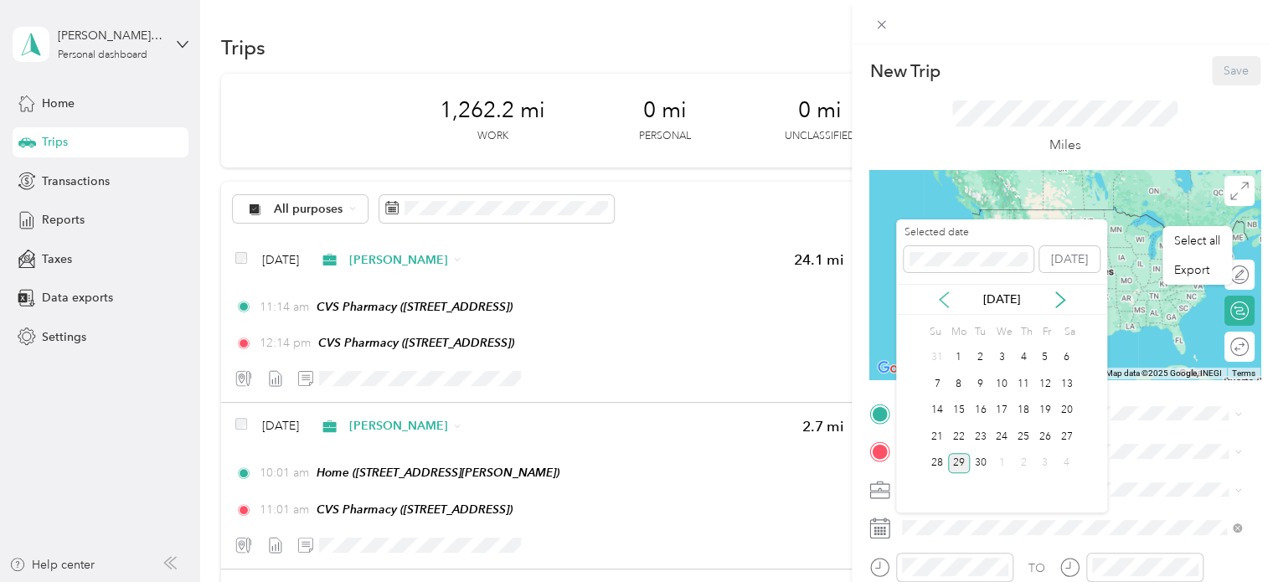
click at [942, 307] on icon at bounding box center [944, 299] width 17 height 17
click at [945, 306] on icon at bounding box center [944, 299] width 17 height 17
click at [1009, 355] on div "4" at bounding box center [1002, 358] width 22 height 21
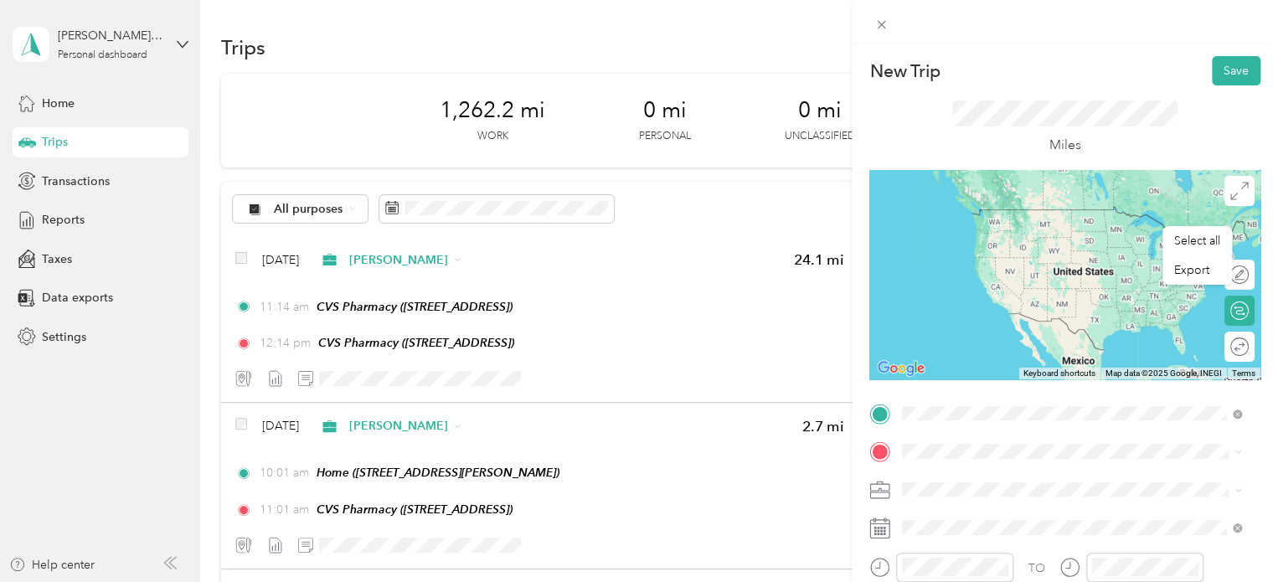
click at [1020, 304] on div "TEAM CVS Pharmacy [STREET_ADDRESS]" at bounding box center [1071, 287] width 327 height 47
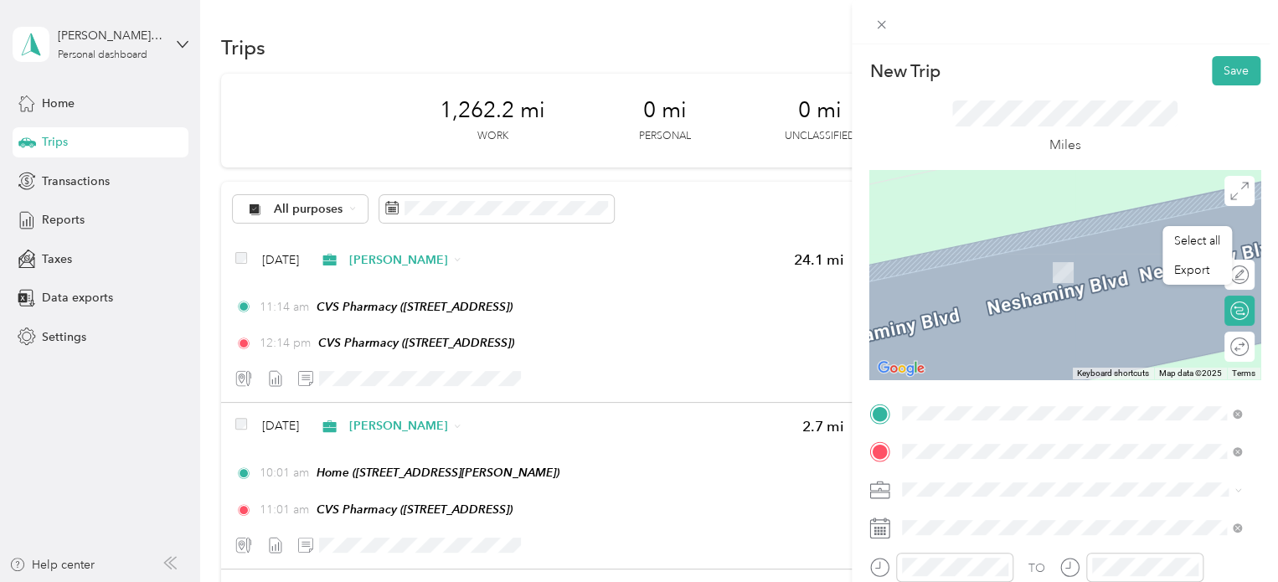
click at [996, 265] on span "[STREET_ADDRESS][PERSON_NAME]" at bounding box center [1033, 272] width 199 height 14
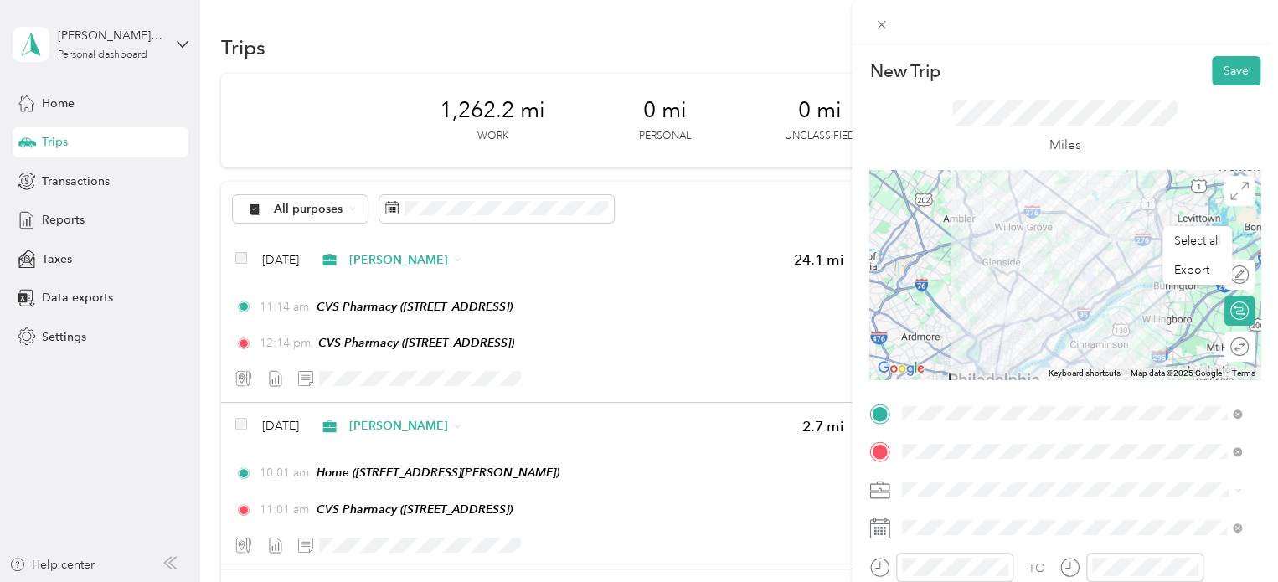
click at [1033, 261] on div at bounding box center [1064, 274] width 391 height 209
click at [1070, 292] on div at bounding box center [1064, 274] width 391 height 209
click at [1064, 291] on div at bounding box center [1064, 274] width 391 height 209
click at [1039, 260] on div at bounding box center [1064, 274] width 391 height 209
click at [1032, 274] on div at bounding box center [1064, 274] width 391 height 209
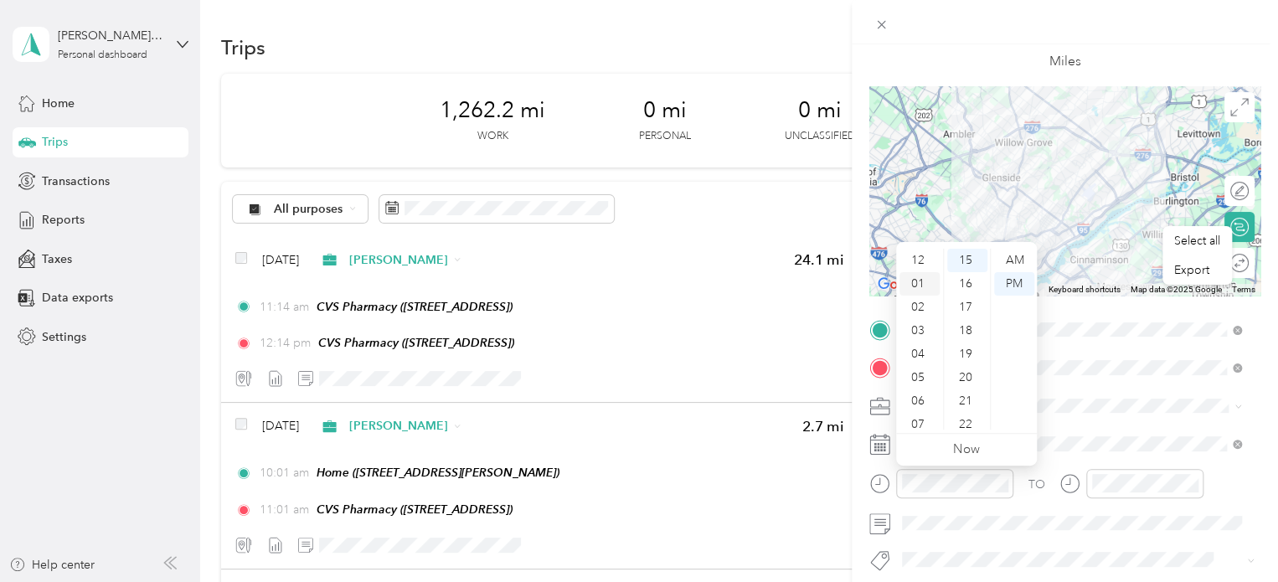
click at [917, 281] on div "01" at bounding box center [919, 283] width 40 height 23
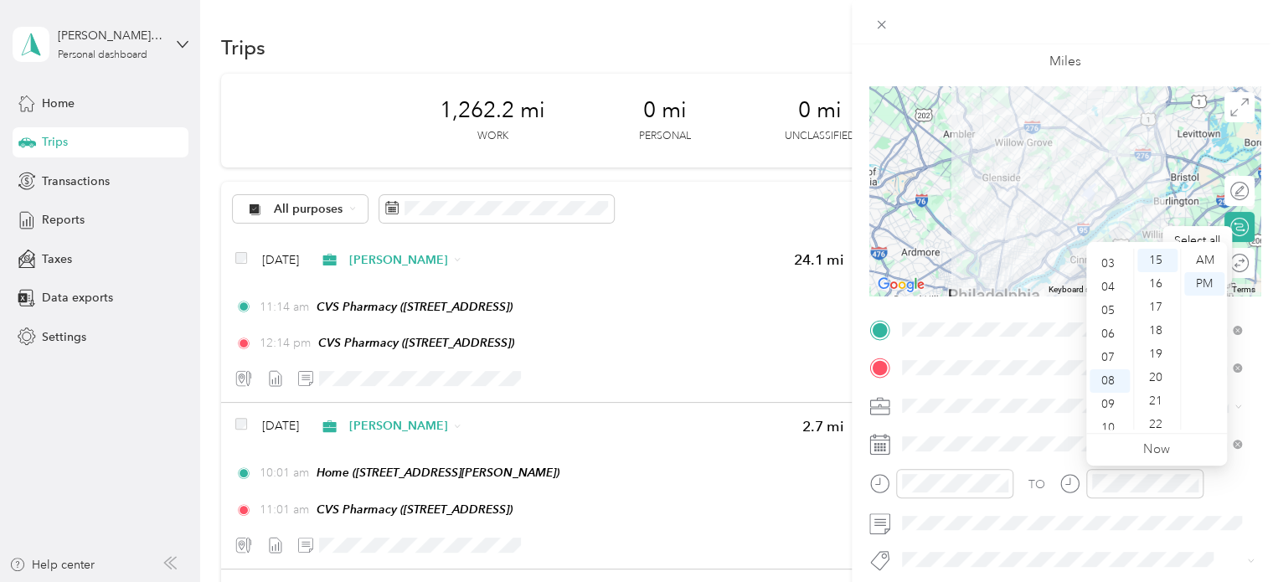
scroll to position [34, 0]
click at [1106, 306] on div "03" at bounding box center [1110, 297] width 40 height 23
click at [1053, 413] on span at bounding box center [1078, 406] width 364 height 27
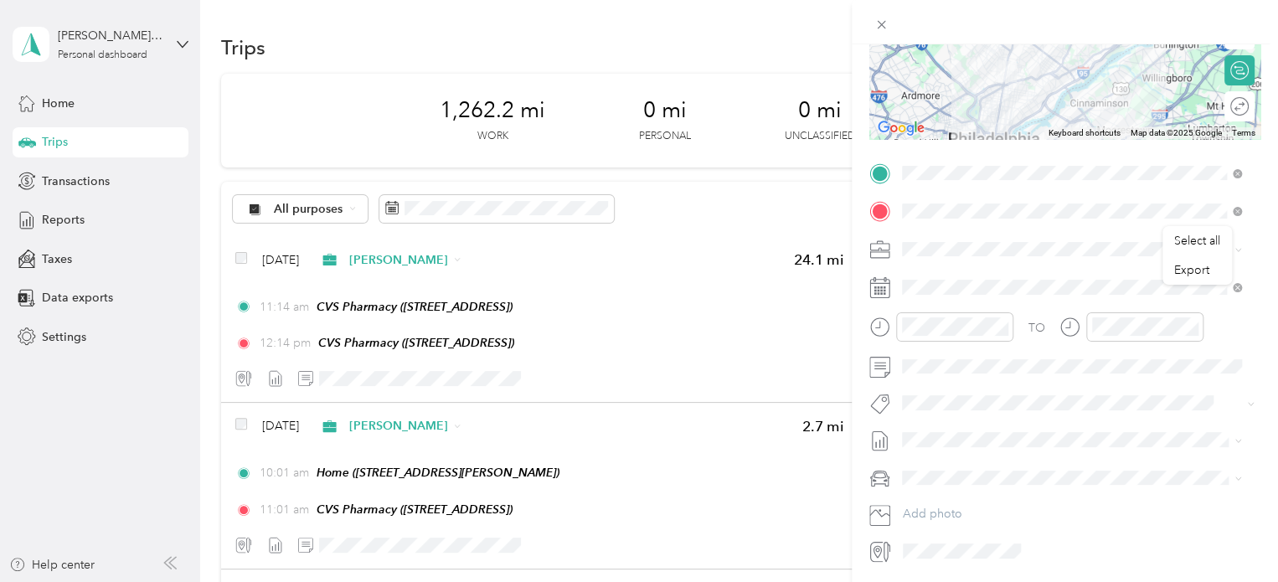
scroll to position [251, 0]
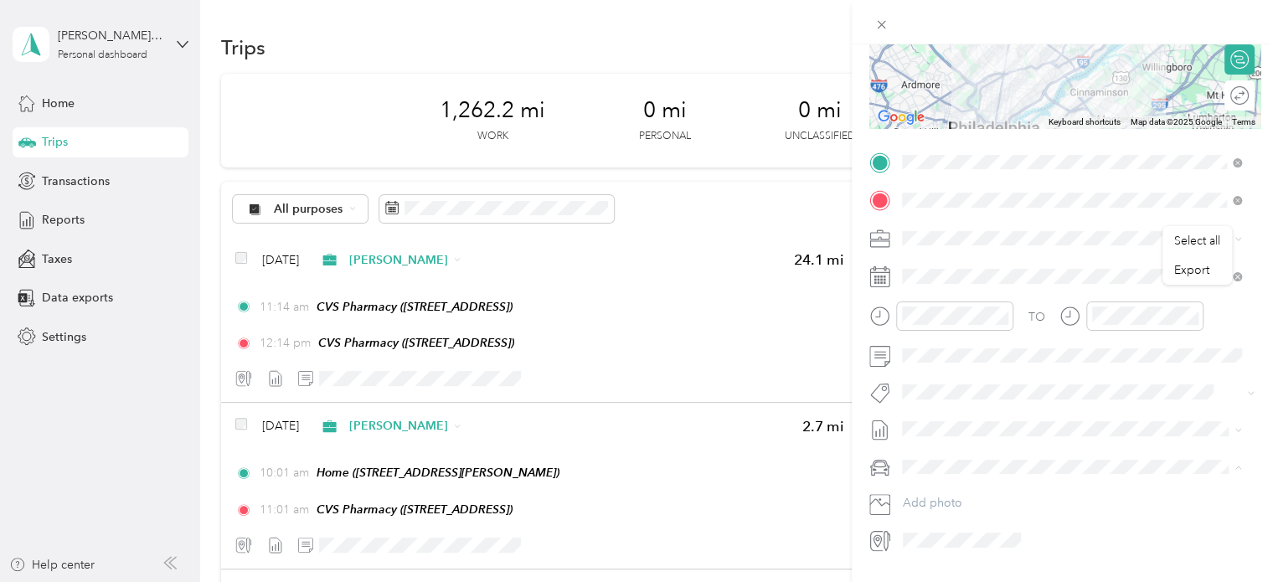
click at [961, 496] on span "Nissan Xterra" at bounding box center [943, 496] width 70 height 14
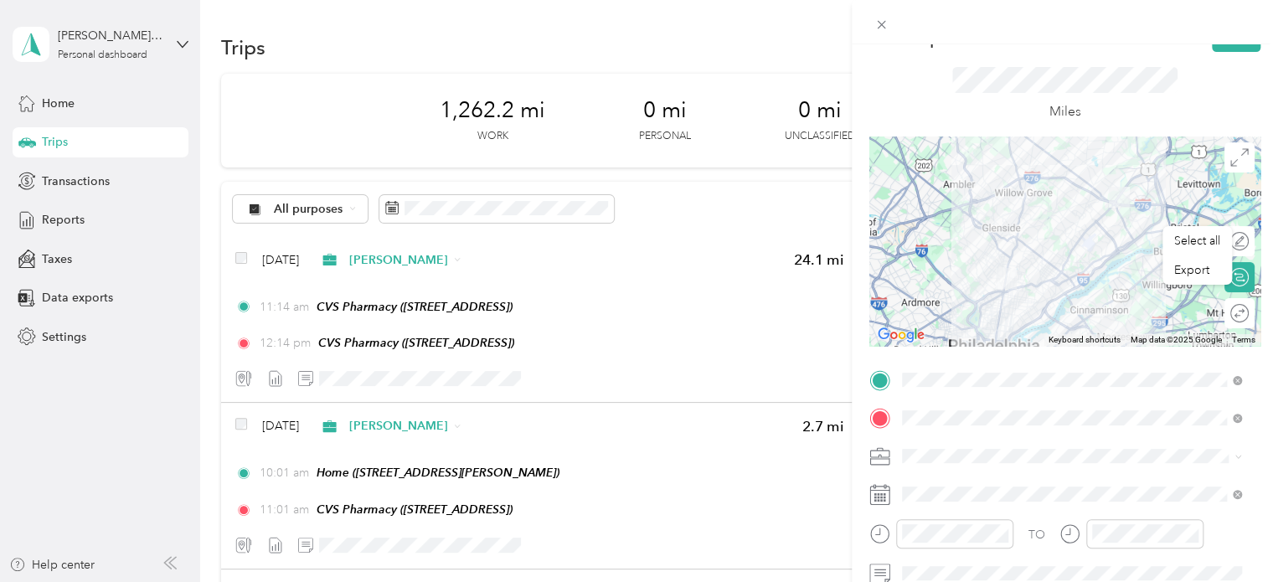
scroll to position [0, 0]
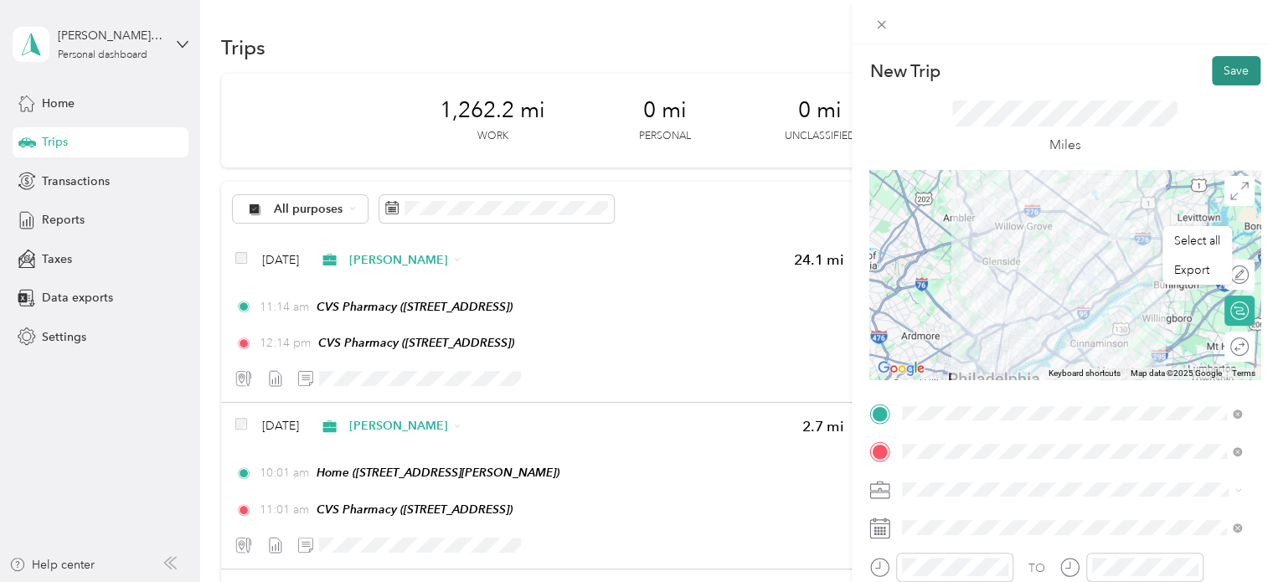
click at [1237, 80] on button "Save" at bounding box center [1236, 70] width 49 height 29
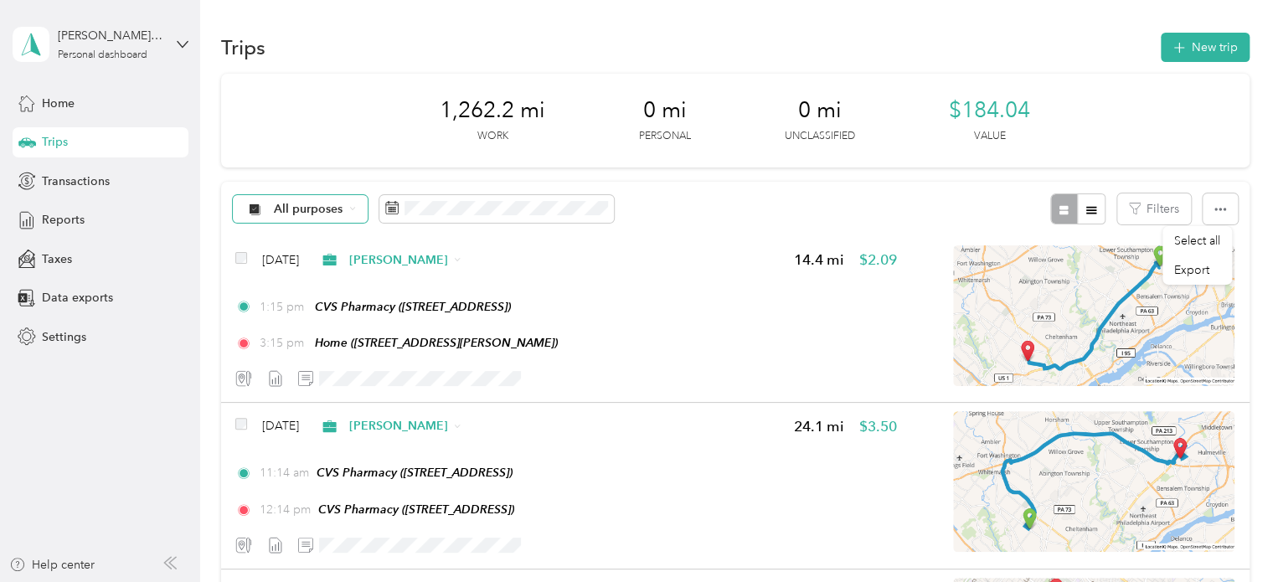
click at [314, 209] on span "All purposes" at bounding box center [309, 210] width 70 height 12
click at [296, 291] on span "[PERSON_NAME]" at bounding box center [323, 294] width 99 height 18
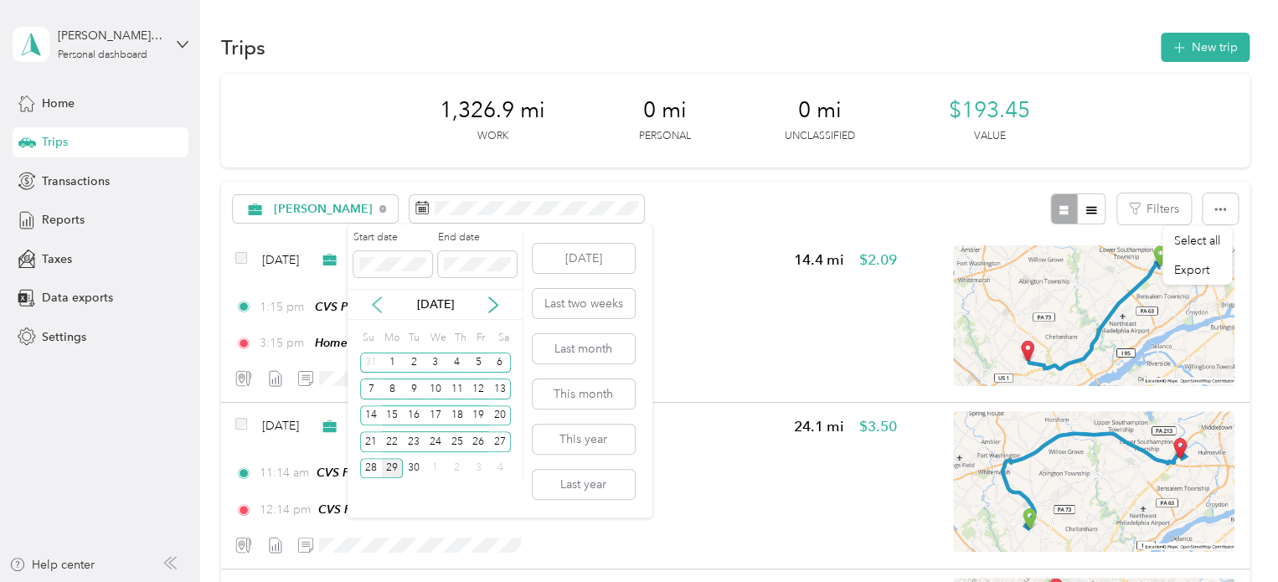
click at [375, 305] on icon at bounding box center [377, 304] width 8 height 15
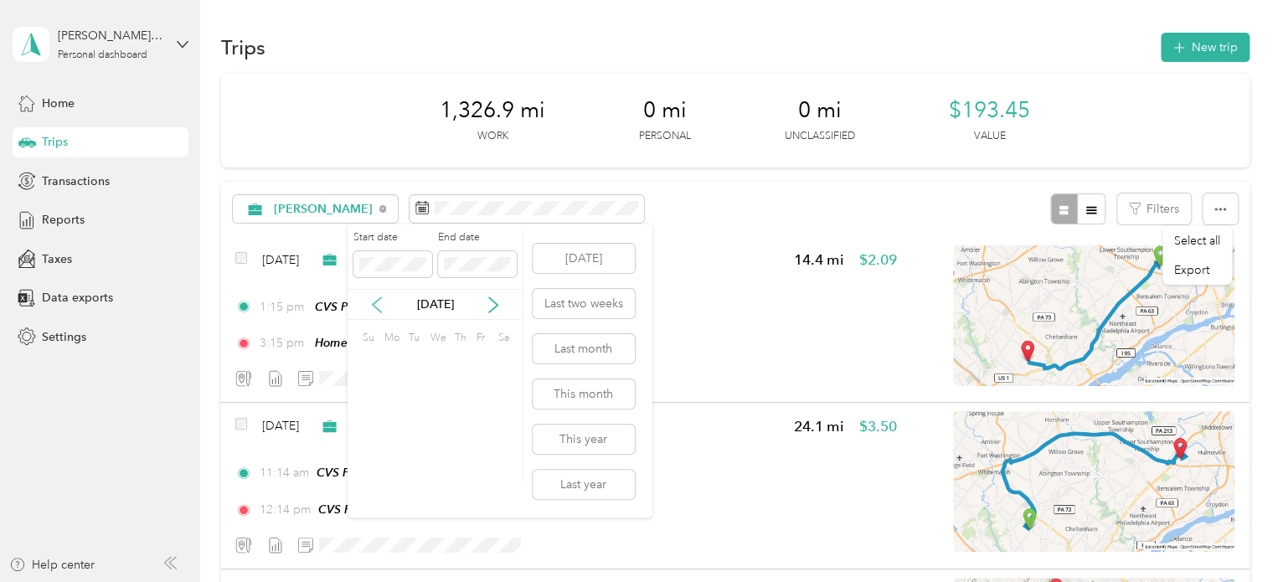
click at [375, 305] on icon at bounding box center [377, 304] width 8 height 15
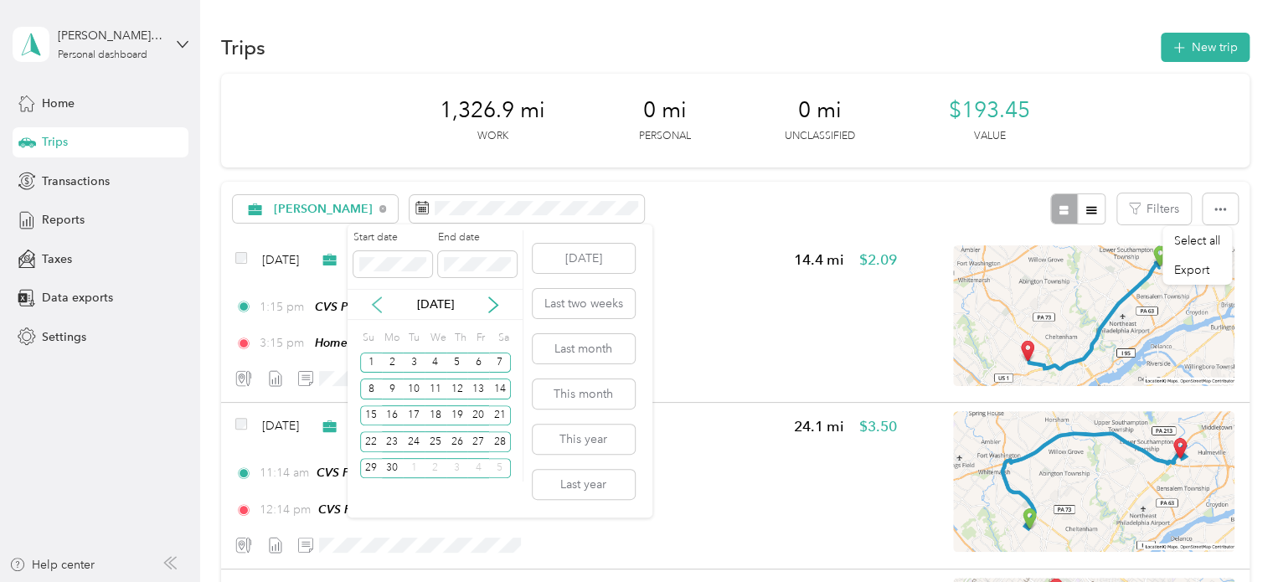
click at [375, 305] on icon at bounding box center [377, 304] width 8 height 15
click at [496, 299] on icon at bounding box center [493, 304] width 17 height 17
click at [375, 361] on div "1" at bounding box center [371, 363] width 22 height 21
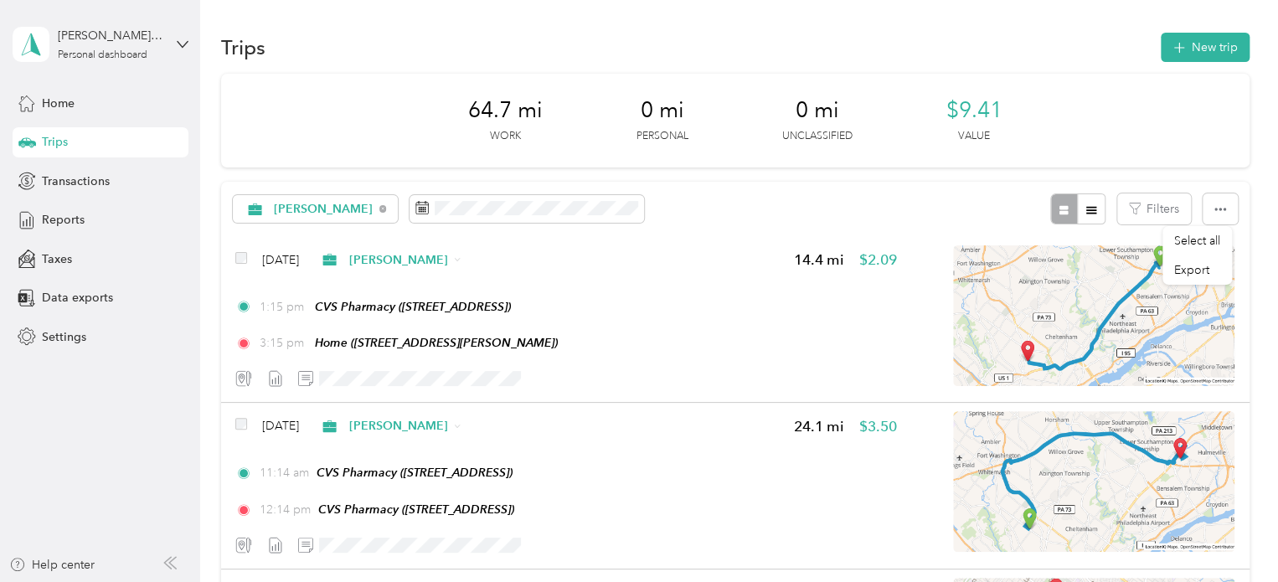
click at [700, 163] on div "64.7 mi Work 0 mi Personal 0 mi Unclassified $9.41 Value" at bounding box center [735, 121] width 1028 height 94
